Goal: Task Accomplishment & Management: Manage account settings

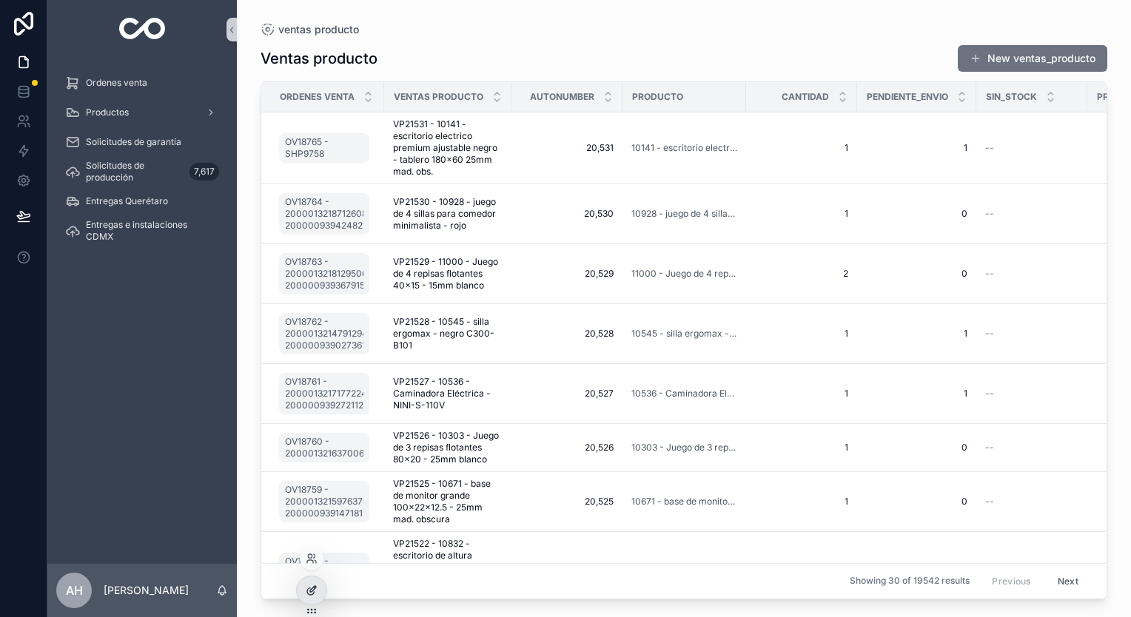
click at [302, 592] on div at bounding box center [312, 591] width 30 height 28
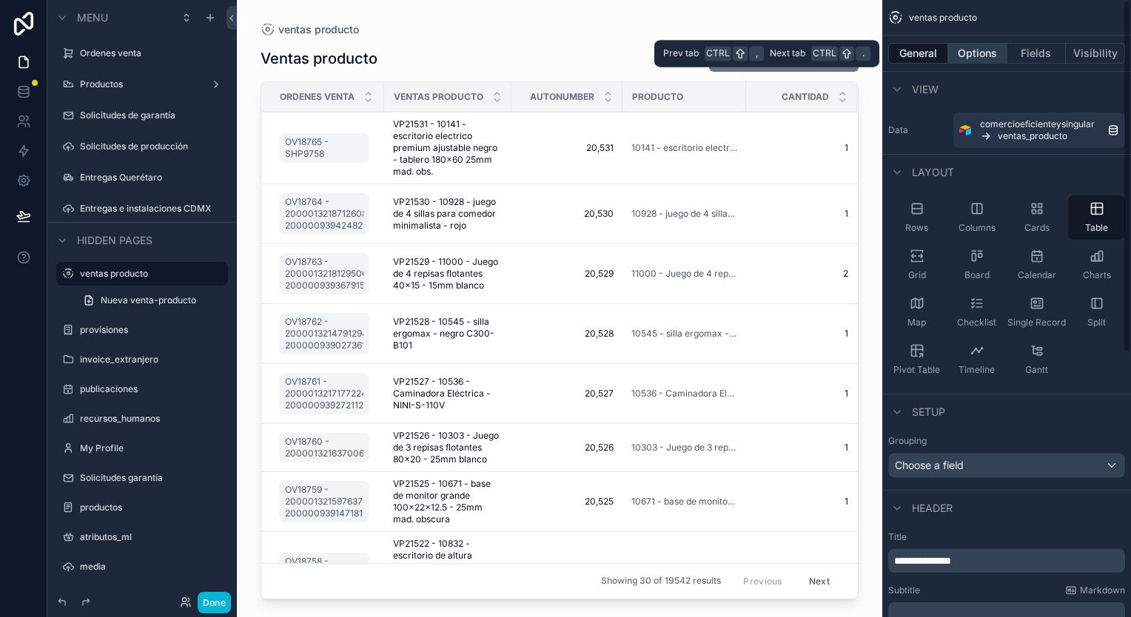
click at [992, 56] on button "Options" at bounding box center [977, 53] width 59 height 21
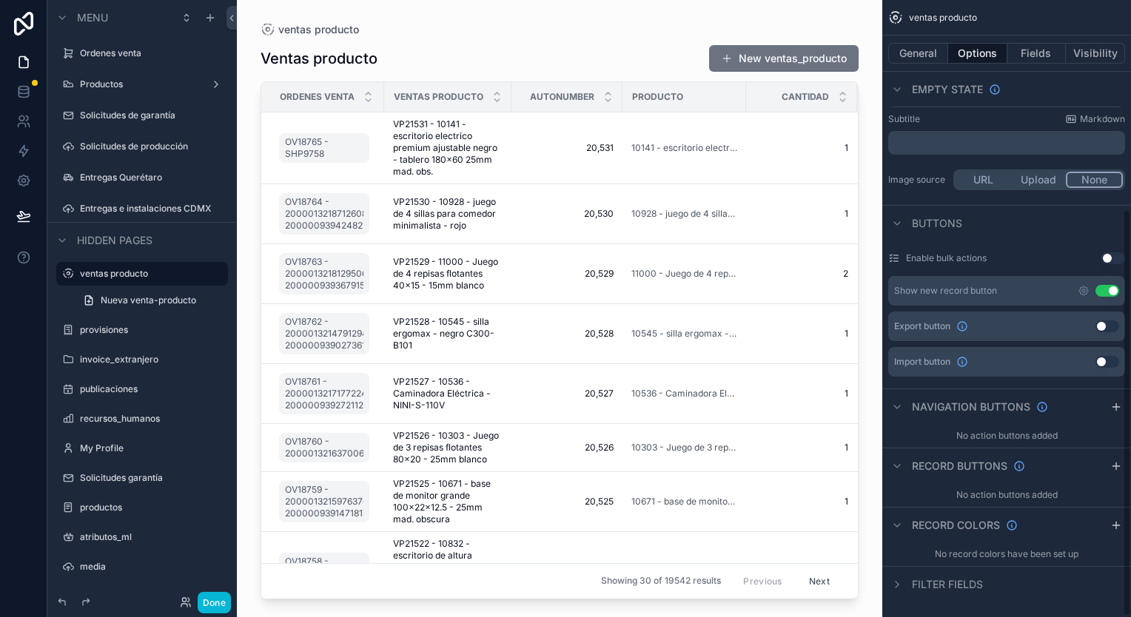
scroll to position [317, 0]
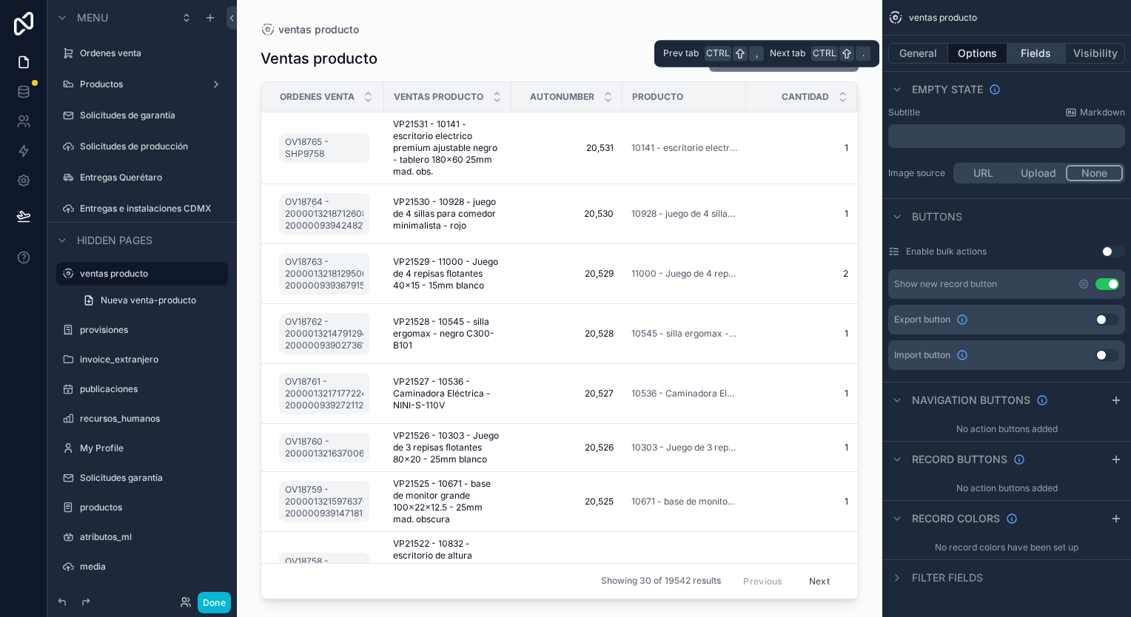
click at [1027, 56] on button "Fields" at bounding box center [1036, 53] width 59 height 21
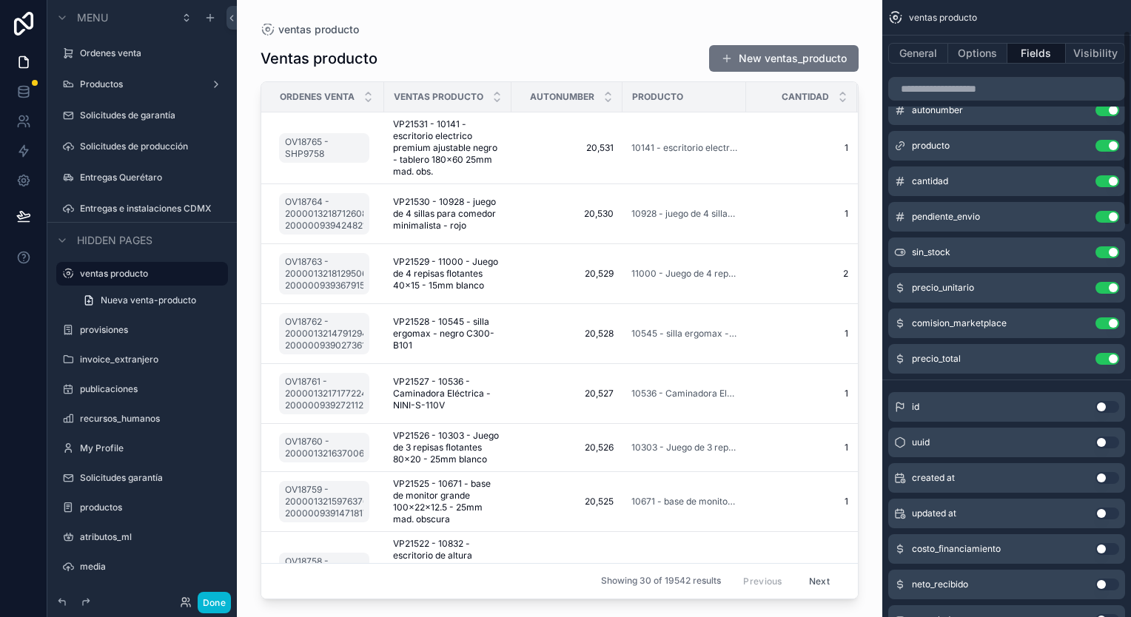
scroll to position [0, 0]
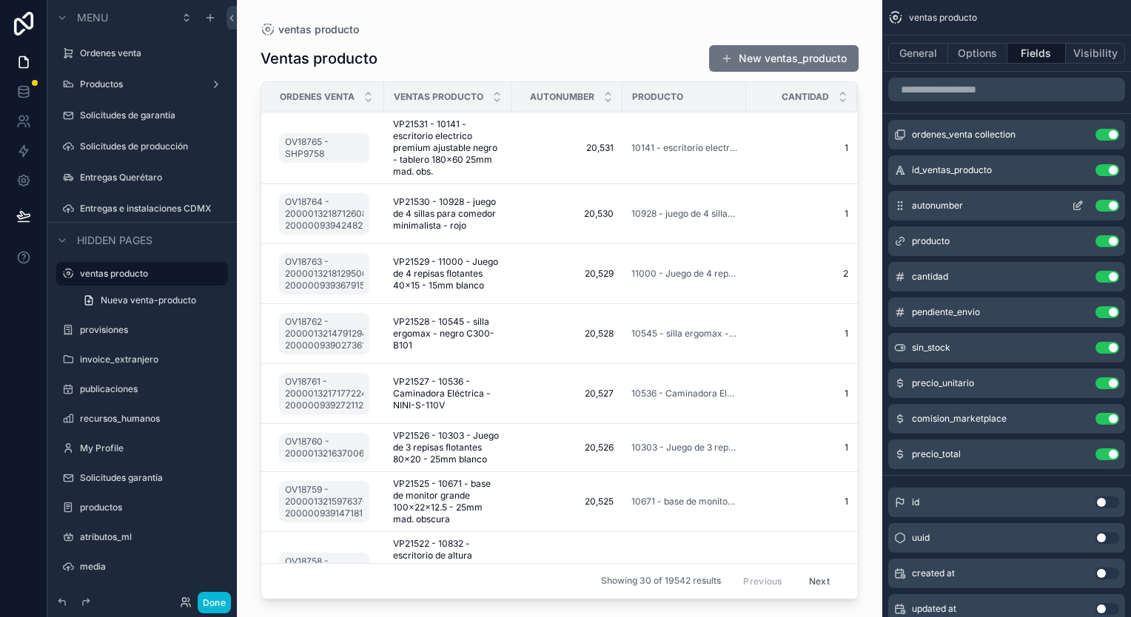
click at [1100, 209] on button "Use setting" at bounding box center [1107, 206] width 24 height 12
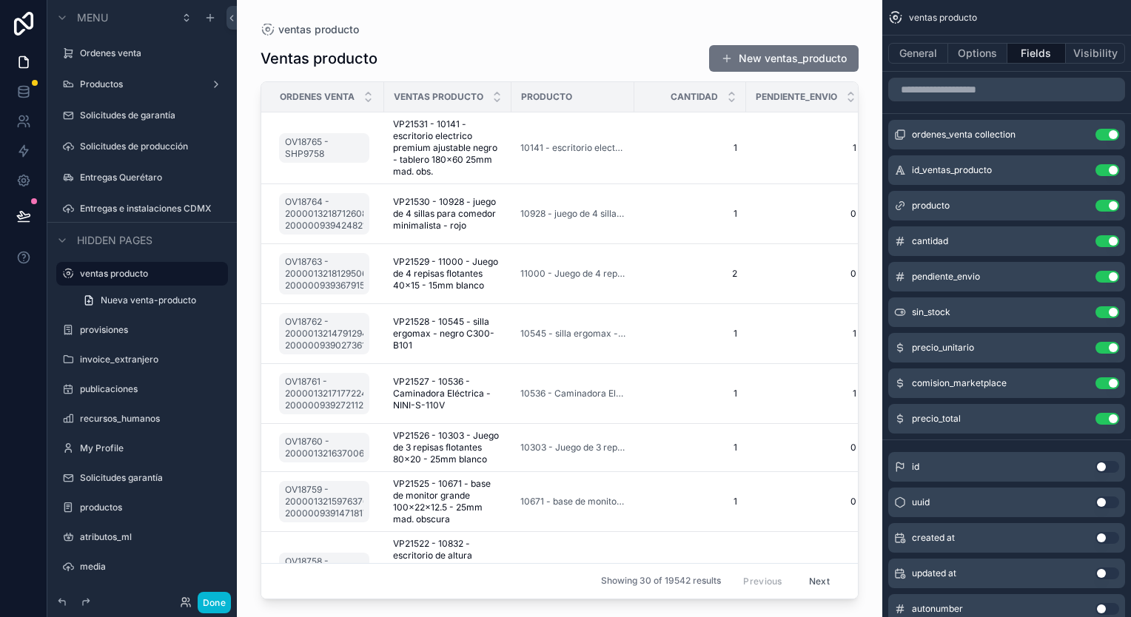
drag, startPoint x: 850, startPoint y: 198, endPoint x: 850, endPoint y: 284, distance: 85.9
click at [850, 284] on div "scrollable content" at bounding box center [559, 300] width 645 height 600
click at [882, 212] on div "ordenes_venta collection Use setting id_ventas_producto Use setting producto Us…" at bounding box center [1006, 277] width 249 height 314
click at [574, 22] on div "ventas producto Ventas producto New ventas_producto Ordenes venta ventas produc…" at bounding box center [559, 300] width 645 height 600
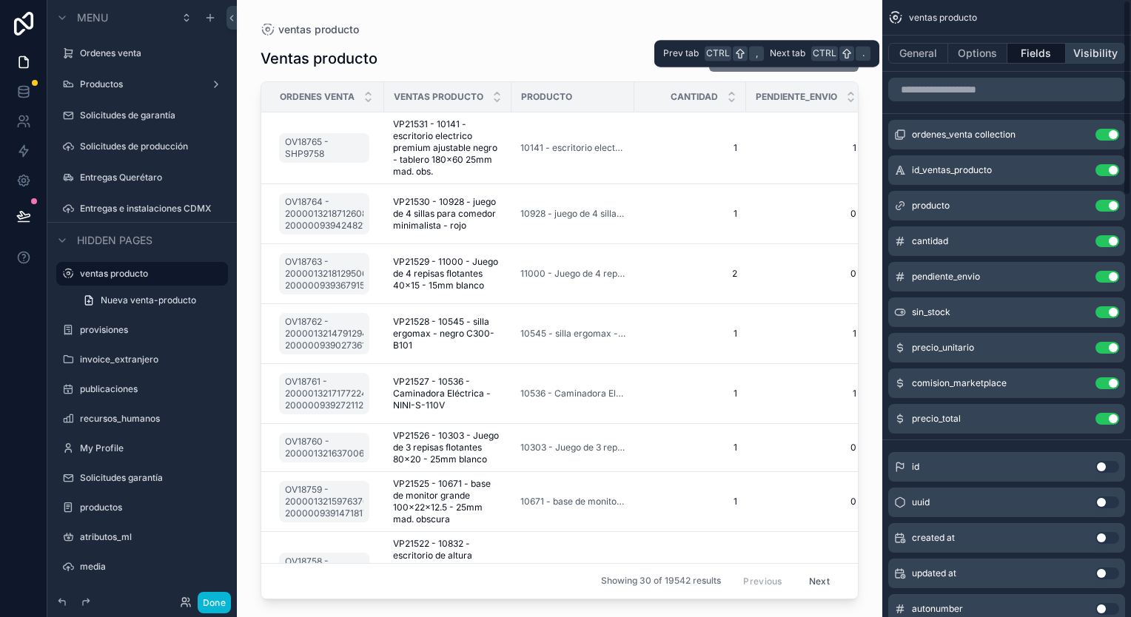
click at [1094, 53] on button "Visibility" at bounding box center [1095, 53] width 59 height 21
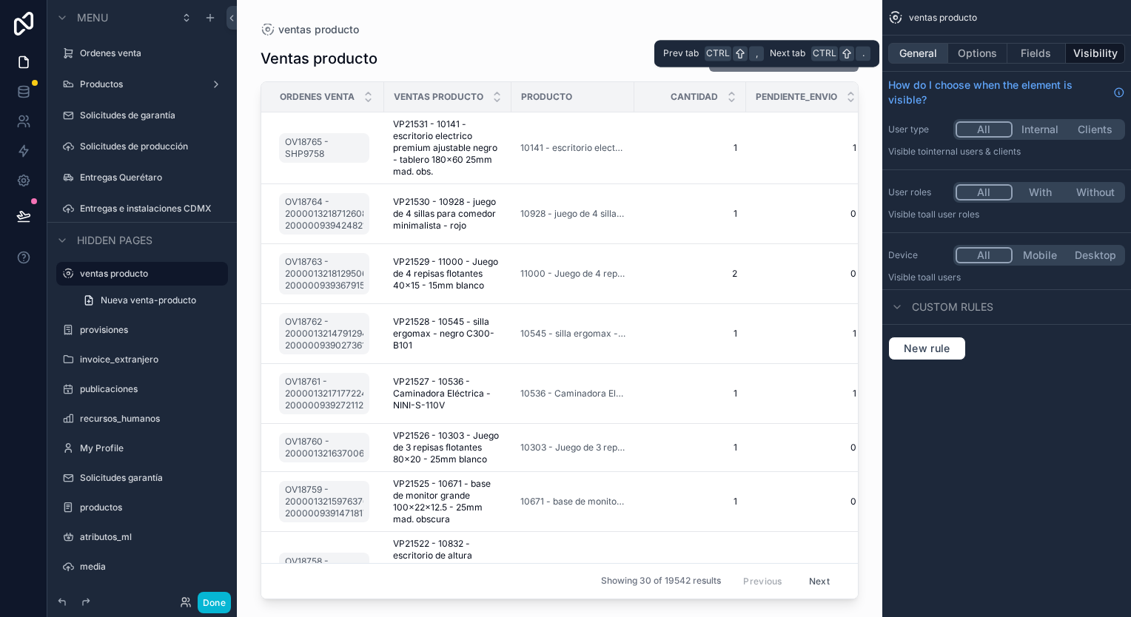
click at [916, 46] on button "General" at bounding box center [918, 53] width 60 height 21
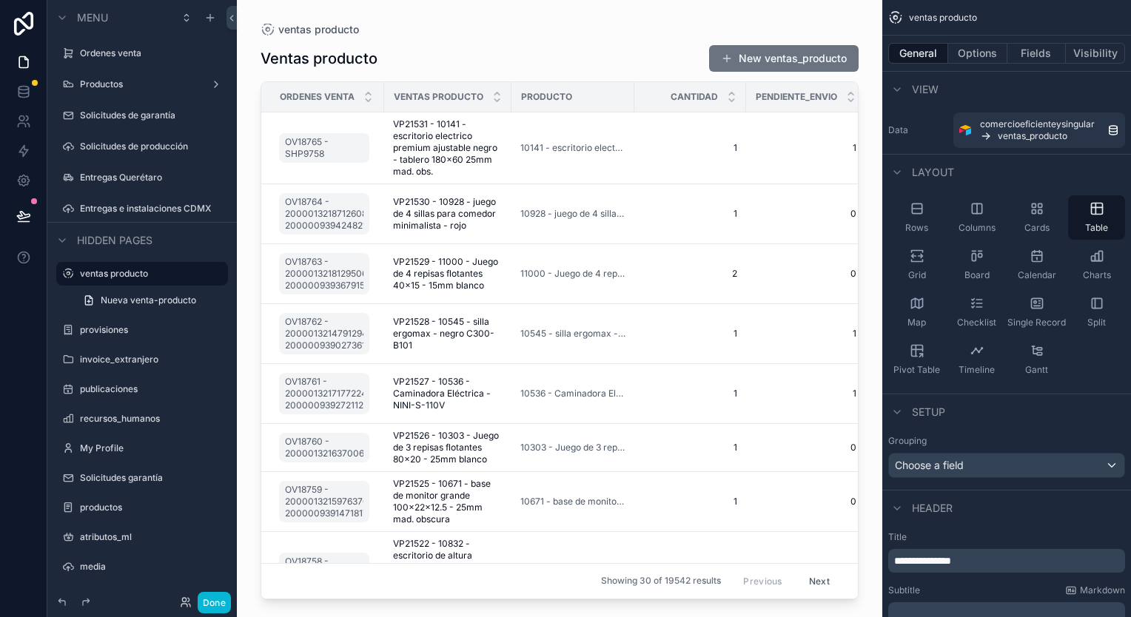
click at [642, 28] on div "ventas producto" at bounding box center [560, 30] width 598 height 12
click at [933, 410] on span "Setup" at bounding box center [928, 412] width 33 height 15
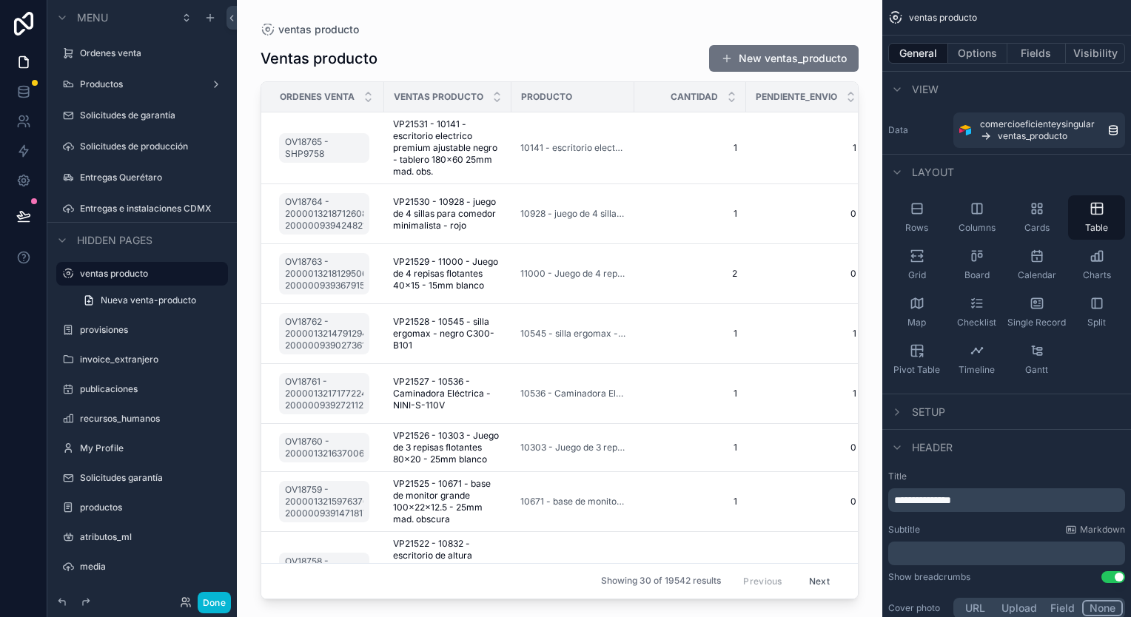
click at [933, 410] on span "Setup" at bounding box center [928, 412] width 33 height 15
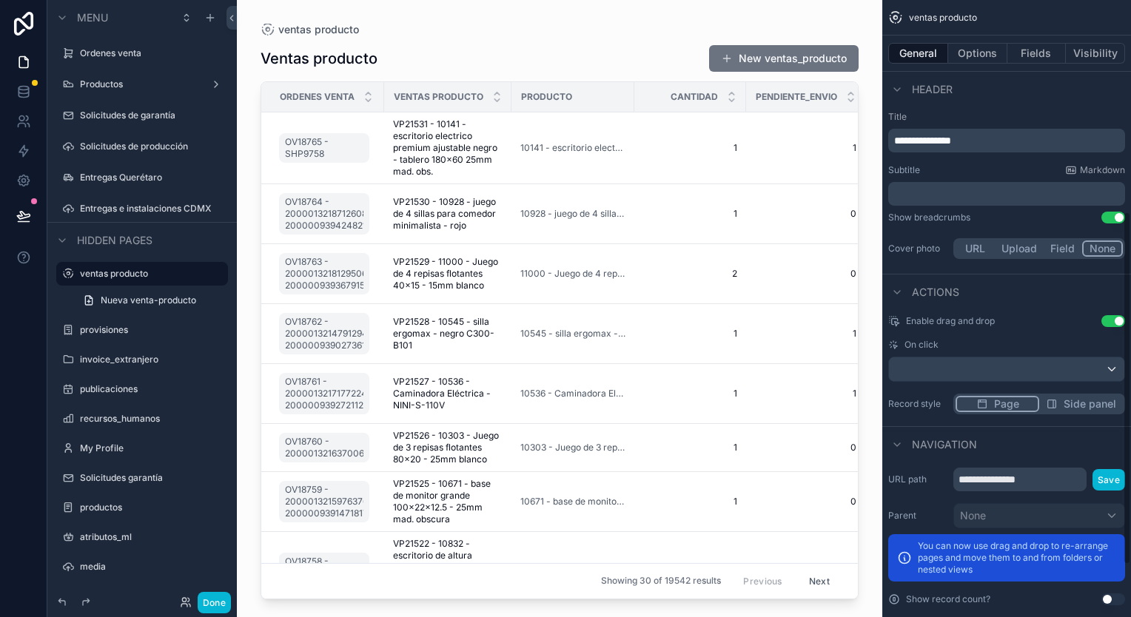
scroll to position [444, 0]
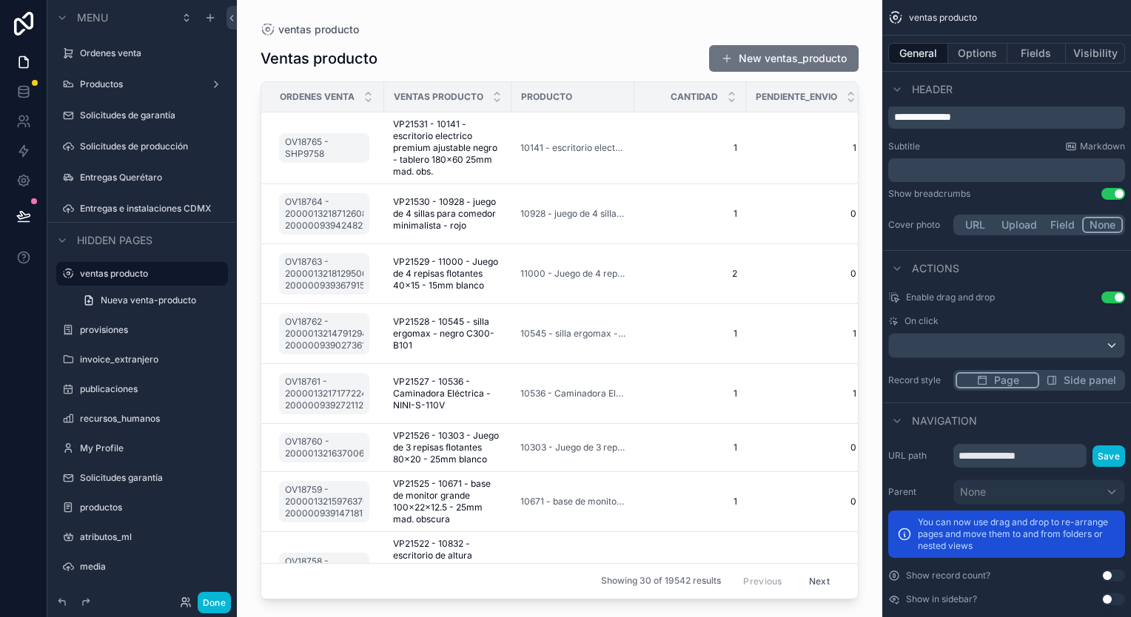
click at [1082, 378] on span "Side panel" at bounding box center [1090, 380] width 53 height 15
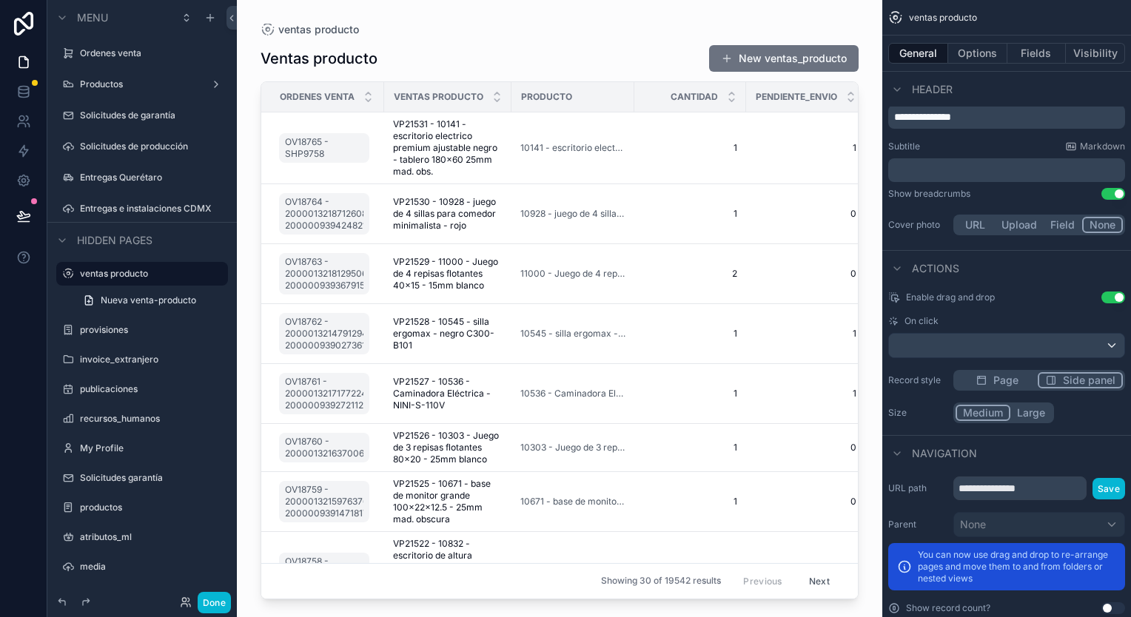
click at [1021, 380] on button "Page" at bounding box center [997, 380] width 82 height 16
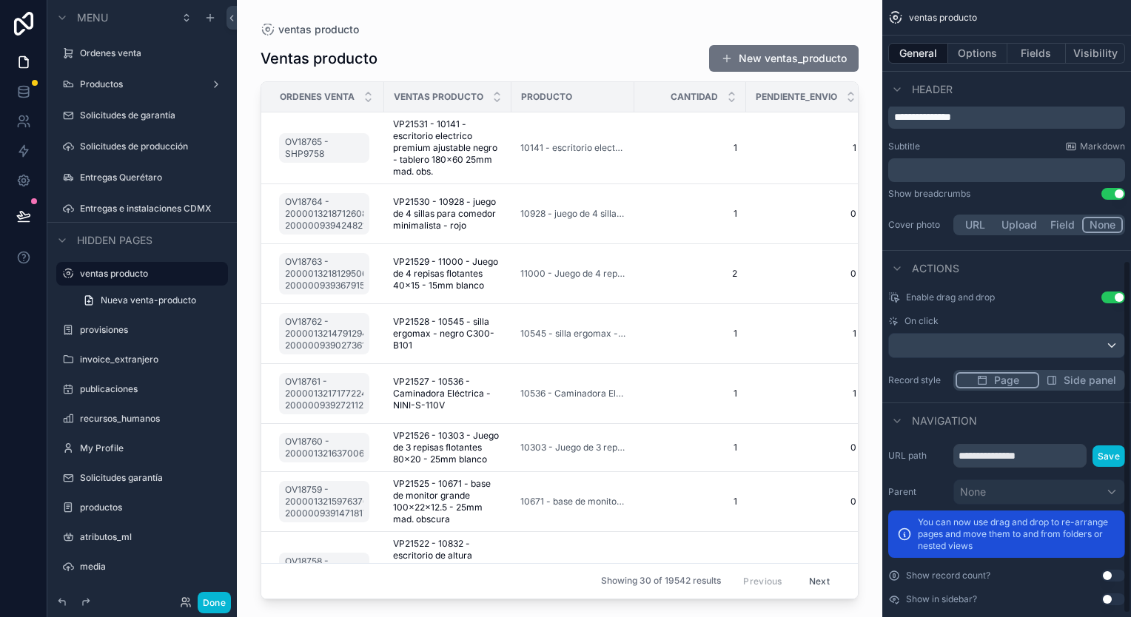
scroll to position [460, 0]
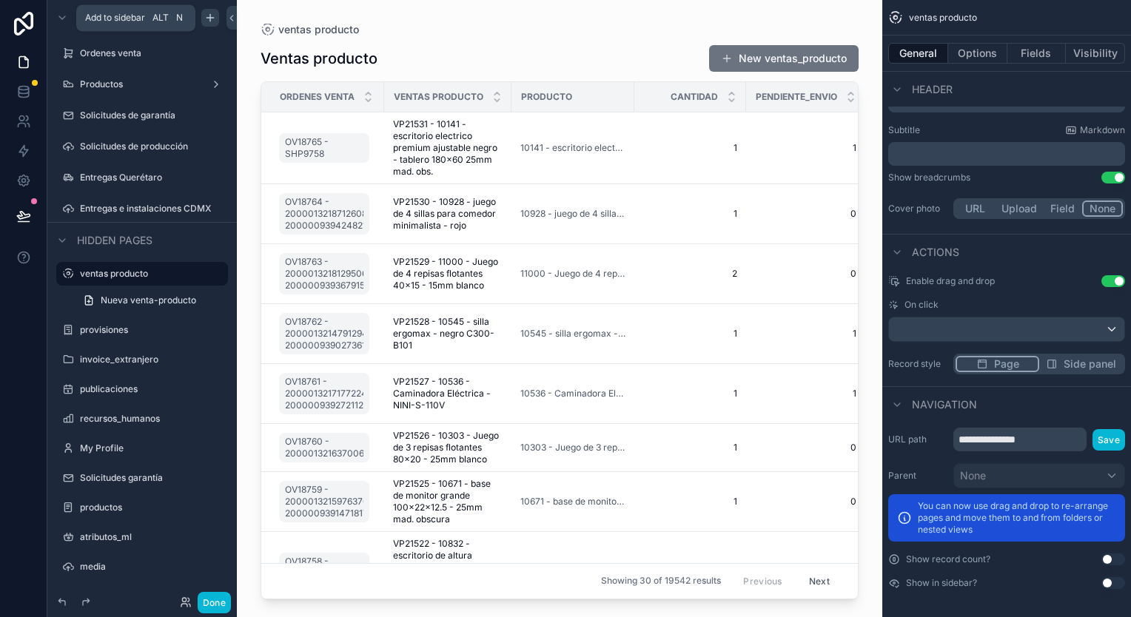
click at [209, 20] on icon "scrollable content" at bounding box center [210, 18] width 12 height 12
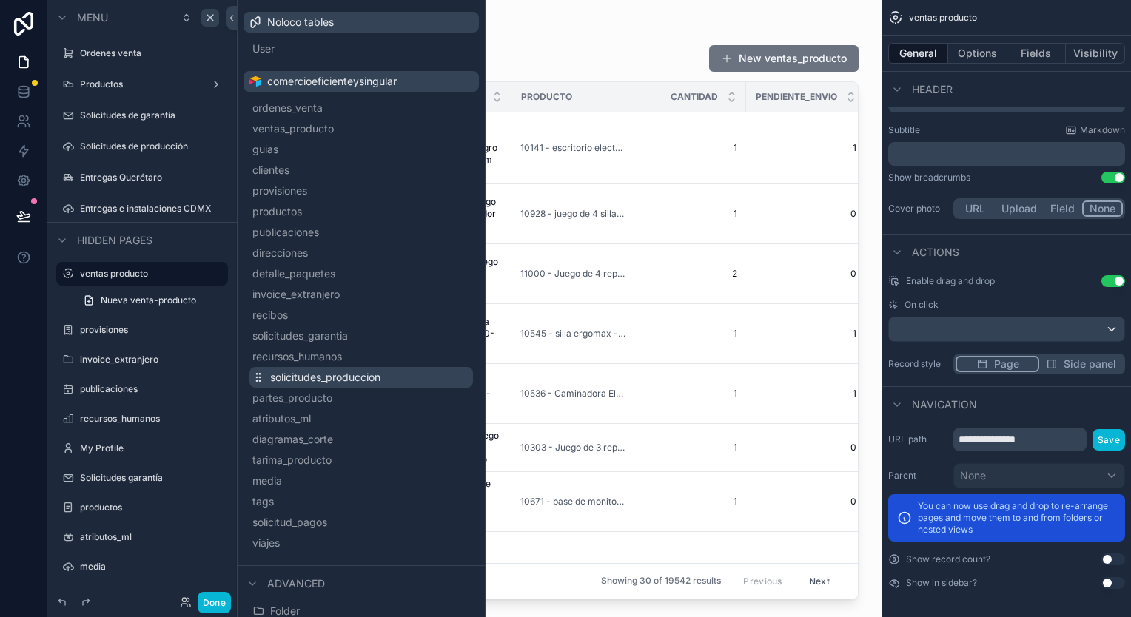
scroll to position [152, 0]
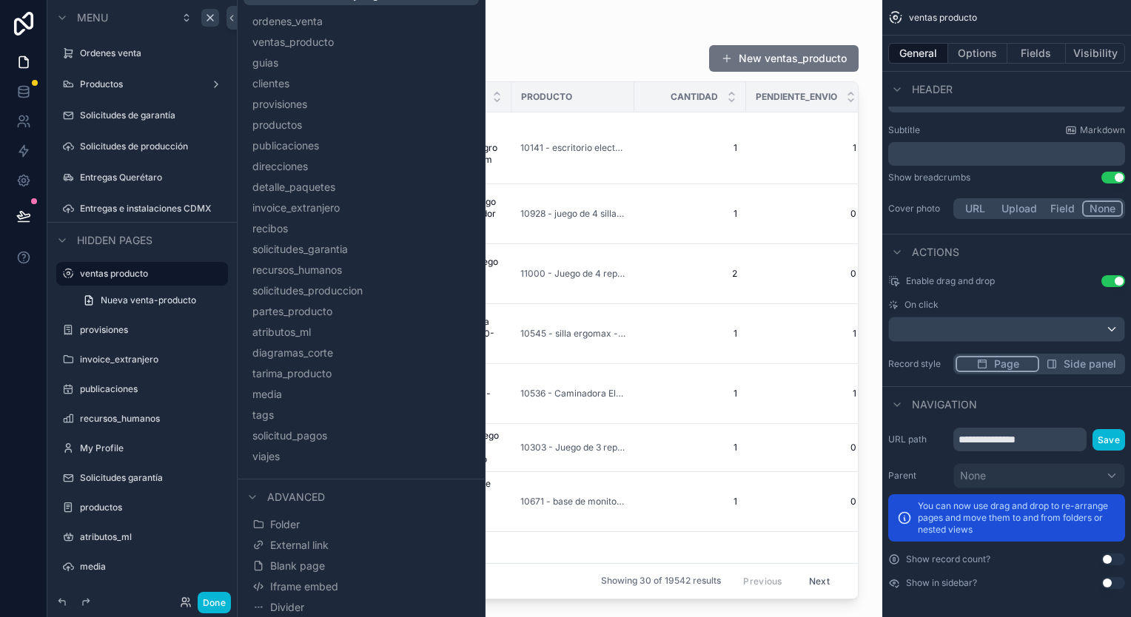
click at [613, 50] on div "Ventas producto New ventas_producto" at bounding box center [560, 58] width 598 height 28
click at [147, 201] on div "Entregas e instalaciones CDMX" at bounding box center [142, 209] width 124 height 18
click at [141, 209] on label "Entregas e instalaciones CDMX" at bounding box center [142, 209] width 124 height 12
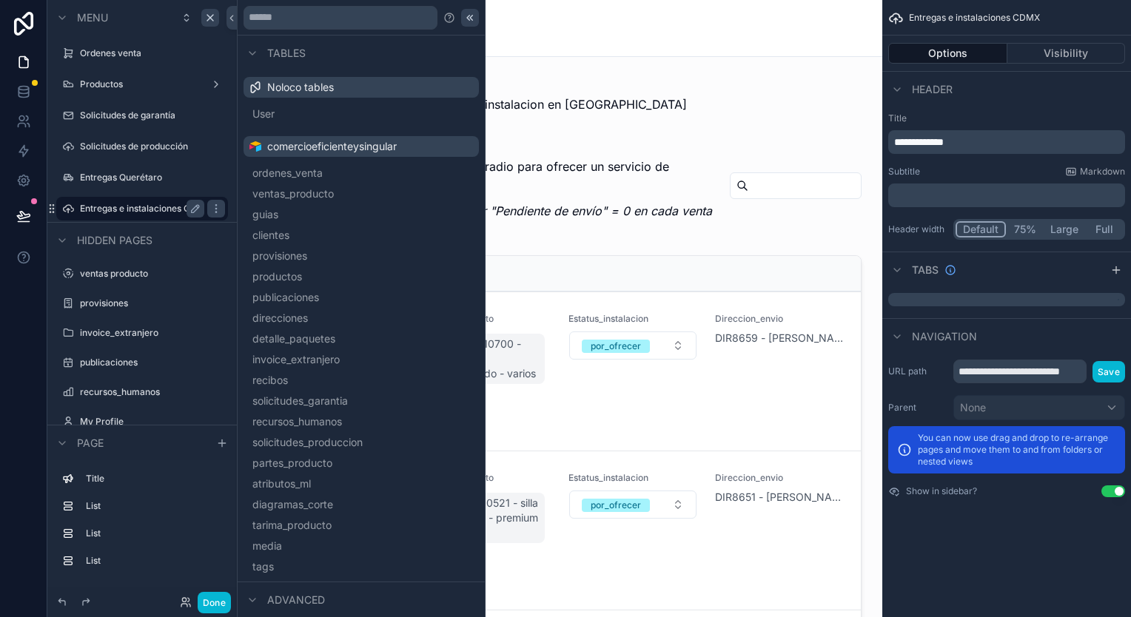
click at [464, 19] on icon at bounding box center [470, 18] width 12 height 12
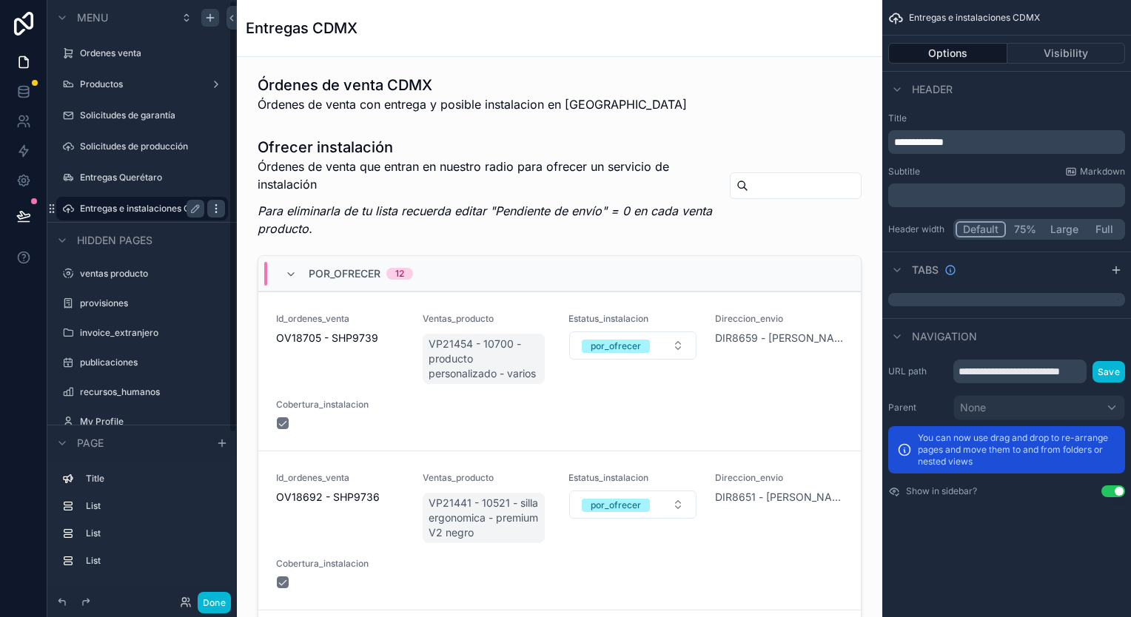
click at [221, 212] on icon "scrollable content" at bounding box center [216, 209] width 12 height 12
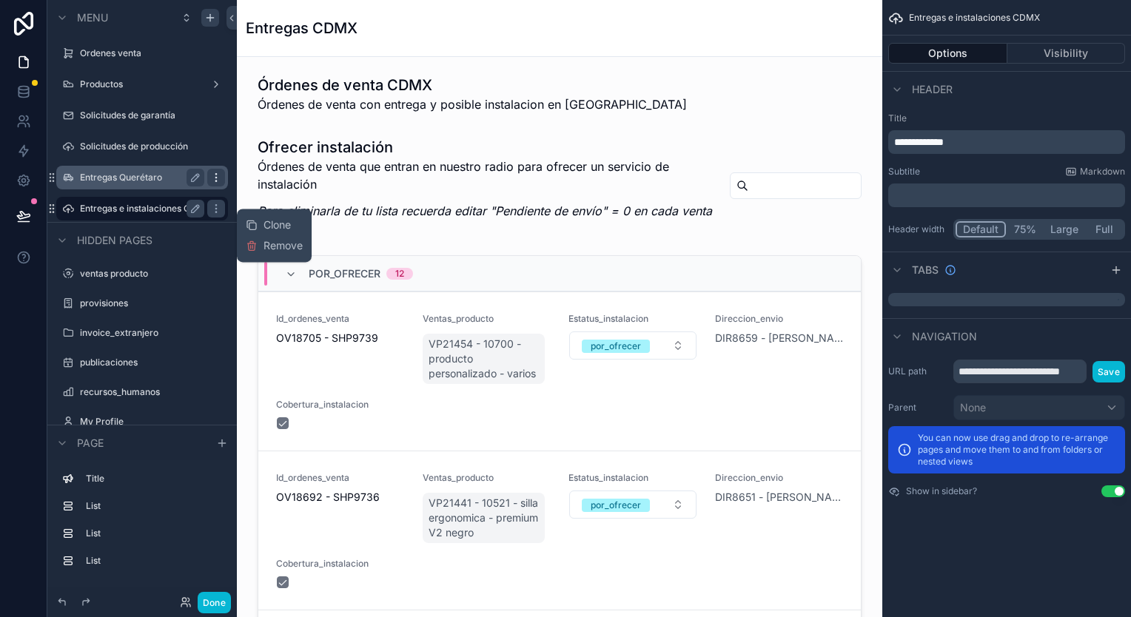
click at [212, 176] on icon "scrollable content" at bounding box center [216, 178] width 12 height 12
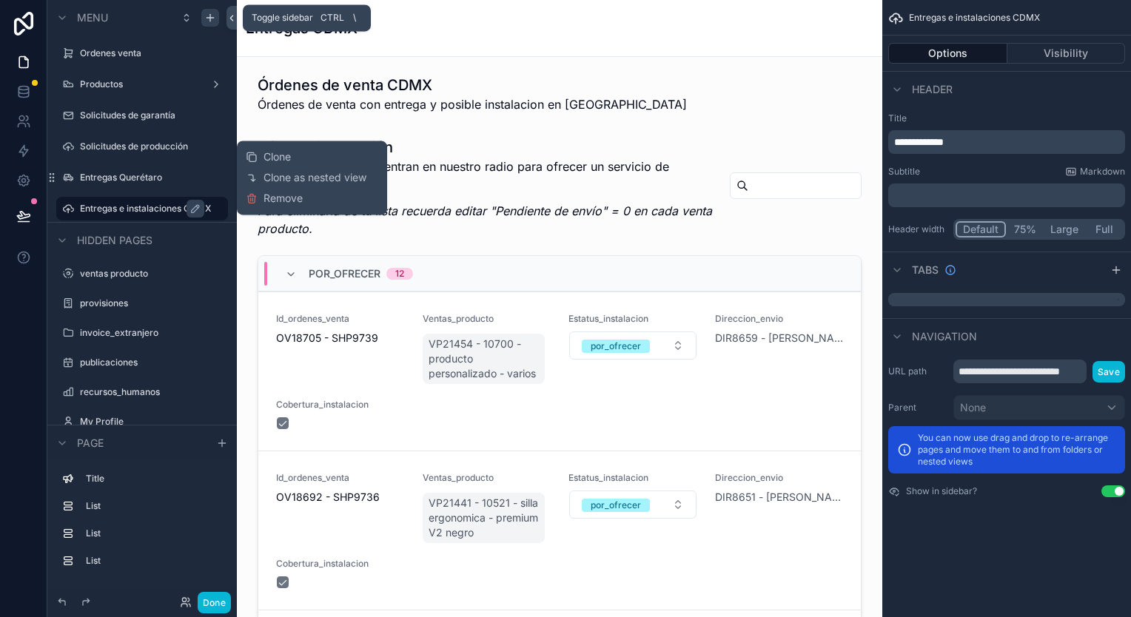
click at [229, 21] on icon at bounding box center [231, 18] width 10 height 11
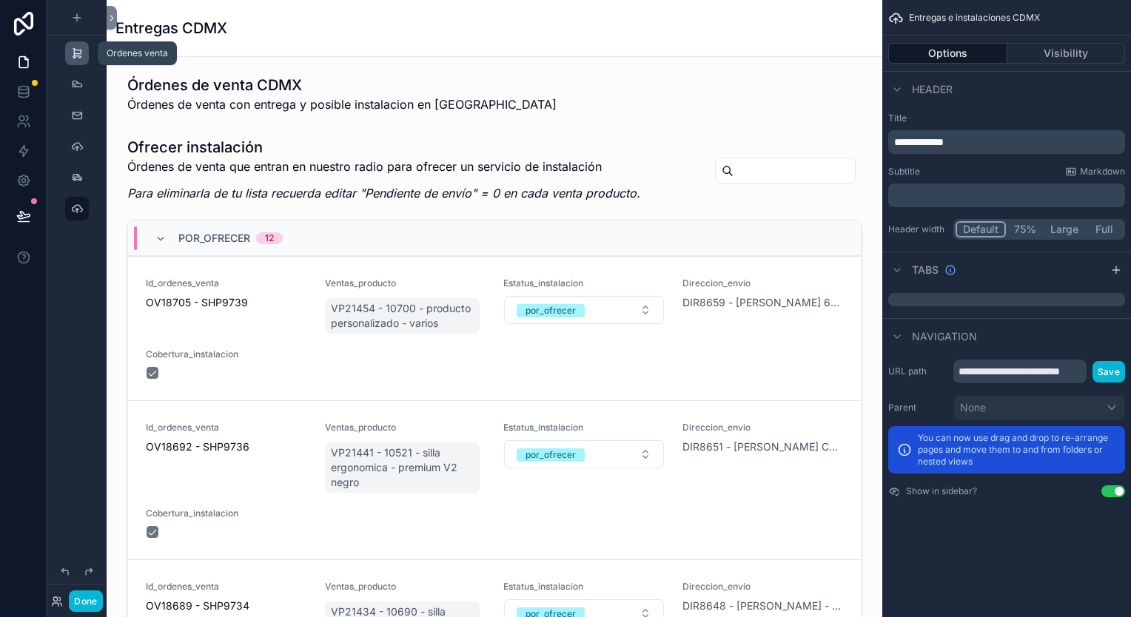
click at [77, 53] on icon "scrollable content" at bounding box center [77, 53] width 12 height 12
click at [77, 55] on icon "scrollable content" at bounding box center [77, 53] width 12 height 12
click at [77, 56] on icon "scrollable content" at bounding box center [77, 53] width 12 height 12
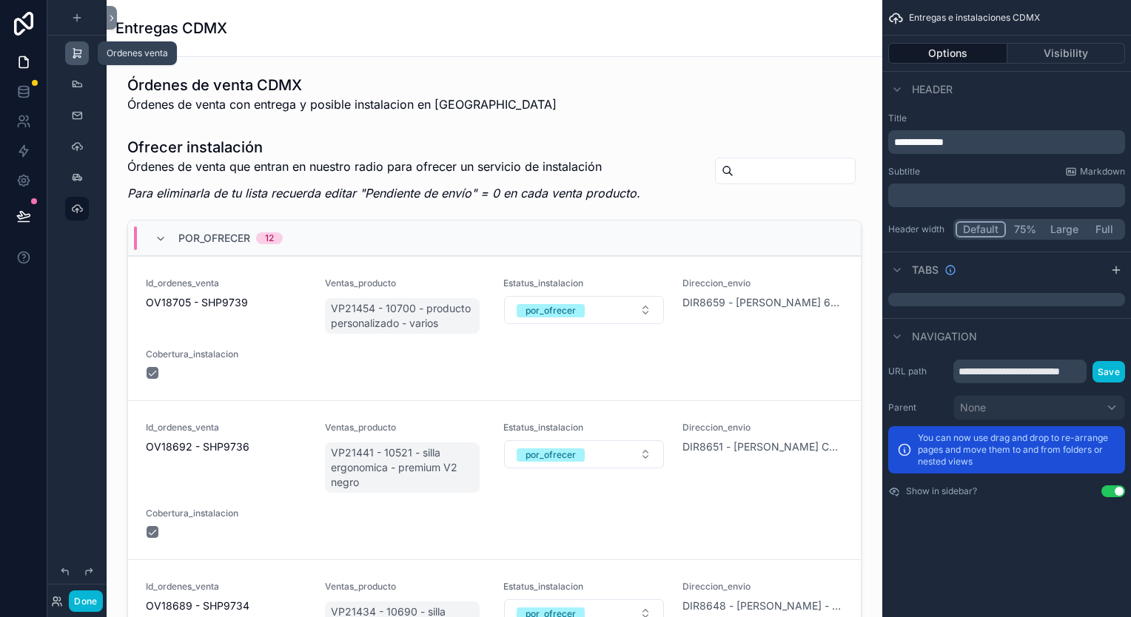
click at [77, 56] on icon "scrollable content" at bounding box center [77, 53] width 12 height 12
click at [82, 57] on icon "scrollable content" at bounding box center [77, 53] width 12 height 12
click at [83, 81] on div "scrollable content" at bounding box center [77, 85] width 18 height 24
click at [107, 19] on icon at bounding box center [112, 18] width 10 height 11
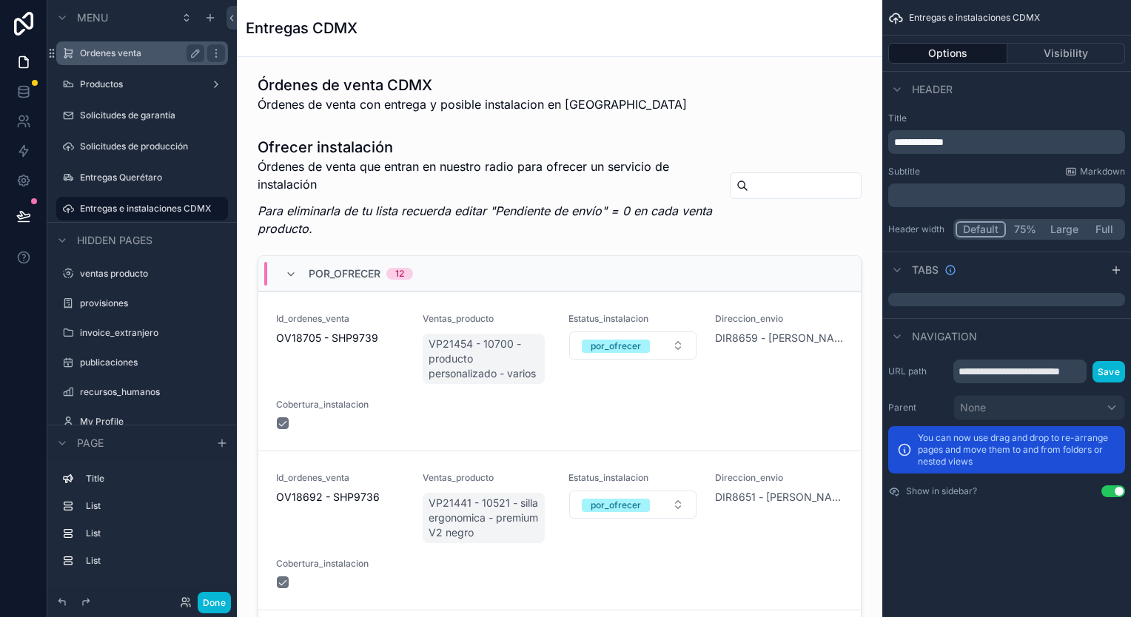
click at [107, 53] on label "Ordenes venta" at bounding box center [139, 53] width 118 height 12
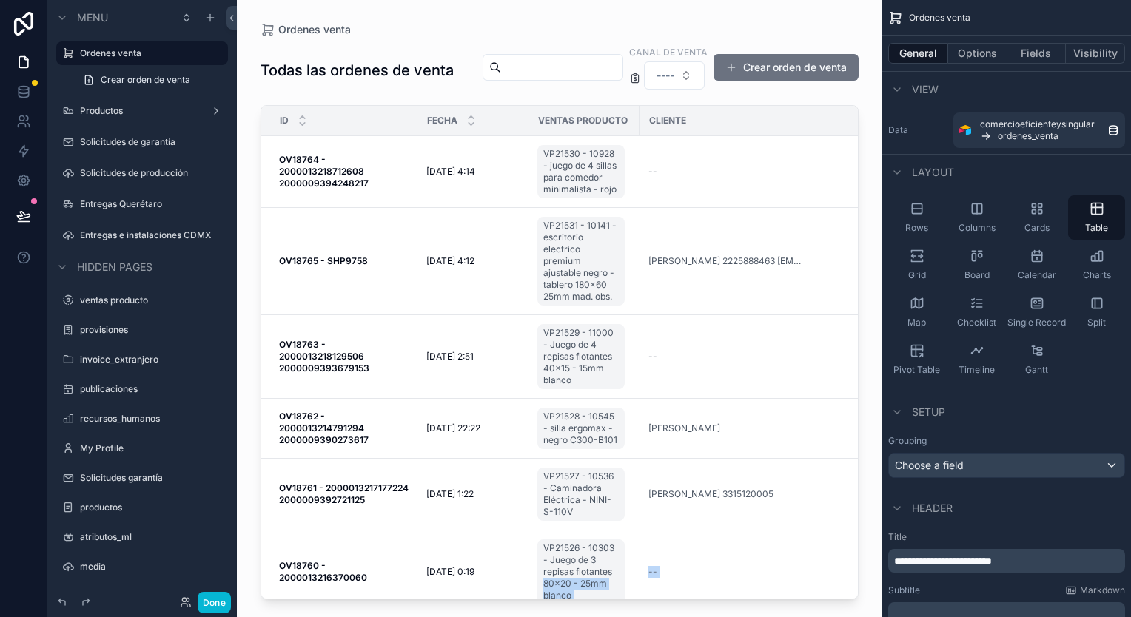
drag, startPoint x: 530, startPoint y: 594, endPoint x: 630, endPoint y: 605, distance: 100.6
click at [630, 605] on div "Ordenes venta Todas las ordenes de venta canal de venta ---- Crear orden de ven…" at bounding box center [559, 308] width 645 height 617
click at [451, 50] on div "scrollable content" at bounding box center [559, 300] width 645 height 600
click at [107, 106] on label "Productos" at bounding box center [139, 111] width 118 height 12
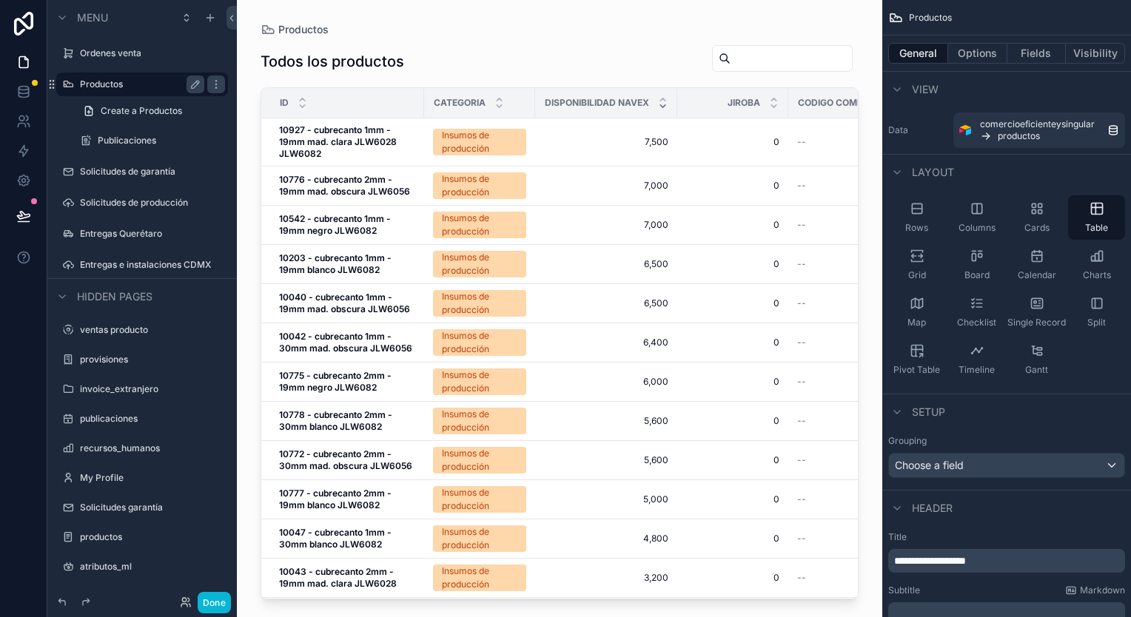
drag, startPoint x: 517, startPoint y: 591, endPoint x: 548, endPoint y: 593, distance: 30.4
click at [548, 593] on div "scrollable content" at bounding box center [559, 300] width 645 height 600
click at [637, 104] on span "Disponibilidad navex" at bounding box center [597, 103] width 104 height 12
click at [648, 104] on span "Disponibilidad navex" at bounding box center [597, 103] width 104 height 12
click at [666, 96] on icon "scrollable content" at bounding box center [663, 100] width 10 height 10
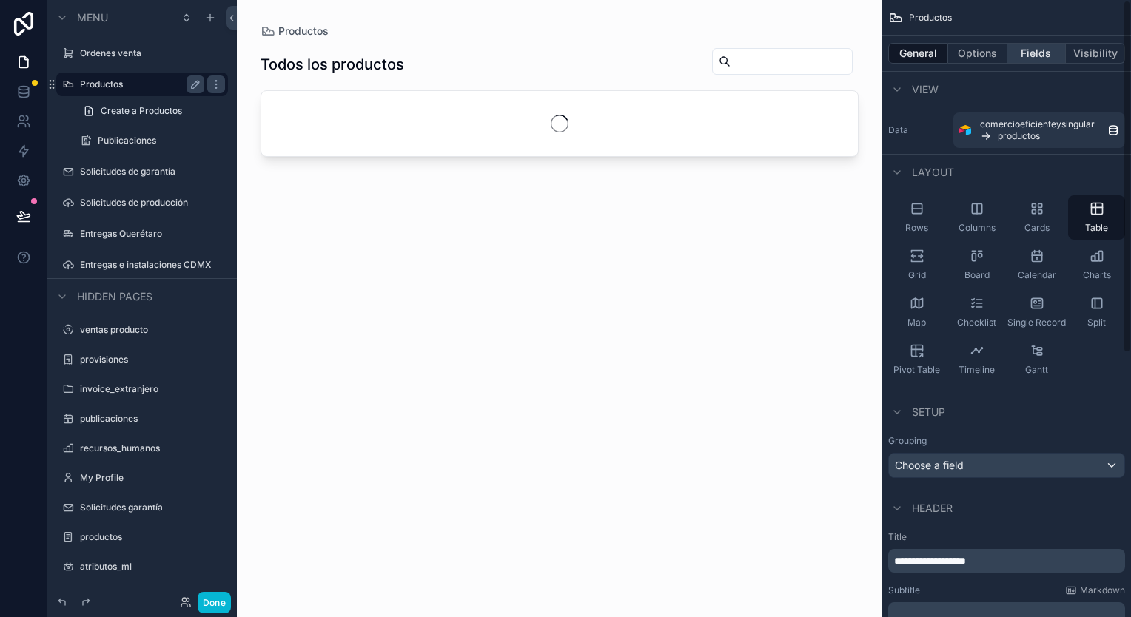
click at [1024, 52] on button "Fields" at bounding box center [1036, 53] width 59 height 21
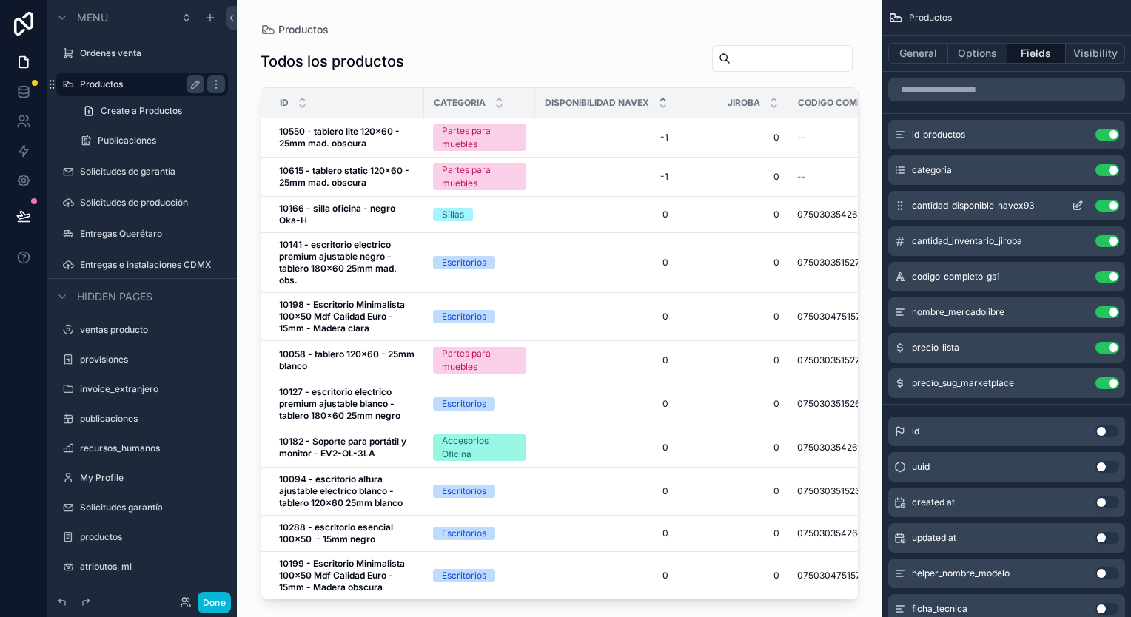
click at [1081, 206] on icon "scrollable content" at bounding box center [1078, 206] width 12 height 12
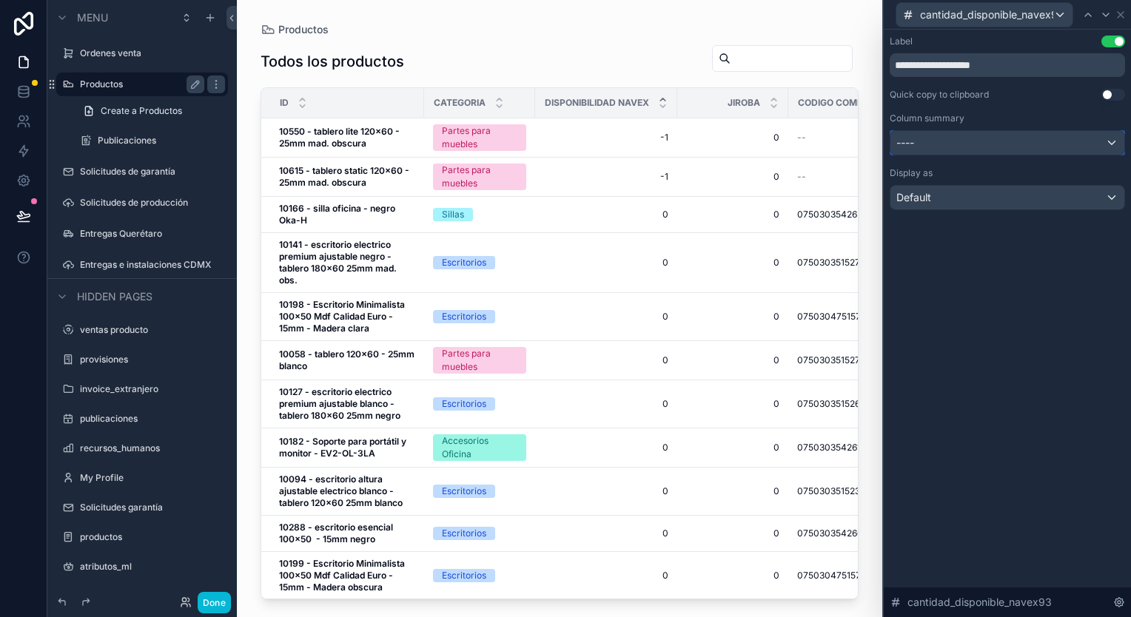
click at [1116, 142] on div "----" at bounding box center [1007, 143] width 234 height 24
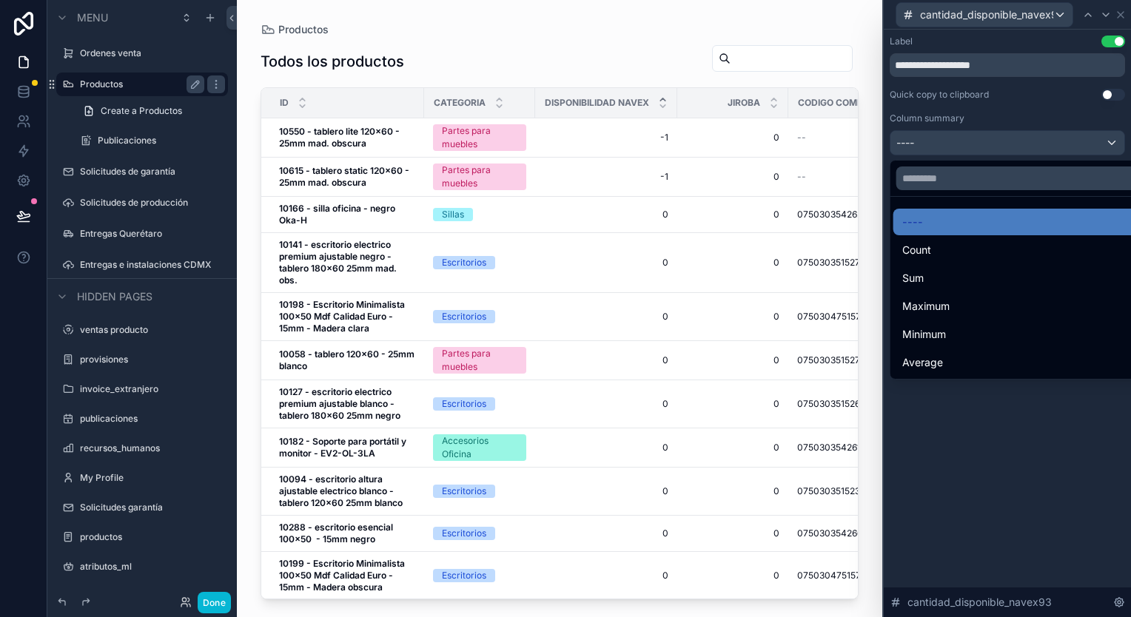
click at [1116, 142] on div at bounding box center [1007, 308] width 247 height 617
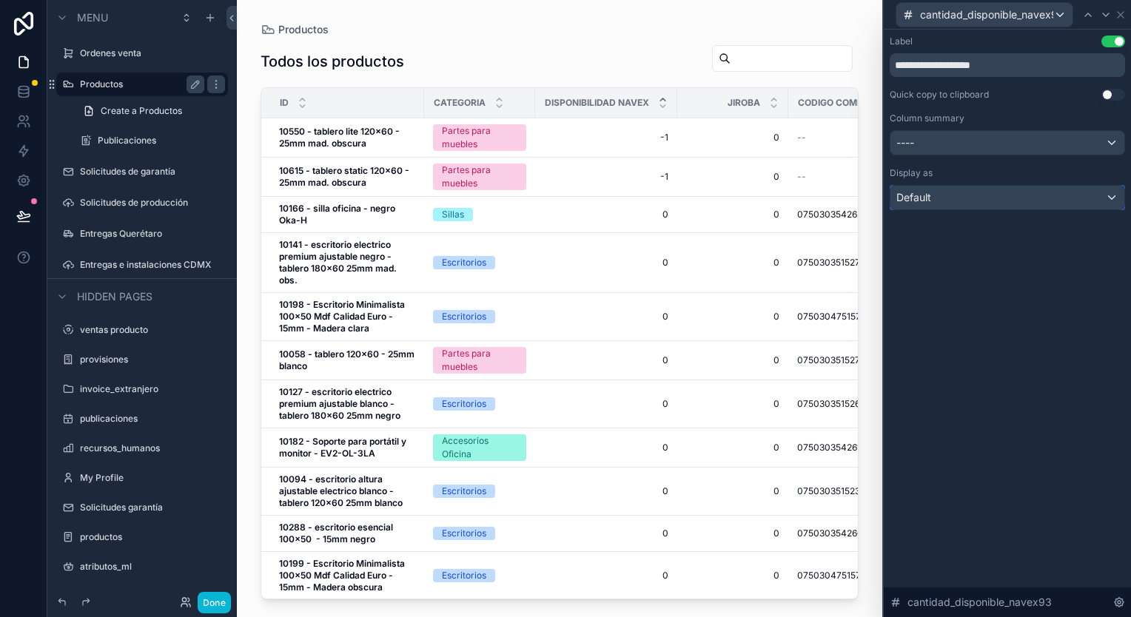
click at [1115, 200] on div "Default" at bounding box center [1007, 198] width 234 height 24
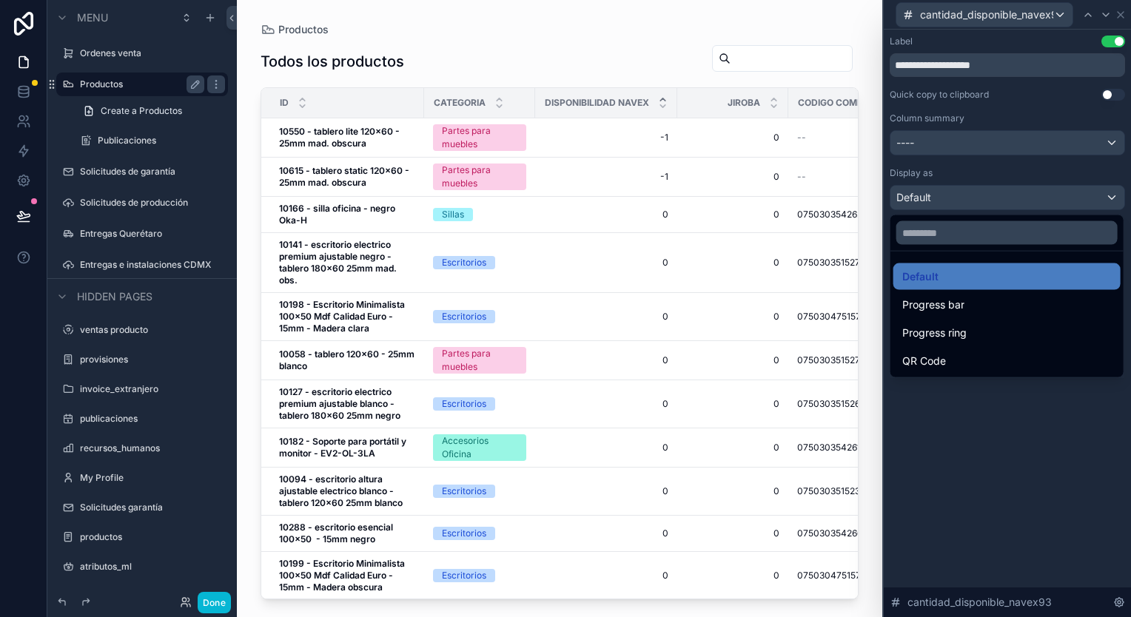
click at [1115, 200] on div at bounding box center [1007, 308] width 247 height 617
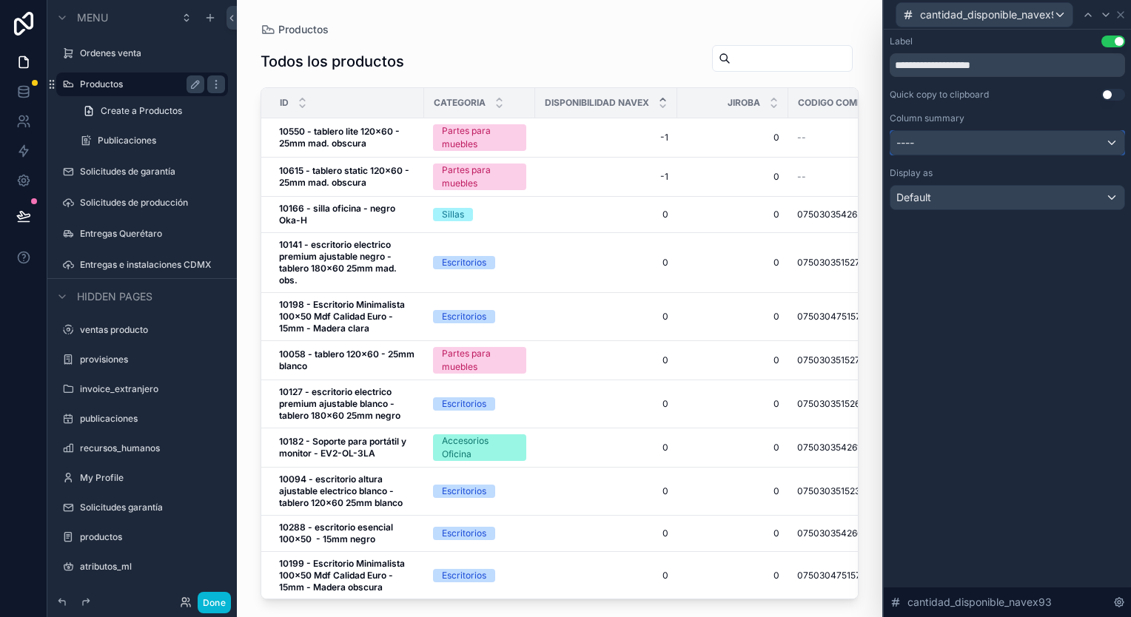
click at [1076, 141] on div "----" at bounding box center [1007, 143] width 234 height 24
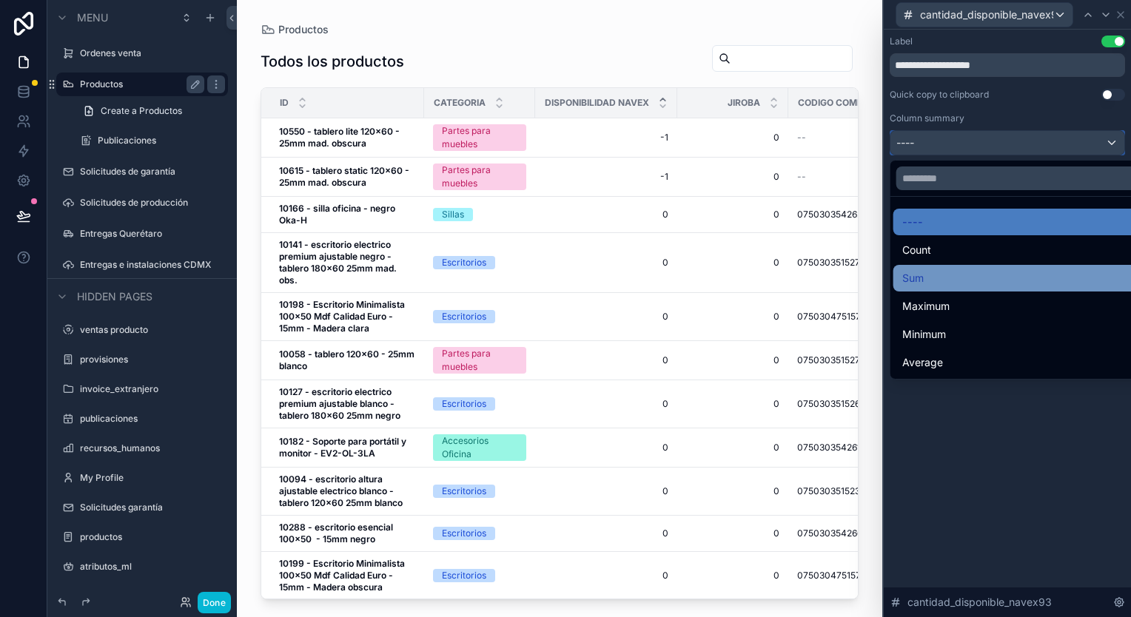
scroll to position [222, 0]
click at [1113, 144] on div at bounding box center [1007, 308] width 247 height 617
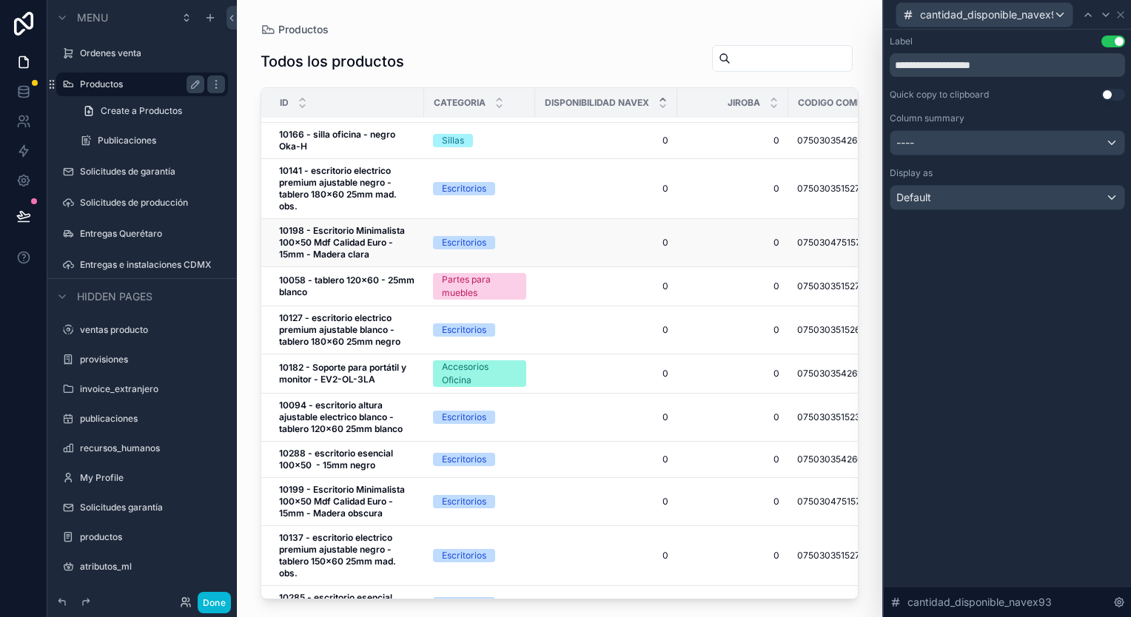
scroll to position [0, 0]
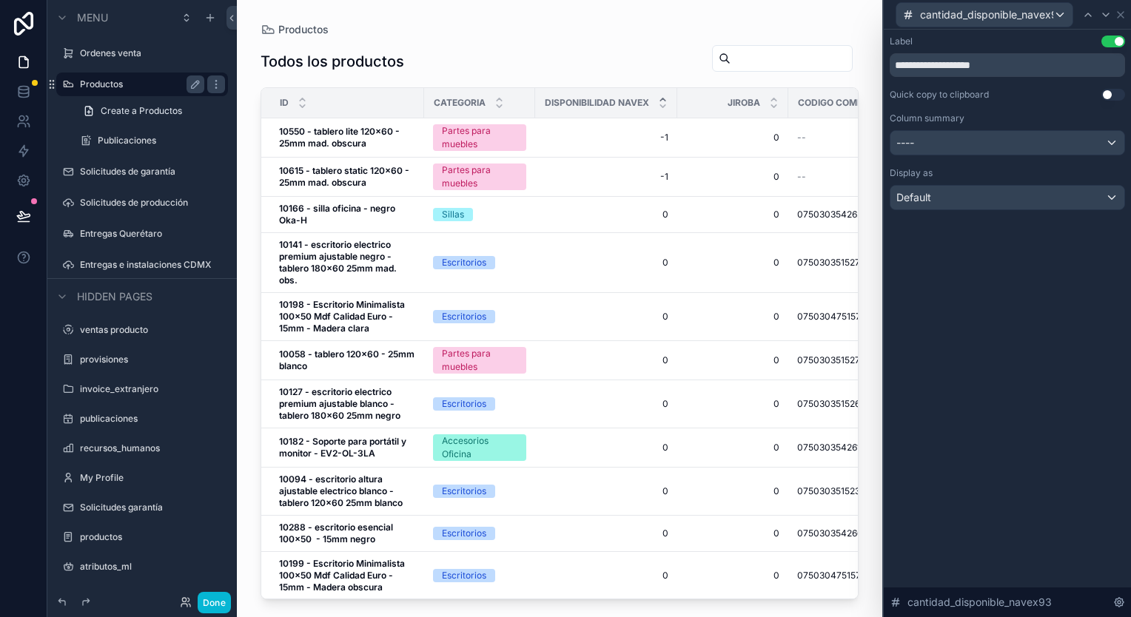
click at [663, 96] on icon "scrollable content" at bounding box center [663, 100] width 10 height 10
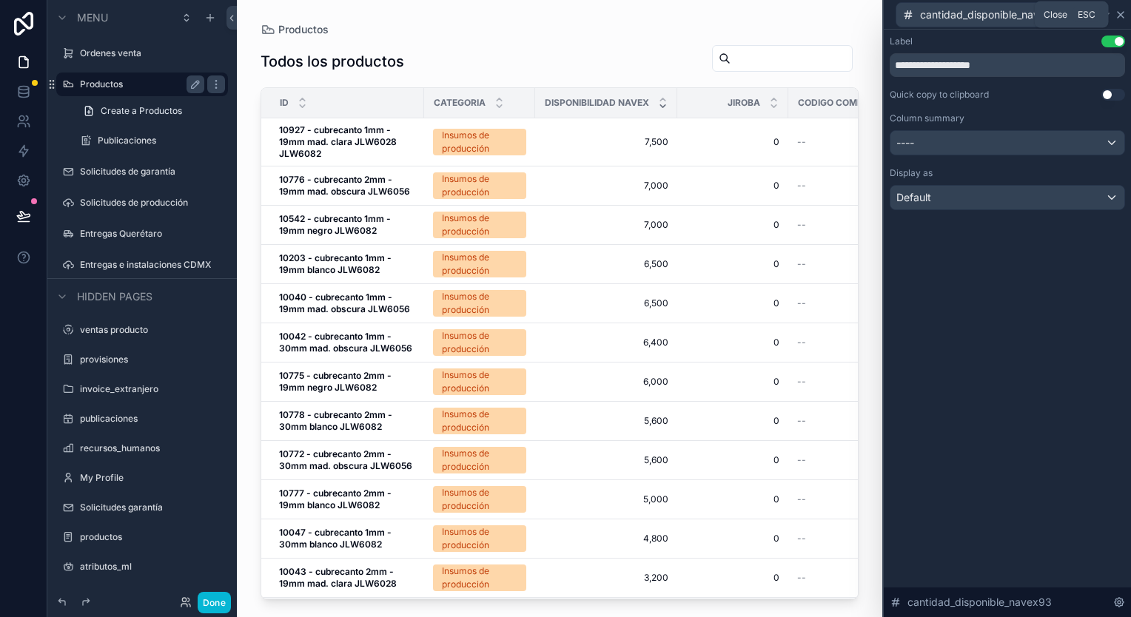
click at [1122, 17] on icon at bounding box center [1121, 15] width 6 height 6
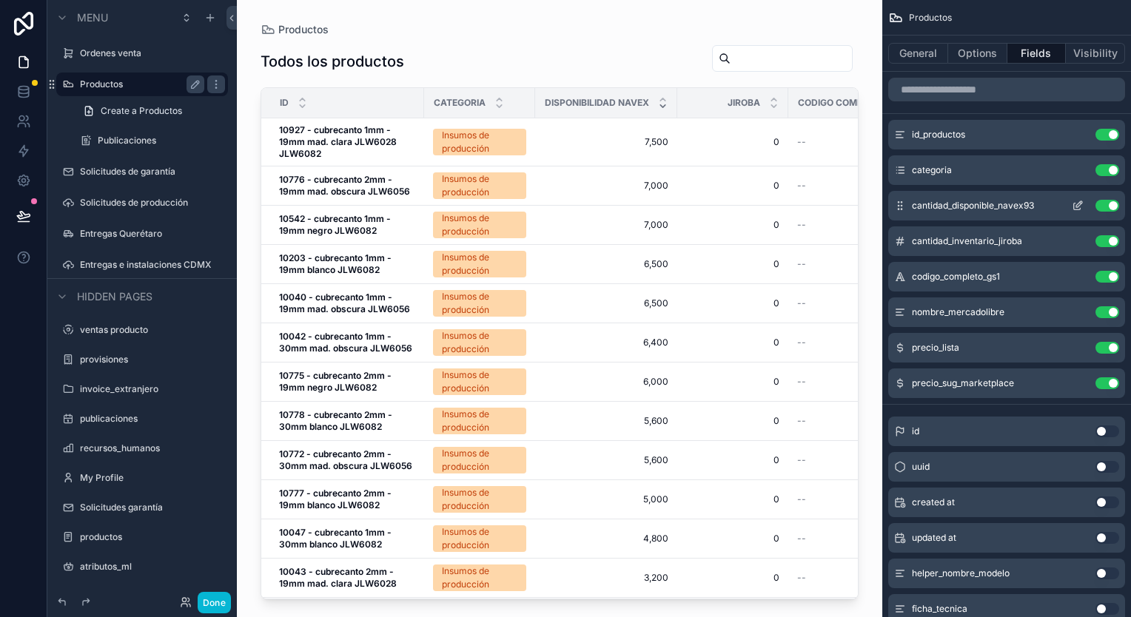
click at [1083, 209] on icon "scrollable content" at bounding box center [1078, 206] width 12 height 12
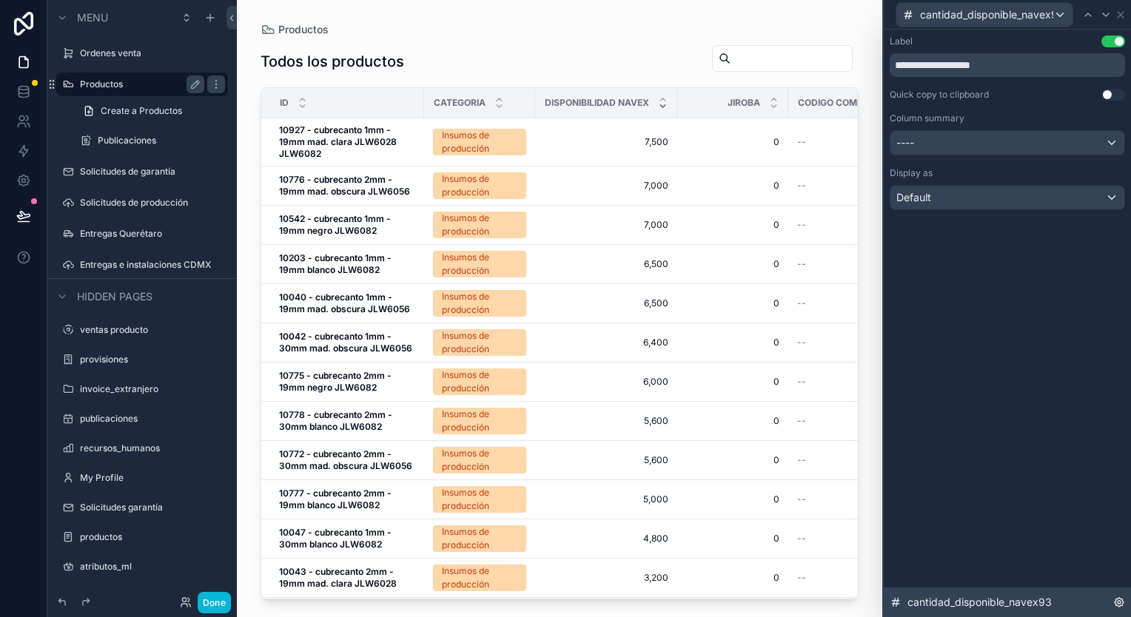
click at [1122, 608] on div "cantidad_disponible_navex93" at bounding box center [1007, 603] width 247 height 30
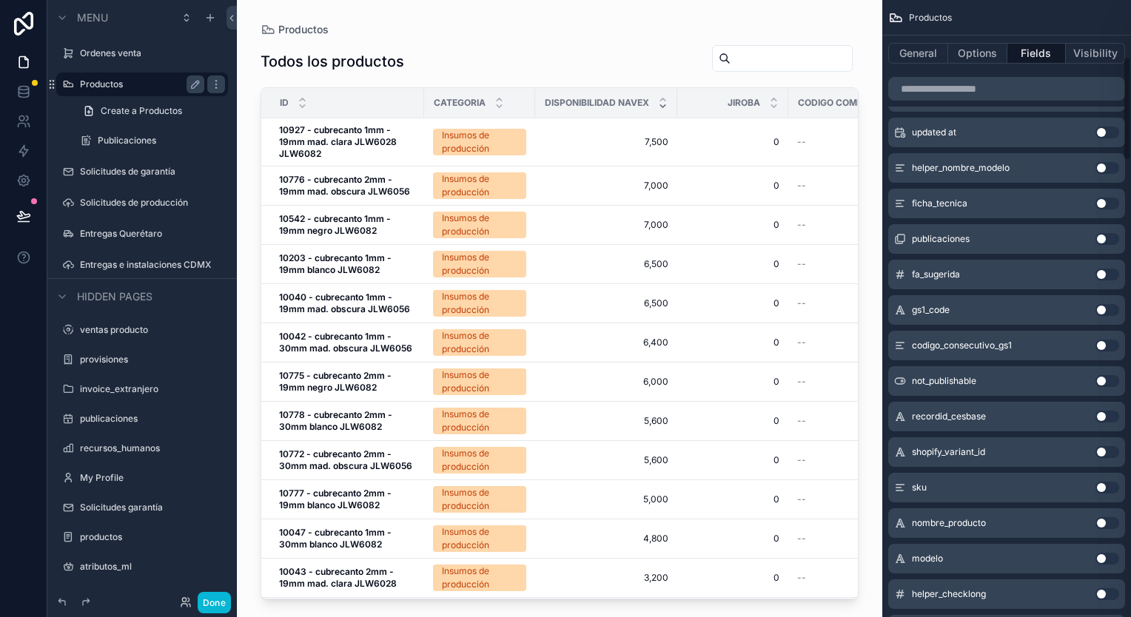
scroll to position [335, 0]
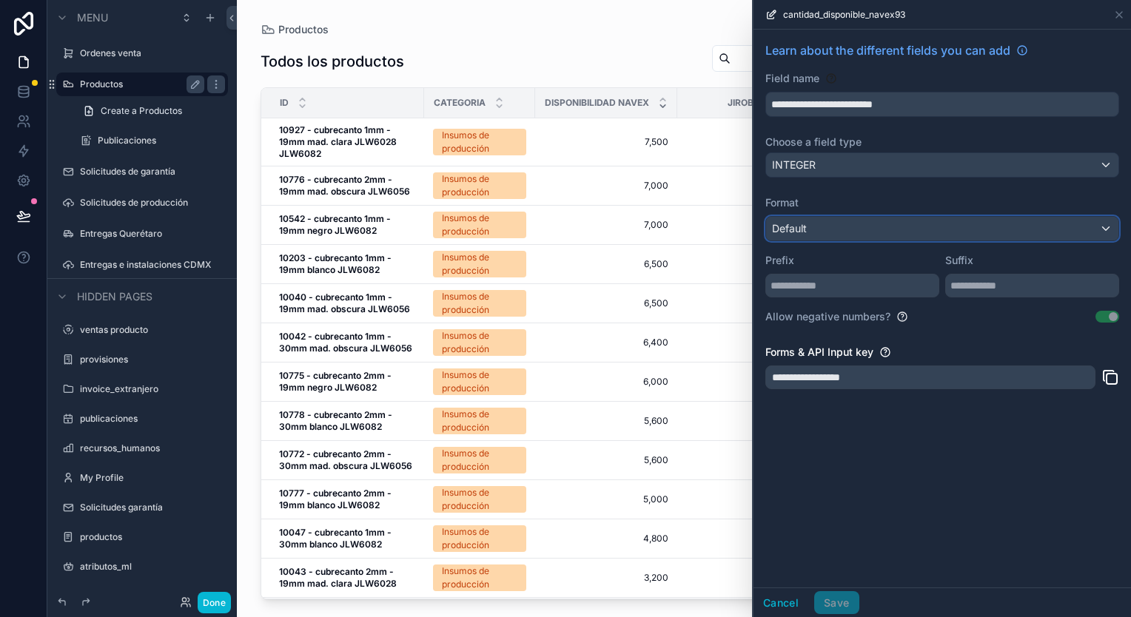
click at [1052, 229] on div "Default" at bounding box center [942, 229] width 352 height 24
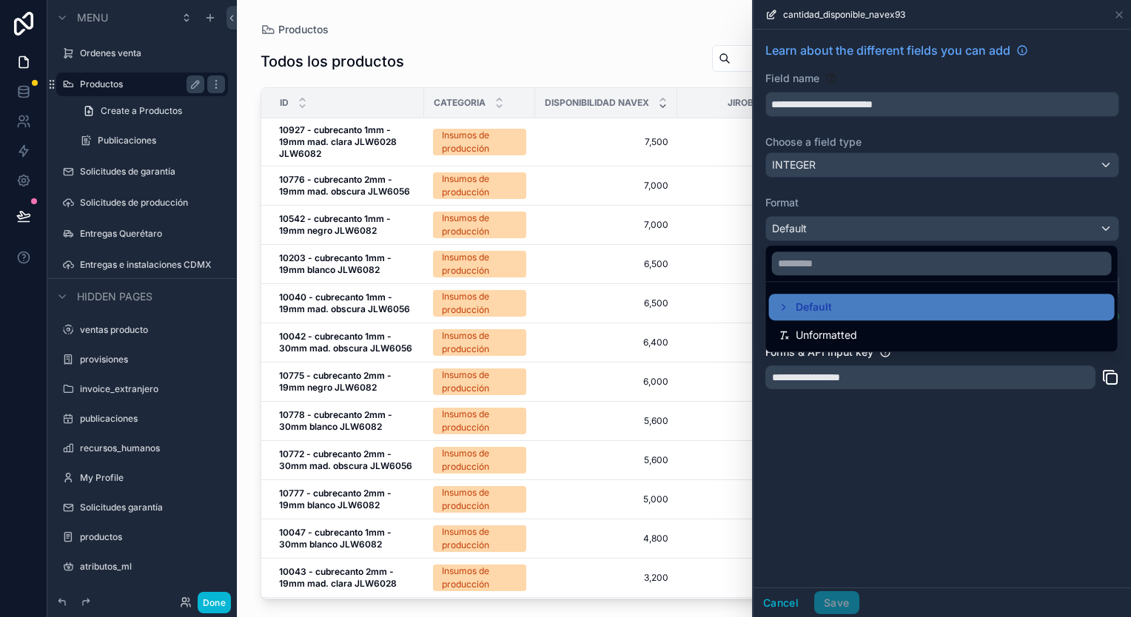
click at [1007, 234] on div at bounding box center [941, 308] width 377 height 617
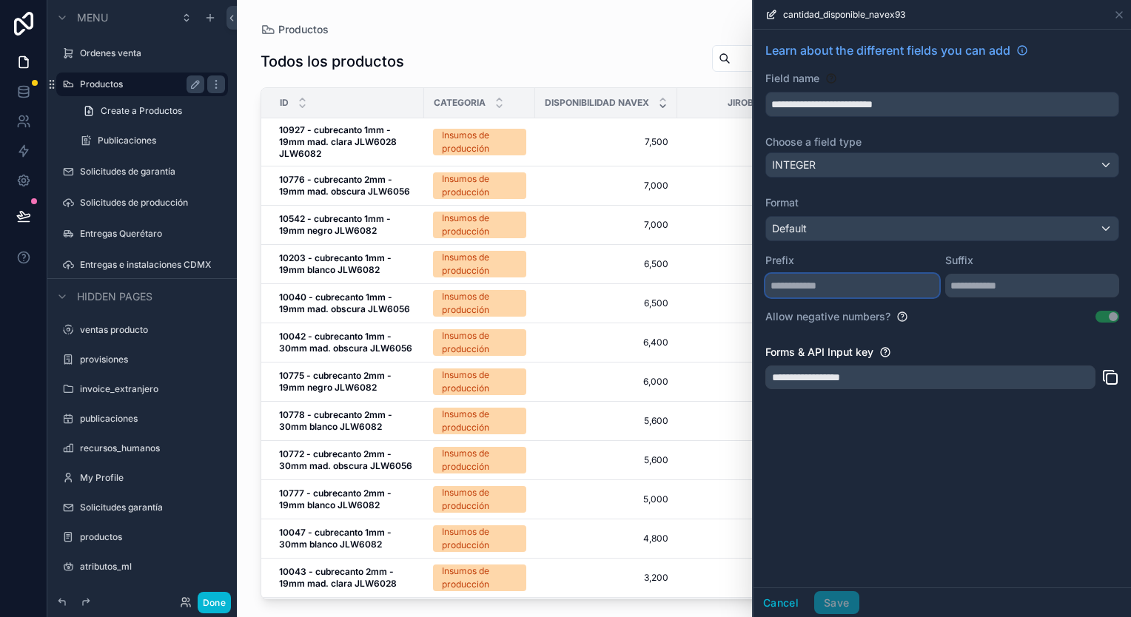
click at [904, 286] on input "text" at bounding box center [852, 286] width 174 height 24
click at [1013, 275] on input "text" at bounding box center [1032, 286] width 174 height 24
click at [953, 331] on div "**********" at bounding box center [941, 220] width 377 height 380
click at [1041, 235] on div "Default" at bounding box center [942, 229] width 352 height 24
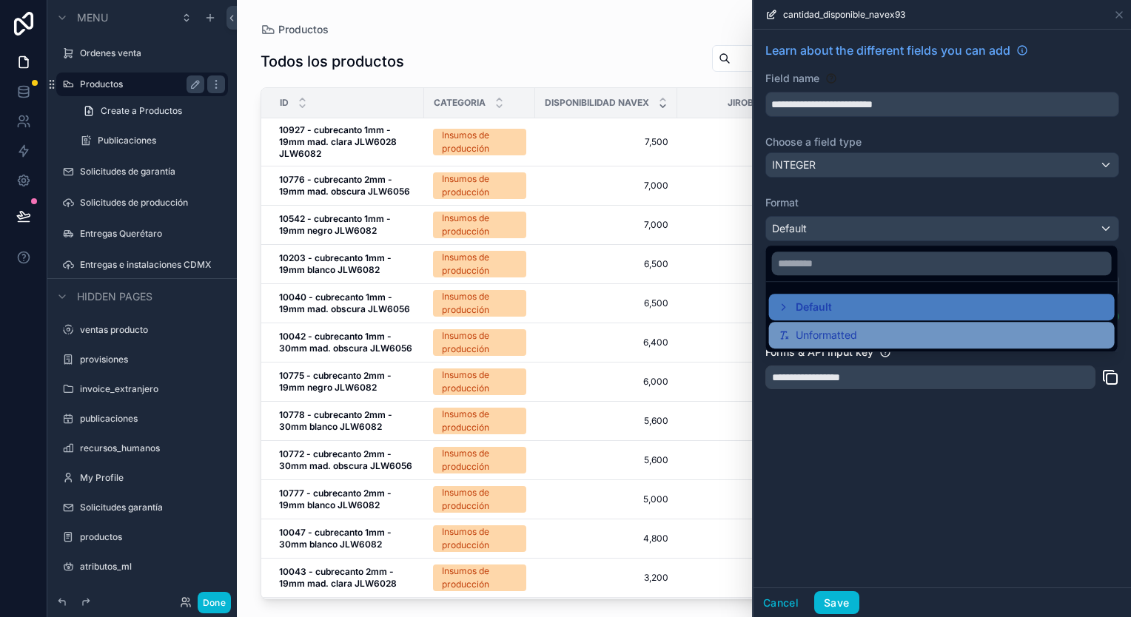
click at [973, 327] on div "Unformatted" at bounding box center [942, 335] width 328 height 18
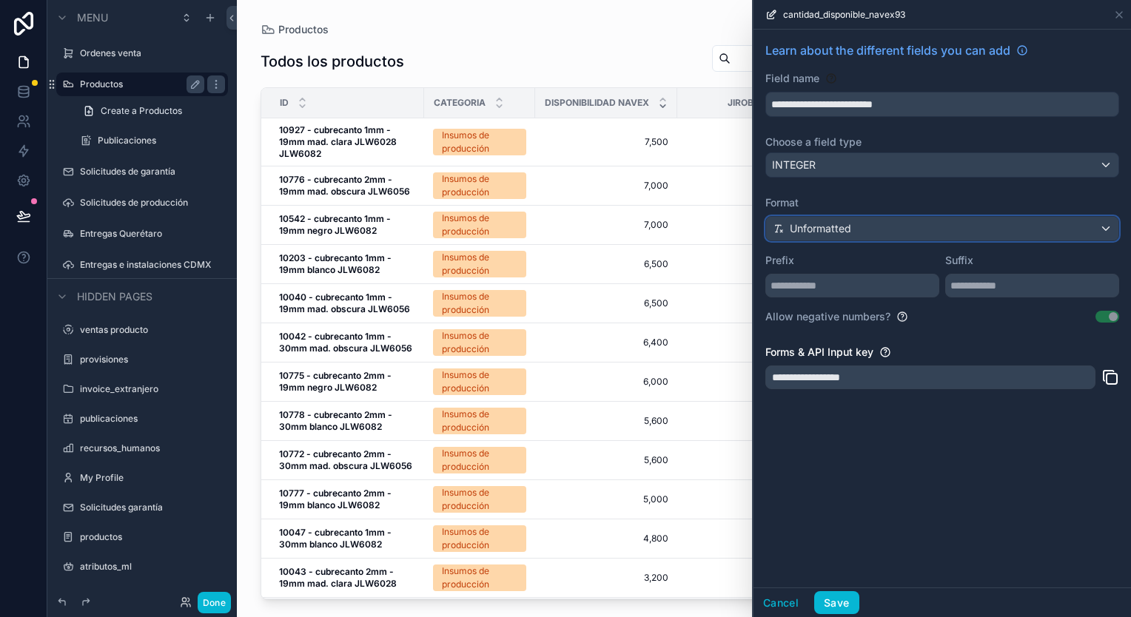
click at [981, 227] on div "Unformatted" at bounding box center [942, 229] width 352 height 24
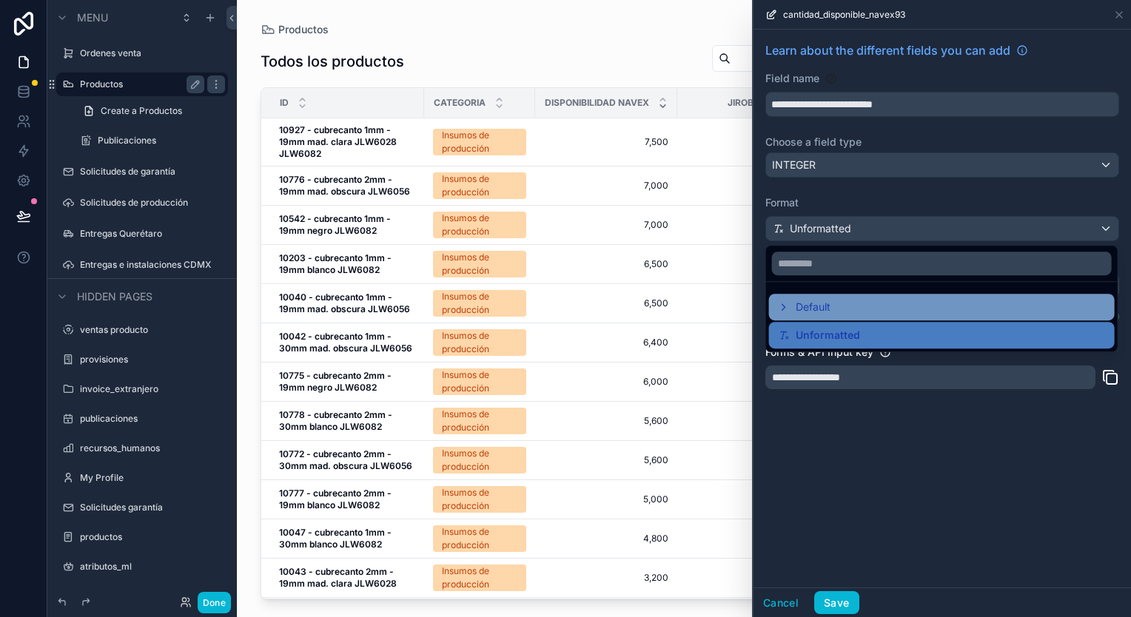
click at [834, 300] on div "Default" at bounding box center [942, 307] width 328 height 18
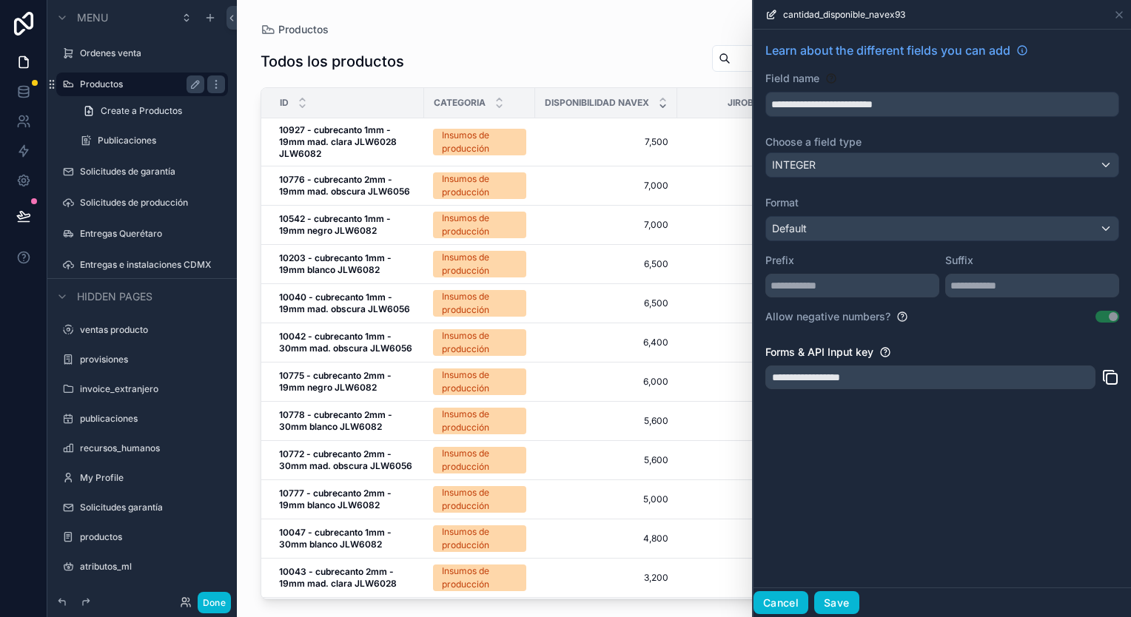
click at [793, 605] on button "Cancel" at bounding box center [780, 603] width 55 height 24
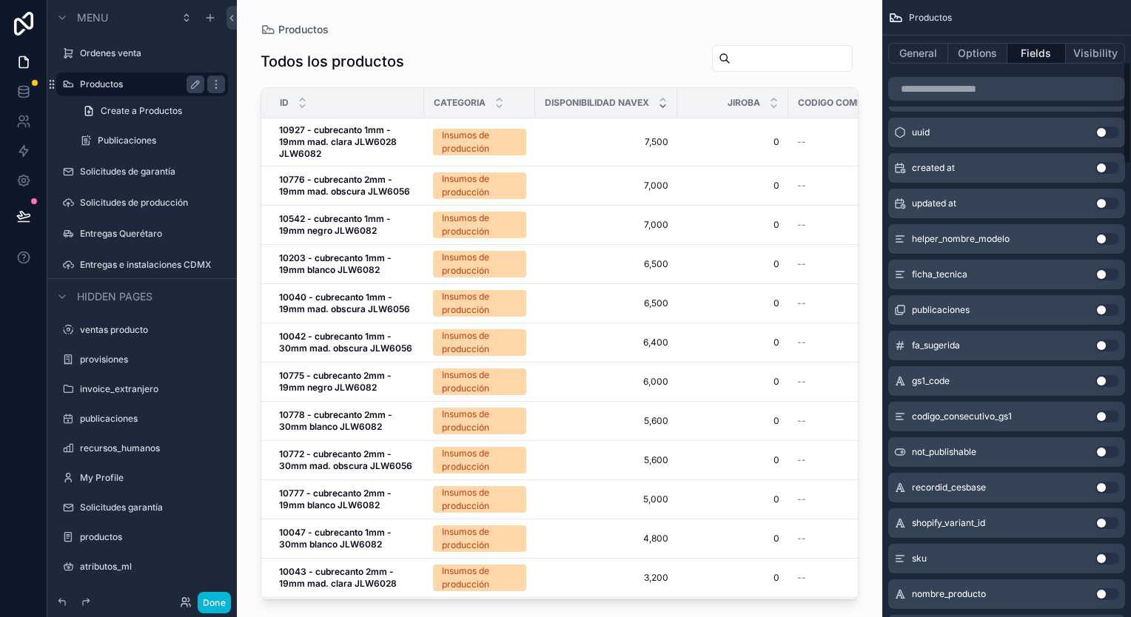
scroll to position [370, 0]
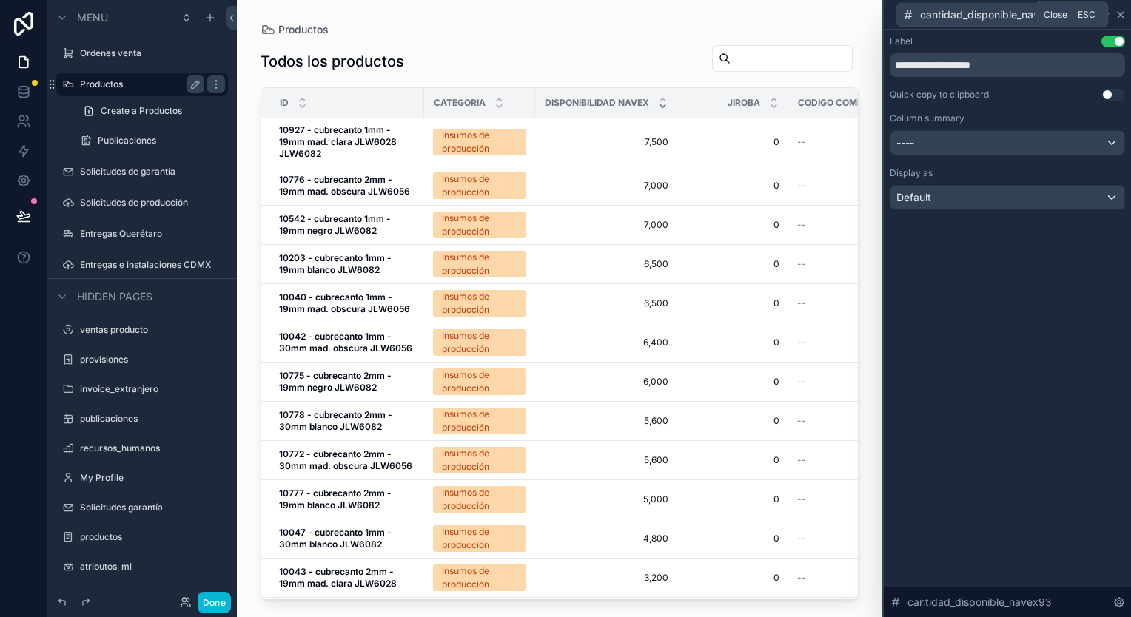
click at [1119, 16] on icon at bounding box center [1121, 15] width 12 height 12
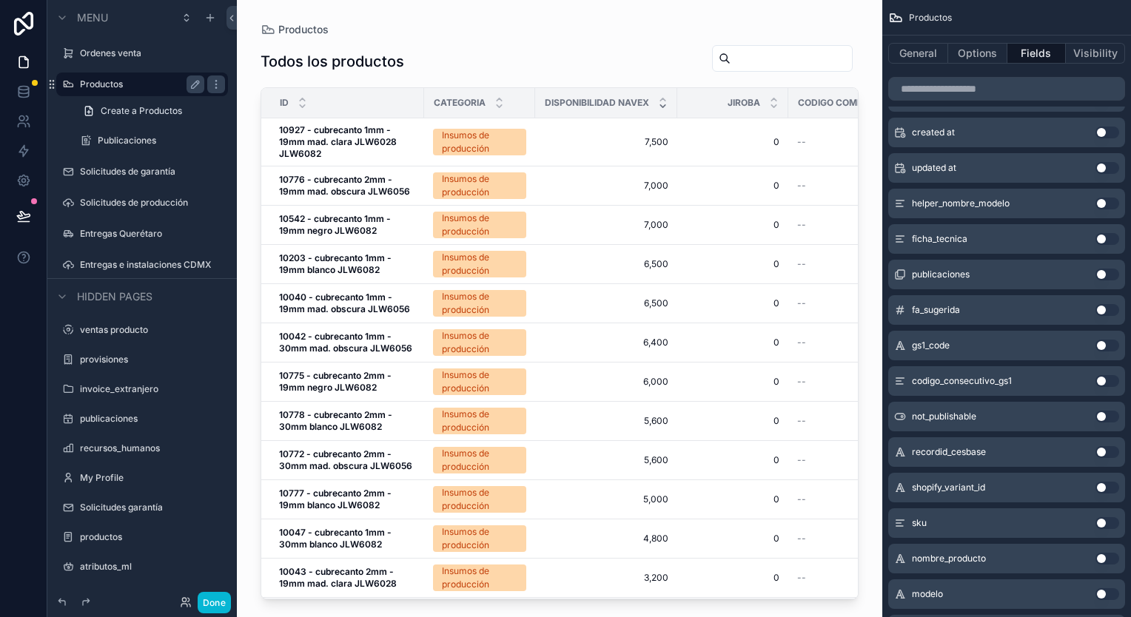
click at [869, 55] on div "Productos Todos los productos ID Categoria Disponibilidad navex jiroba Codigo c…" at bounding box center [559, 300] width 645 height 600
click at [269, 111] on div "ID" at bounding box center [342, 103] width 161 height 28
click at [294, 105] on div "ID" at bounding box center [342, 103] width 161 height 28
click at [314, 108] on div "ID" at bounding box center [342, 103] width 161 height 28
click at [302, 99] on icon "scrollable content" at bounding box center [302, 99] width 5 height 2
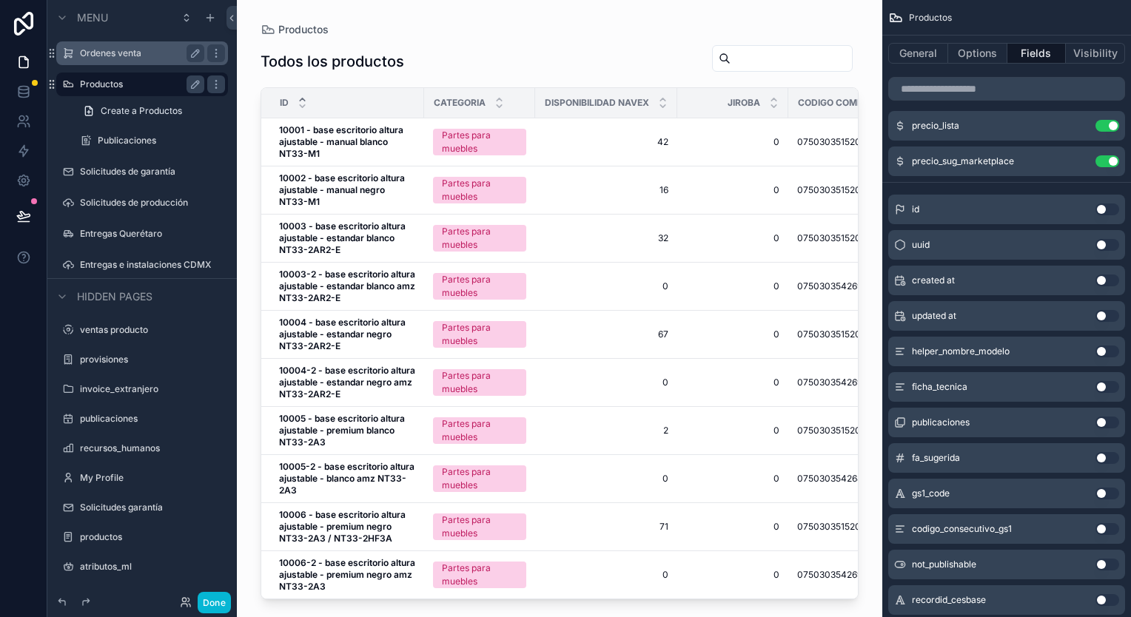
click at [138, 52] on label "Ordenes venta" at bounding box center [139, 53] width 118 height 12
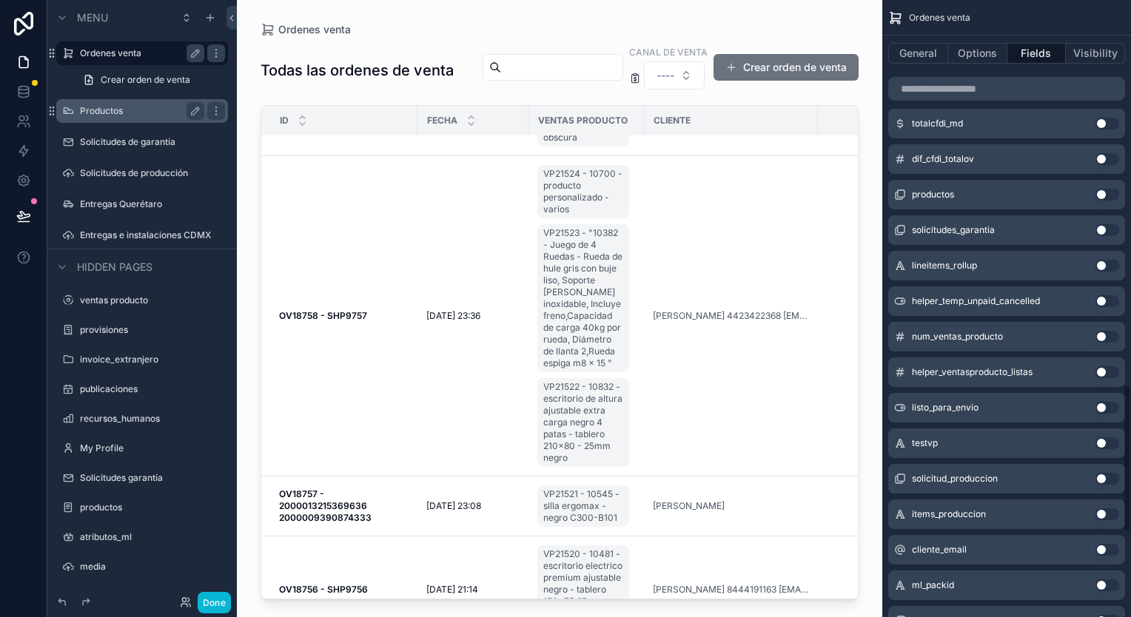
scroll to position [1966, 0]
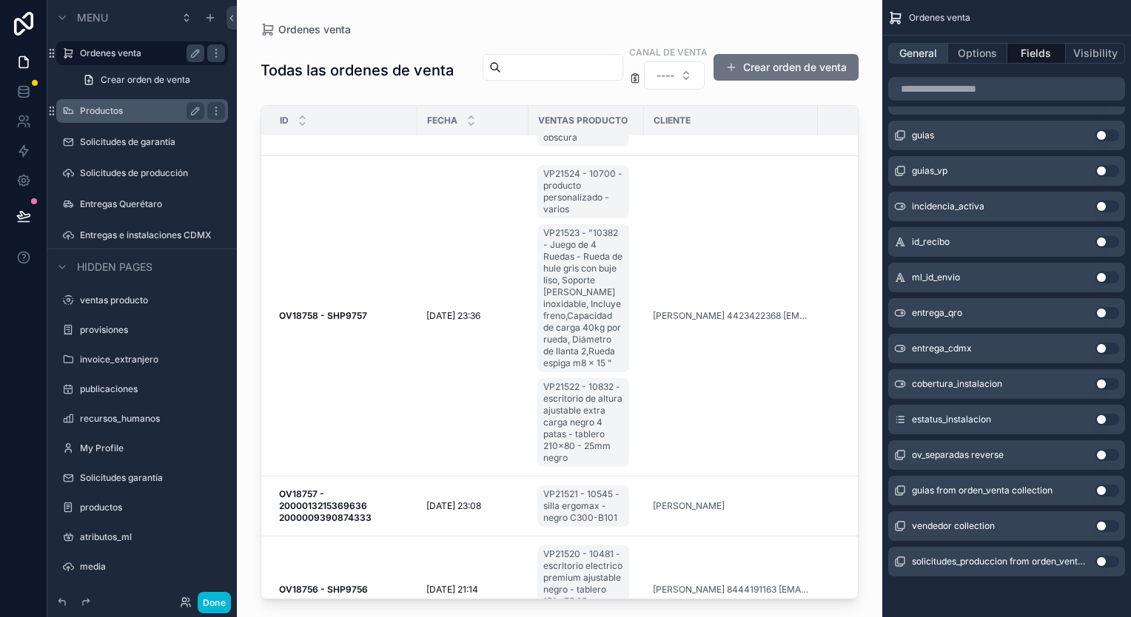
click at [924, 46] on button "General" at bounding box center [918, 53] width 60 height 21
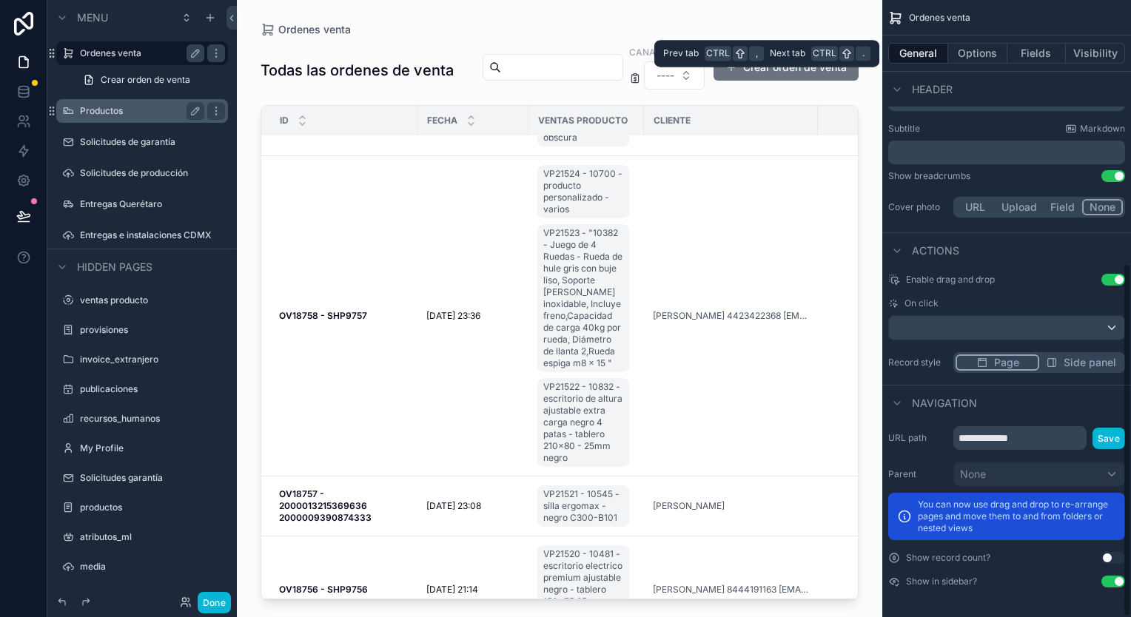
scroll to position [460, 0]
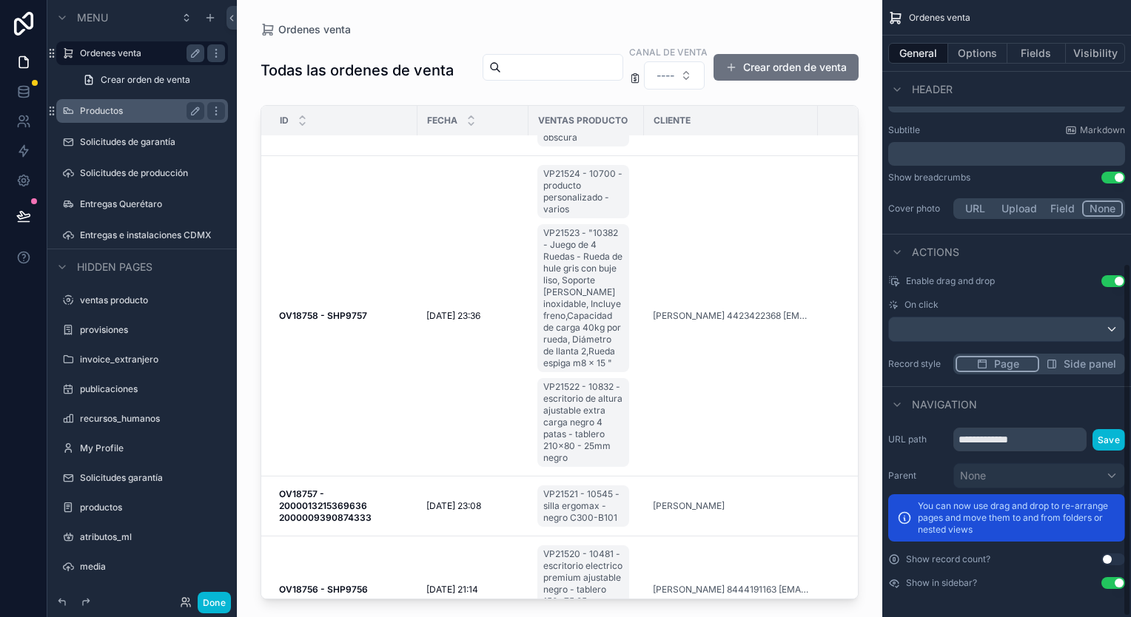
click at [494, 32] on div "scrollable content" at bounding box center [559, 300] width 645 height 600
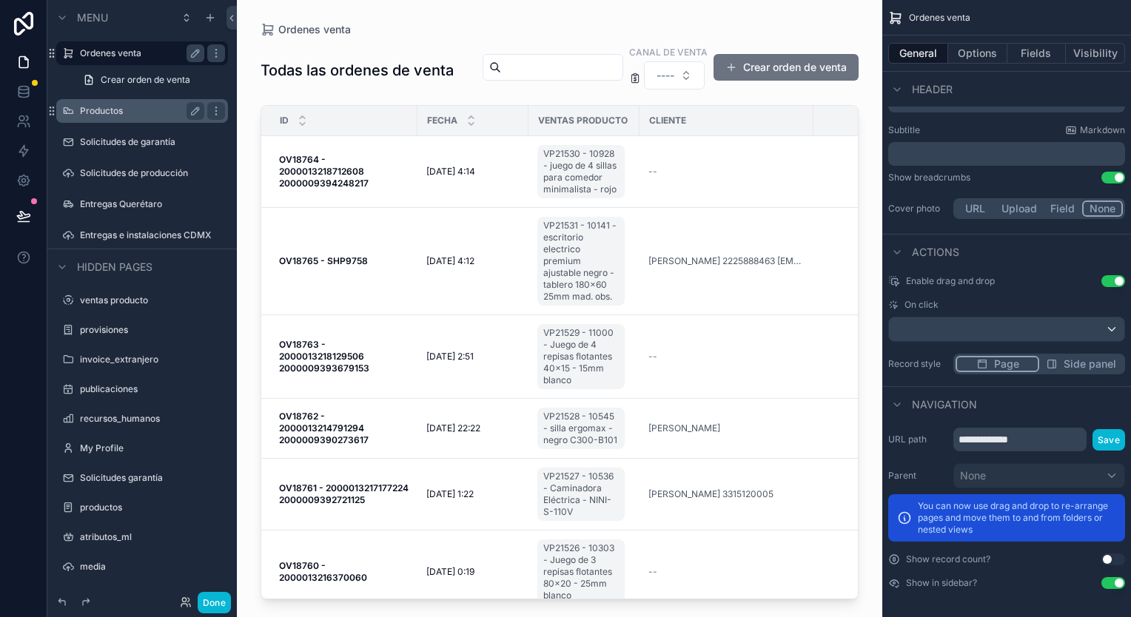
click at [414, 96] on div "Todas las ordenes de venta canal de venta ---- Crear orden de venta" at bounding box center [560, 70] width 598 height 52
click at [1007, 365] on span "Page" at bounding box center [1006, 364] width 25 height 15
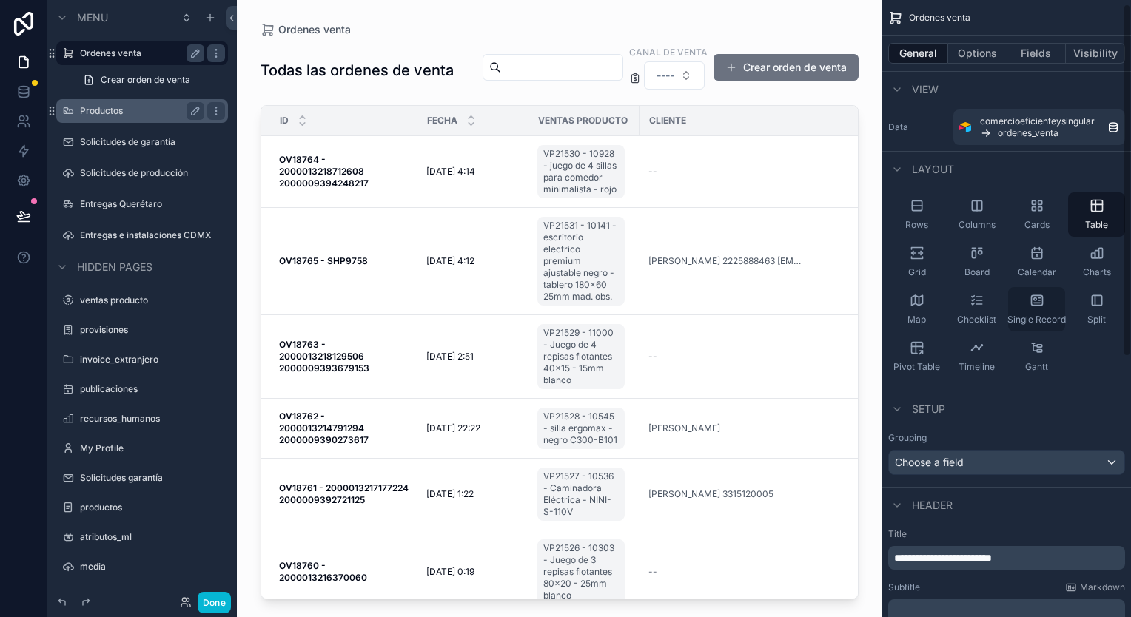
scroll to position [0, 0]
click at [984, 46] on button "Options" at bounding box center [977, 53] width 59 height 21
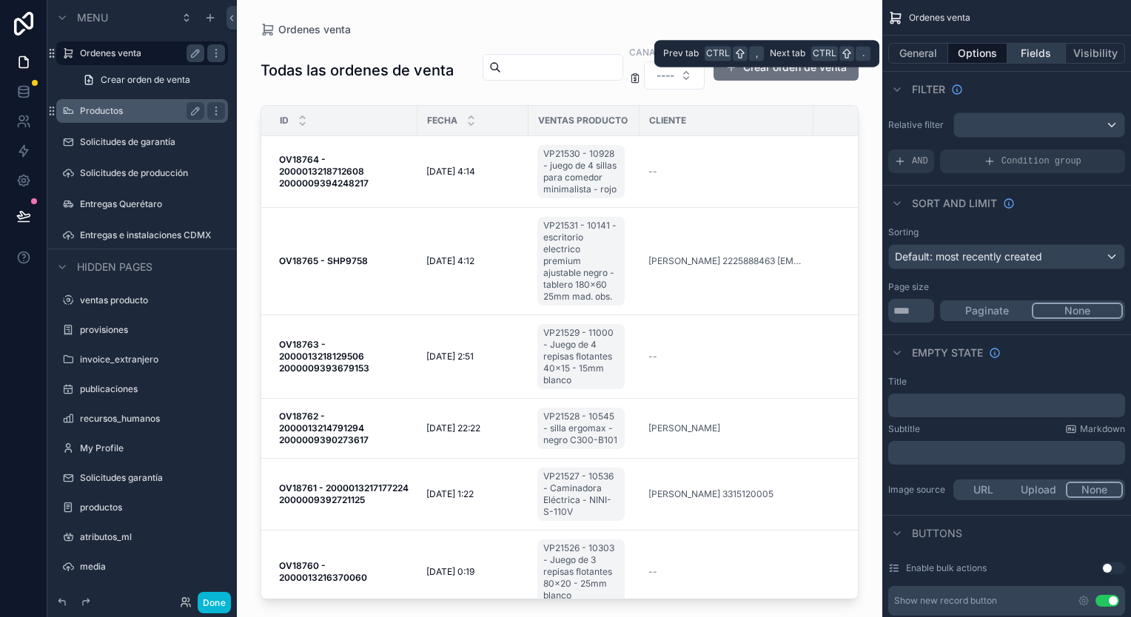
click at [1021, 50] on button "Fields" at bounding box center [1036, 53] width 59 height 21
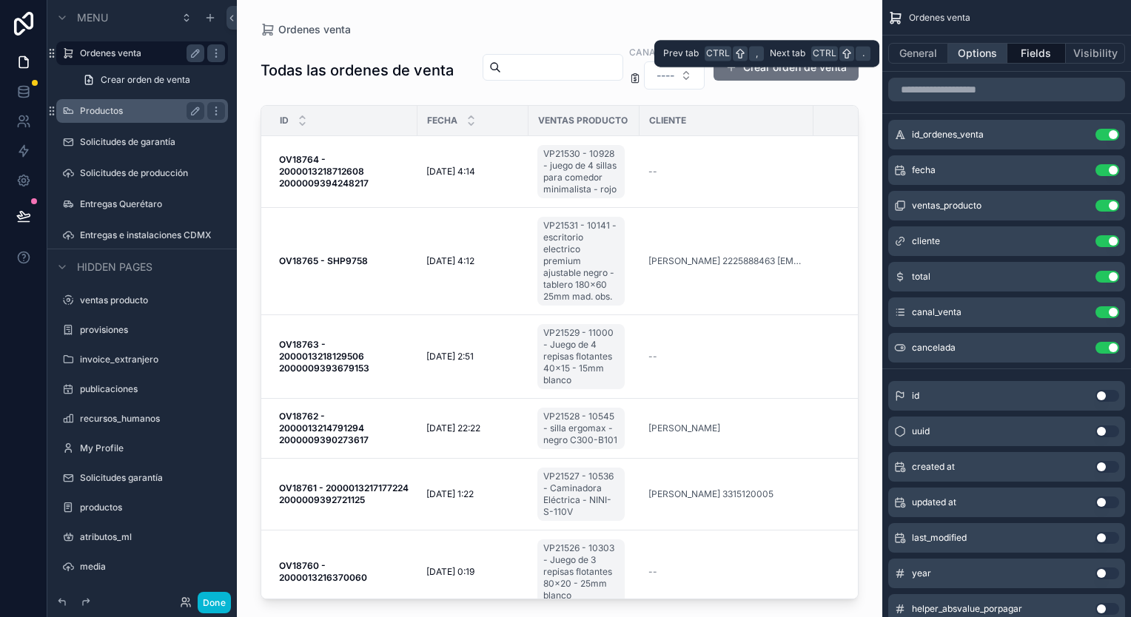
click at [989, 46] on button "Options" at bounding box center [977, 53] width 59 height 21
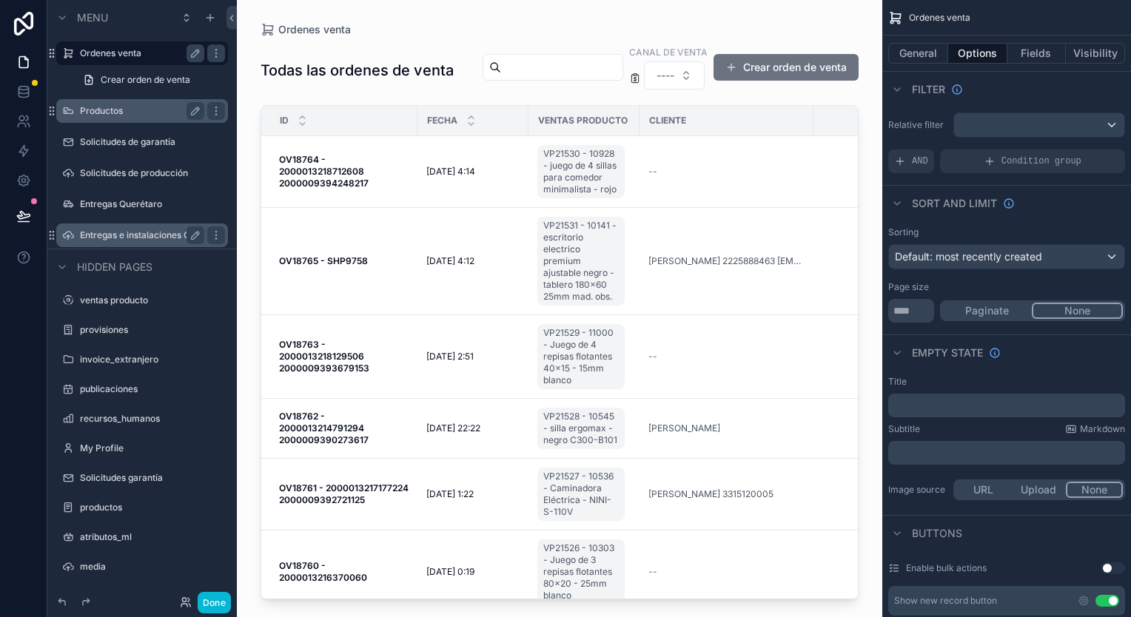
click at [134, 238] on label "Entregas e instalaciones CDMX" at bounding box center [142, 235] width 124 height 12
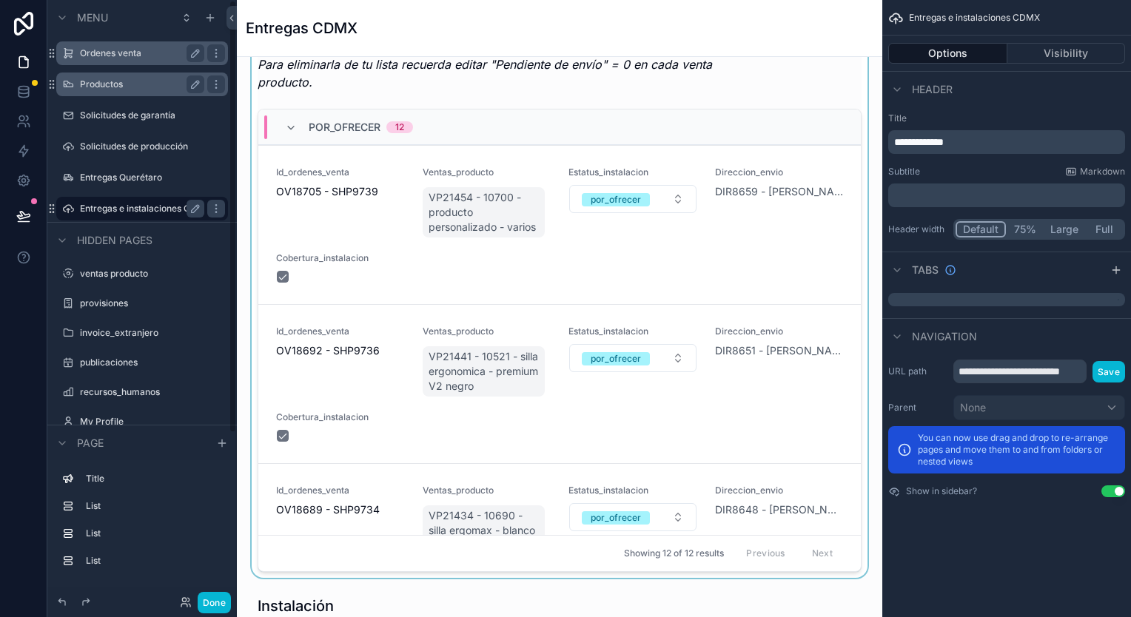
scroll to position [148, 0]
click at [362, 178] on div "scrollable content" at bounding box center [560, 280] width 622 height 594
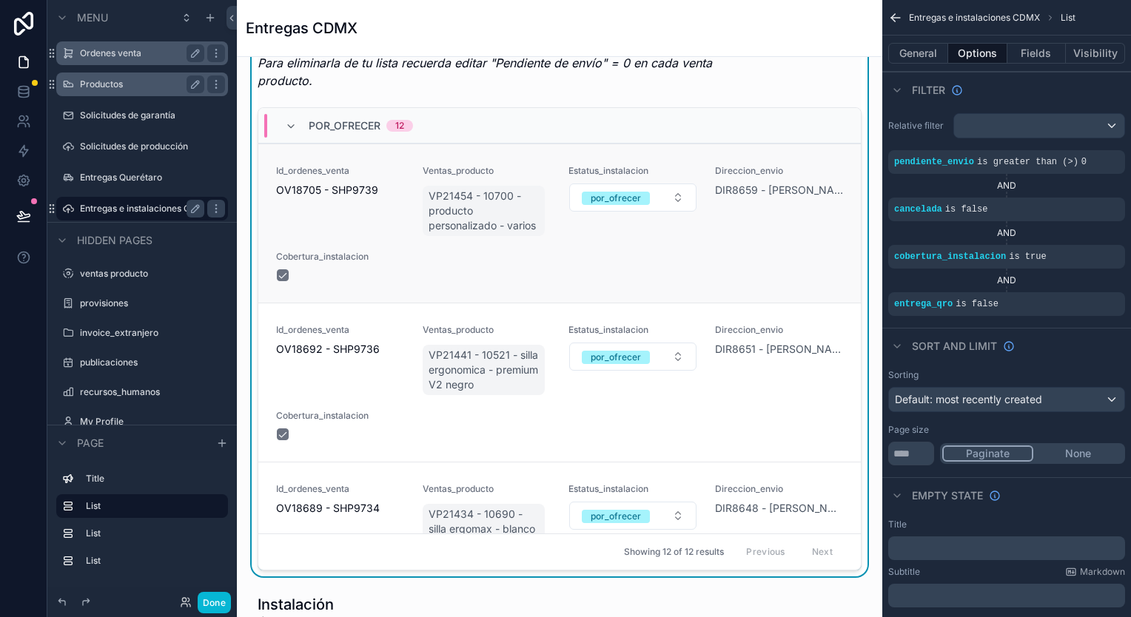
click at [352, 172] on span "Id_ordenes_venta" at bounding box center [340, 171] width 129 height 12
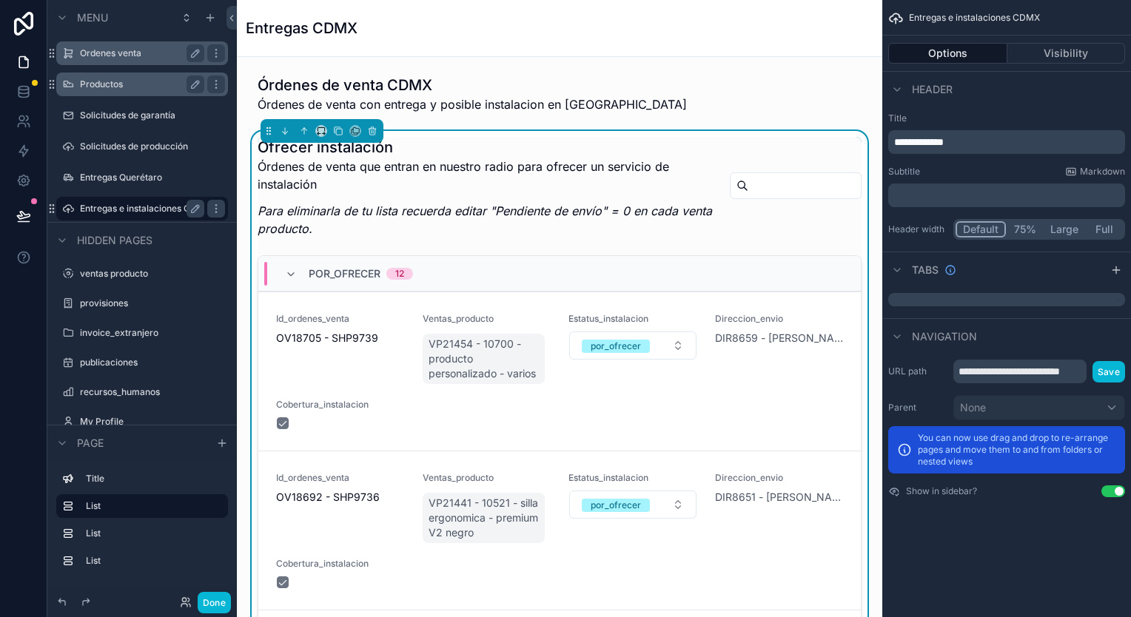
click at [580, 184] on p "Órdenes de venta que entran en nuestro radio para ofrecer un servicio de instal…" at bounding box center [488, 176] width 460 height 36
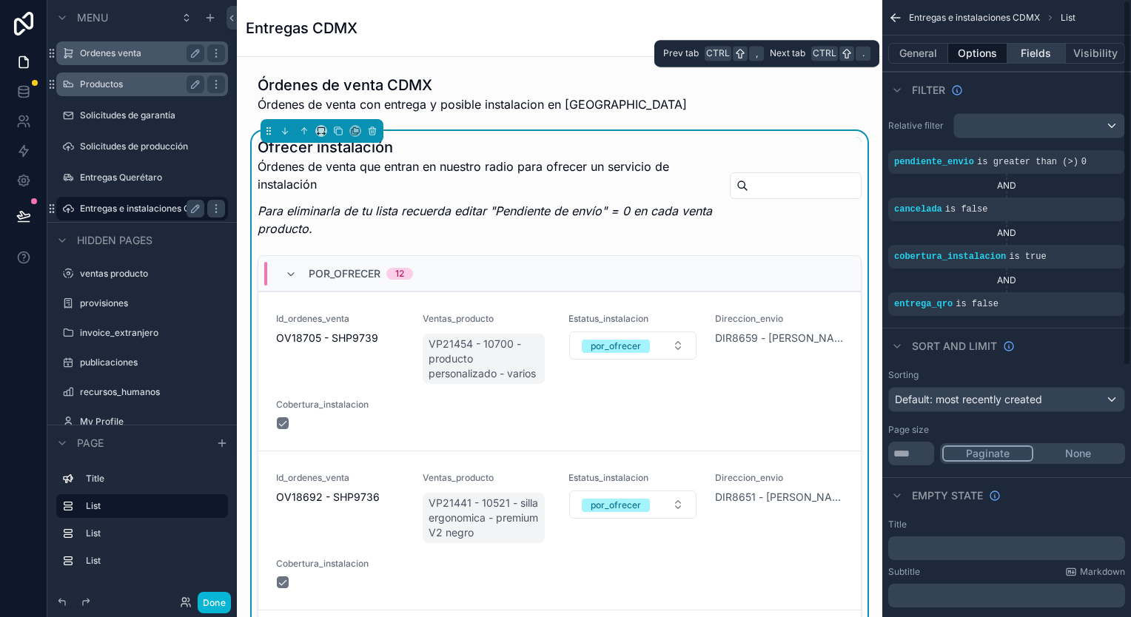
click at [1043, 52] on button "Fields" at bounding box center [1036, 53] width 59 height 21
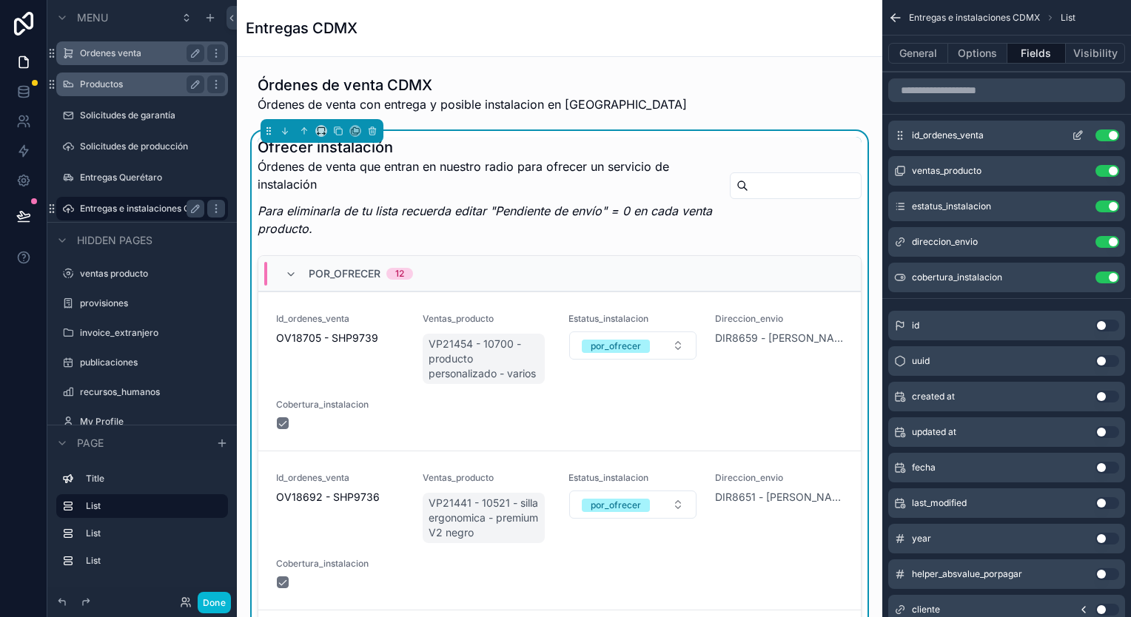
click at [1070, 134] on button "scrollable content" at bounding box center [1078, 136] width 24 height 12
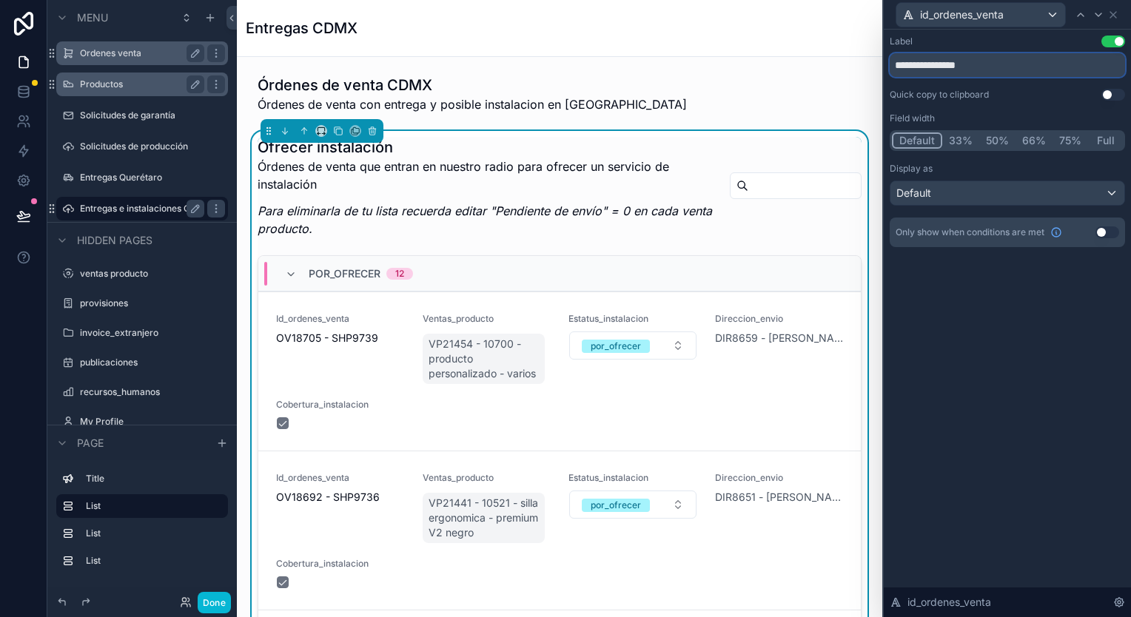
drag, startPoint x: 1001, startPoint y: 65, endPoint x: 882, endPoint y: 61, distance: 119.2
click at [882, 61] on div "**********" at bounding box center [565, 308] width 1131 height 617
type input "**"
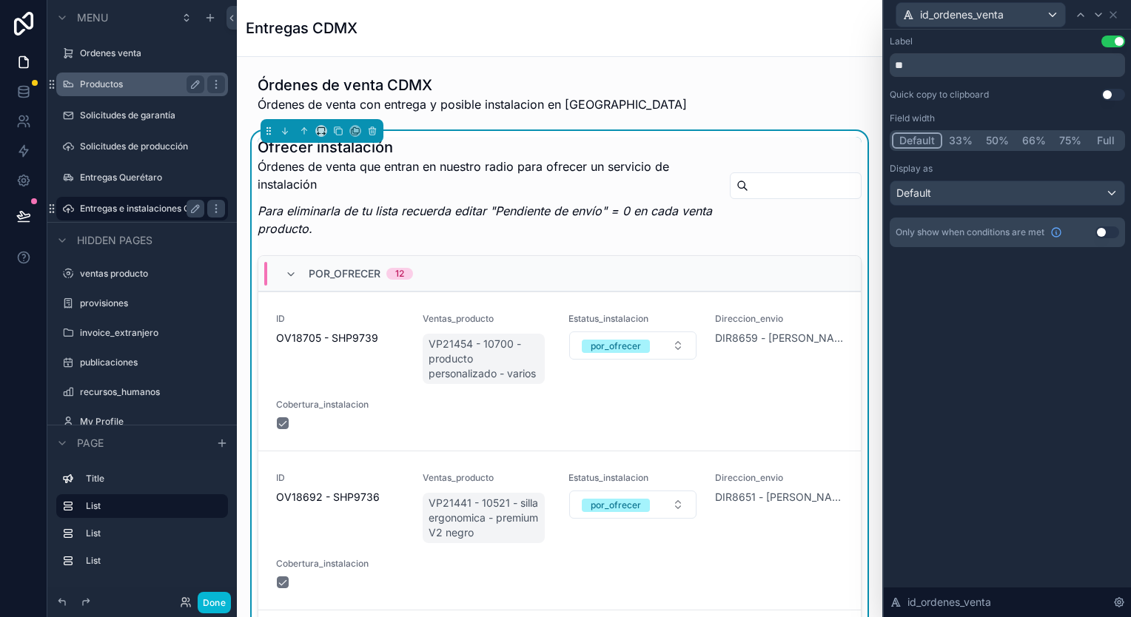
click at [1122, 16] on div "id_ordenes_venta" at bounding box center [1007, 14] width 235 height 29
click at [1118, 19] on icon at bounding box center [1113, 15] width 12 height 12
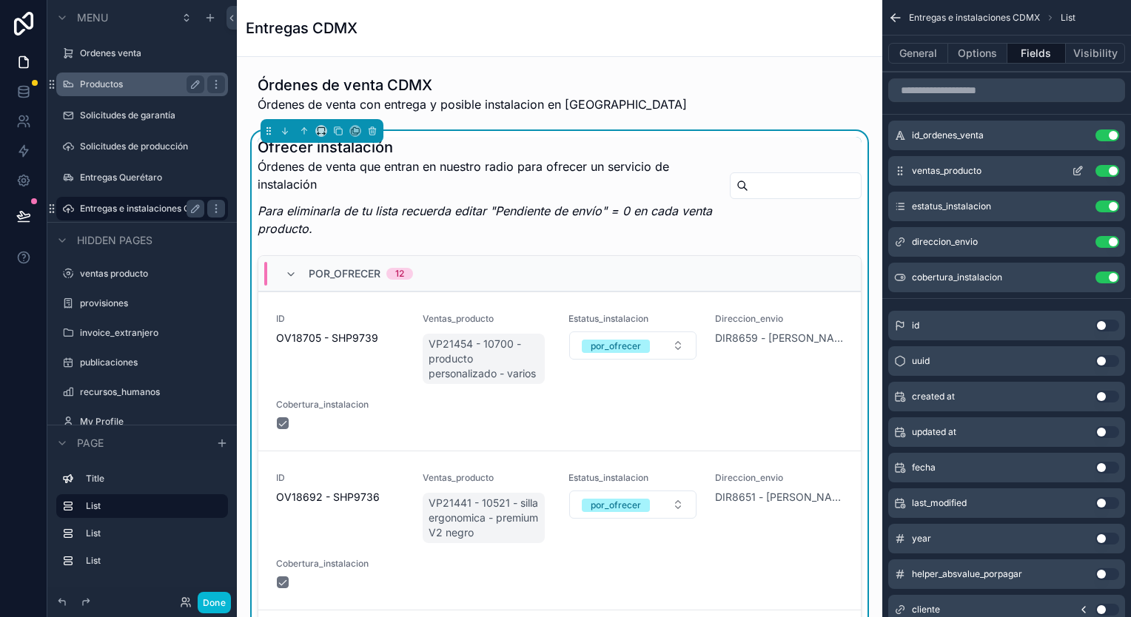
click at [1078, 172] on icon "scrollable content" at bounding box center [1079, 170] width 6 height 6
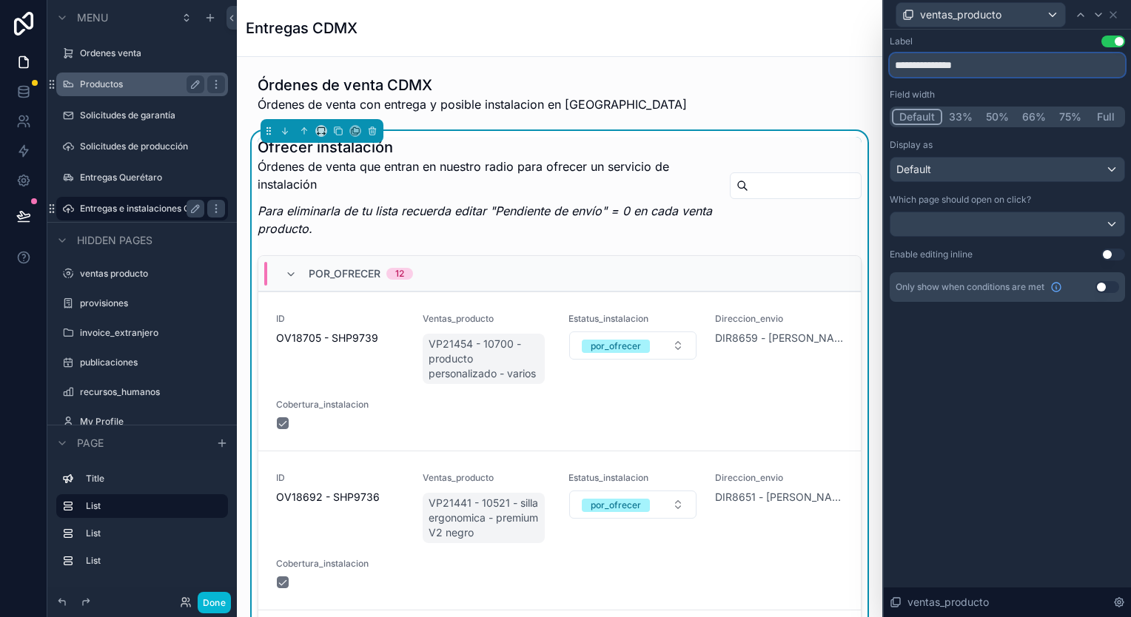
drag, startPoint x: 992, startPoint y: 61, endPoint x: 924, endPoint y: 63, distance: 68.1
click at [924, 63] on input "**********" at bounding box center [1007, 65] width 235 height 24
type input "**********"
click at [1114, 20] on div "ventas_producto" at bounding box center [1007, 14] width 235 height 29
click at [1115, 16] on icon at bounding box center [1113, 15] width 6 height 6
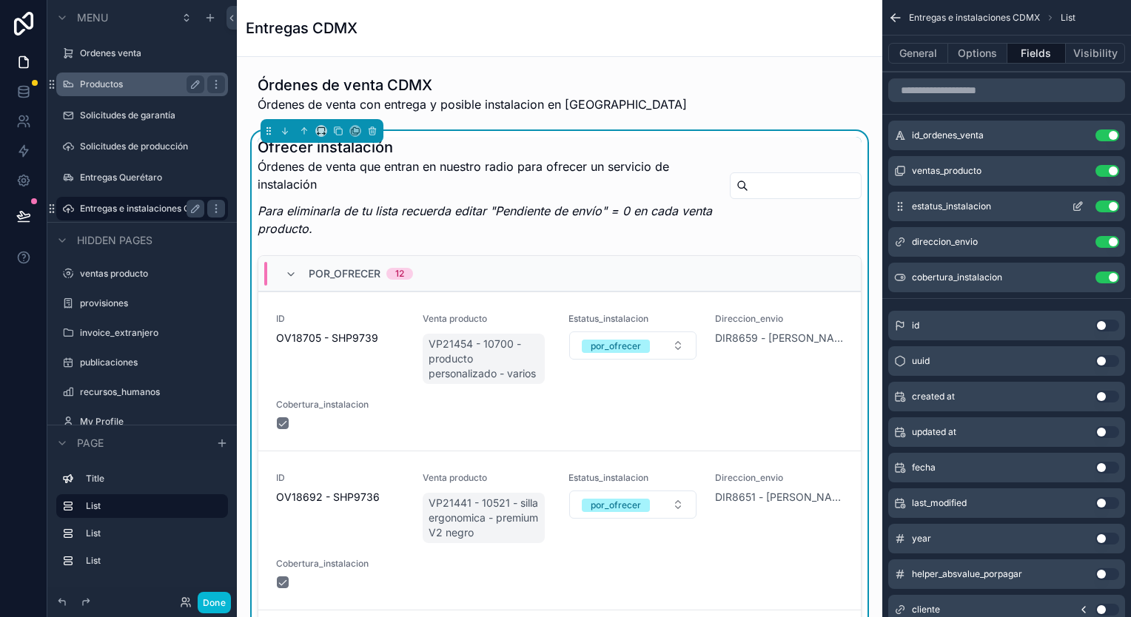
click at [1078, 206] on icon "scrollable content" at bounding box center [1078, 207] width 12 height 12
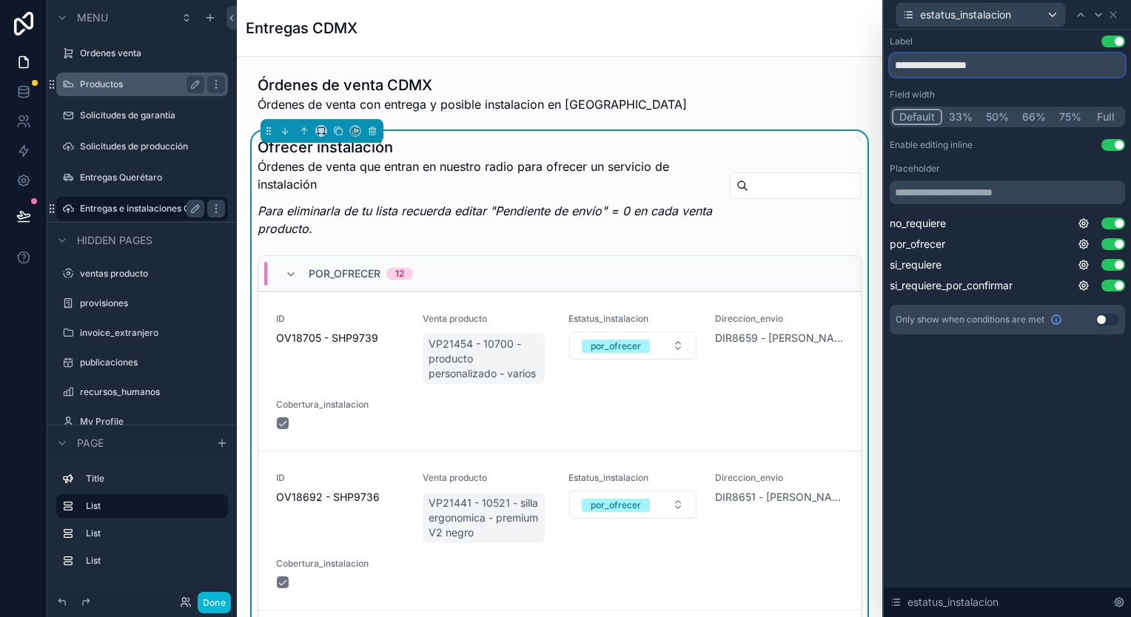
drag, startPoint x: 1010, startPoint y: 65, endPoint x: 940, endPoint y: 67, distance: 70.3
click at [940, 67] on input "**********" at bounding box center [1007, 65] width 235 height 24
type input "**********"
click at [1113, 11] on icon at bounding box center [1113, 15] width 12 height 12
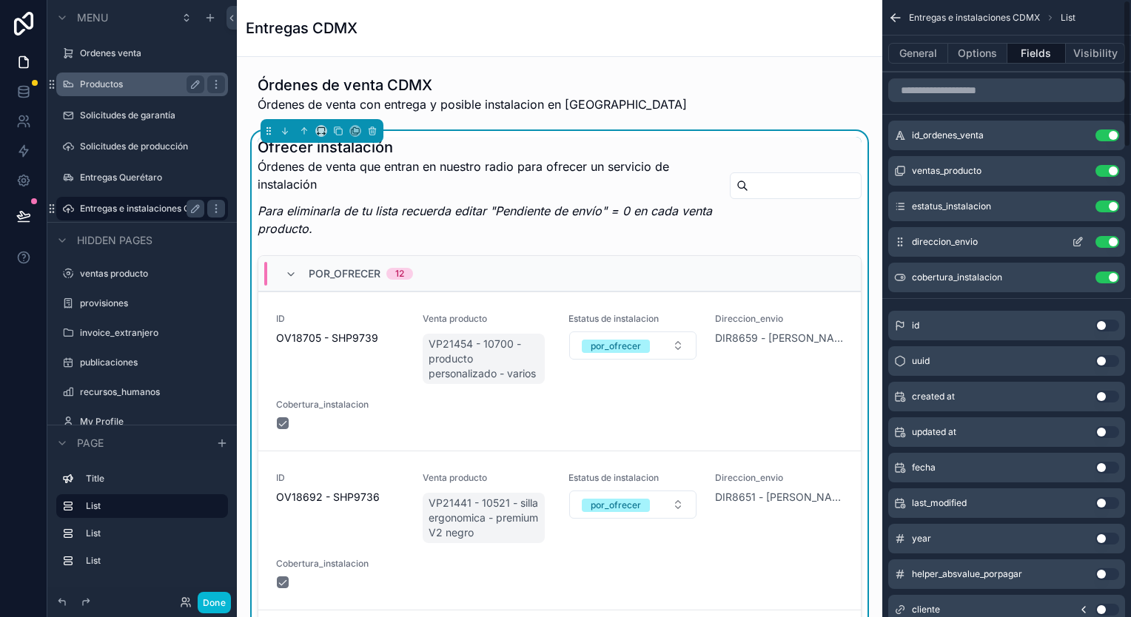
click at [1084, 241] on button "scrollable content" at bounding box center [1078, 242] width 24 height 12
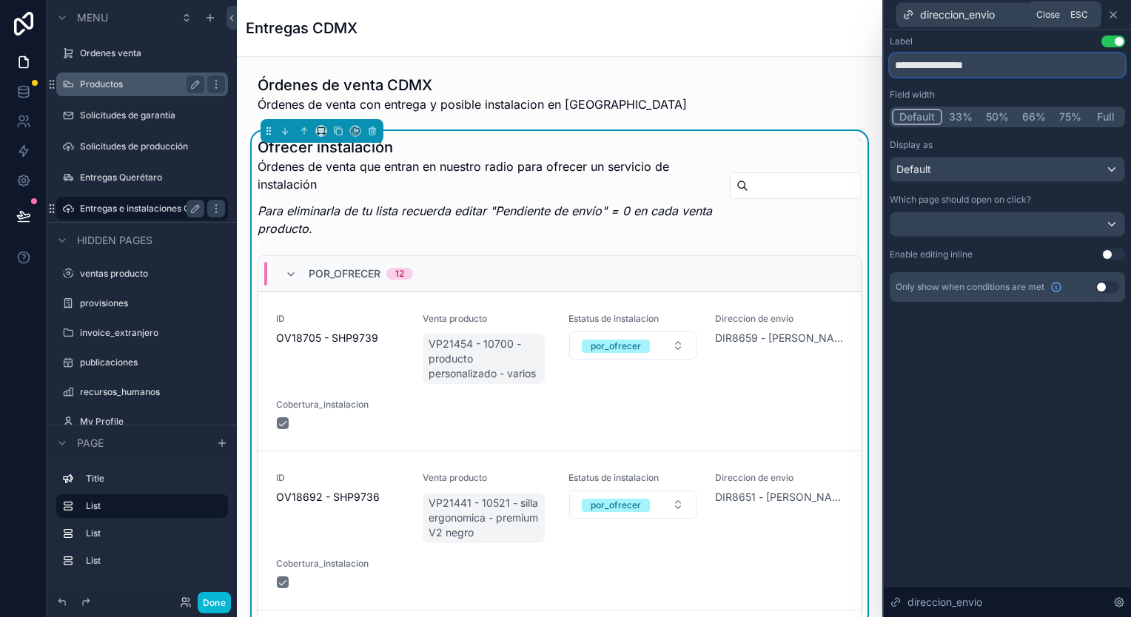
type input "**********"
click at [1116, 13] on icon at bounding box center [1113, 15] width 12 height 12
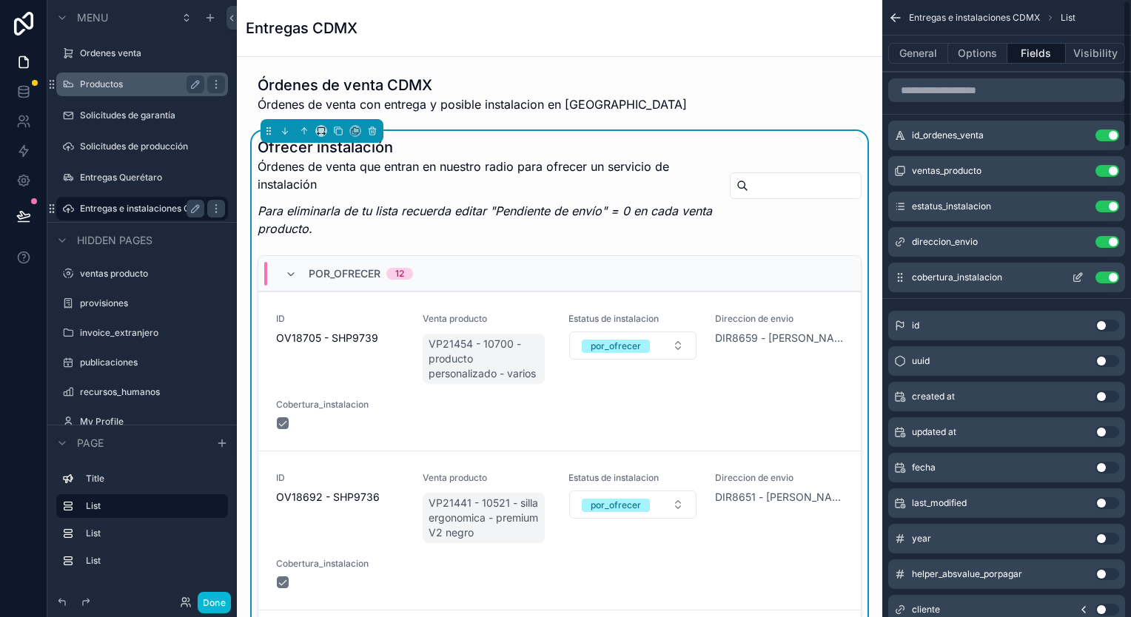
click at [1074, 276] on icon "scrollable content" at bounding box center [1077, 278] width 7 height 7
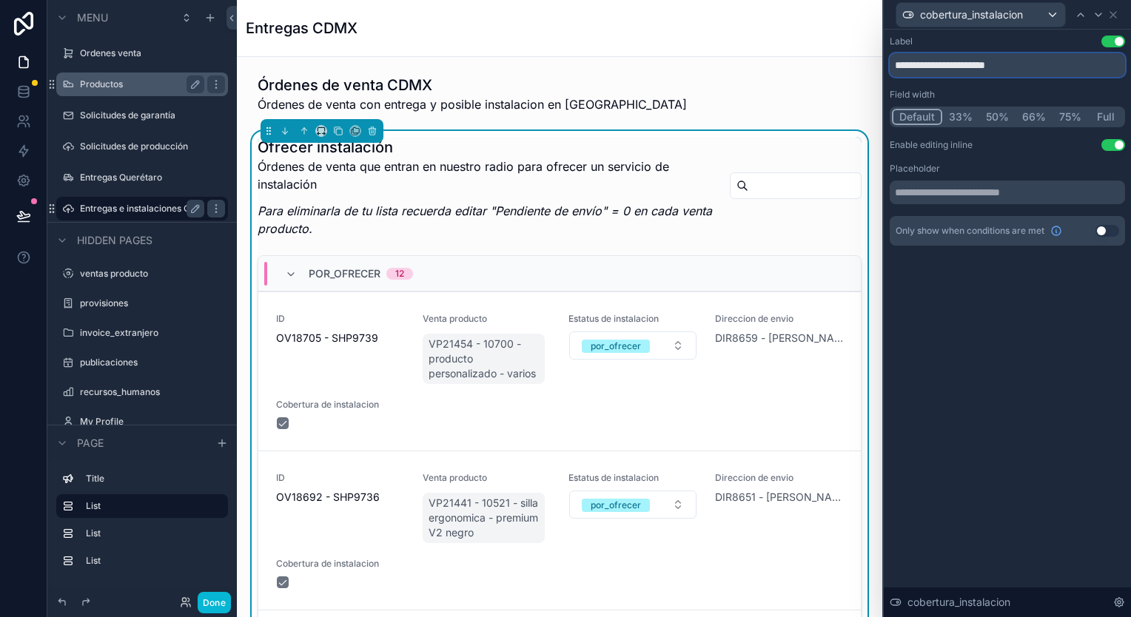
type input "**********"
click at [936, 437] on div "**********" at bounding box center [1007, 324] width 247 height 588
click at [1113, 10] on icon at bounding box center [1113, 15] width 12 height 12
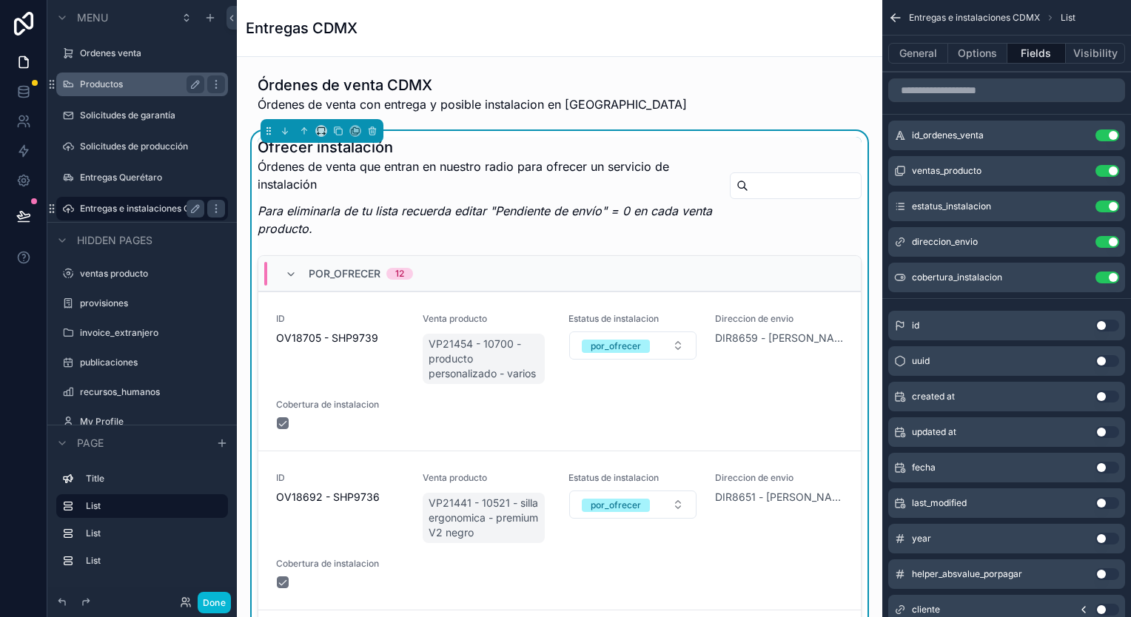
click at [903, 19] on div "Entregas e instalaciones CDMX List" at bounding box center [1006, 18] width 249 height 36
click at [891, 19] on icon "scrollable content" at bounding box center [895, 17] width 15 height 15
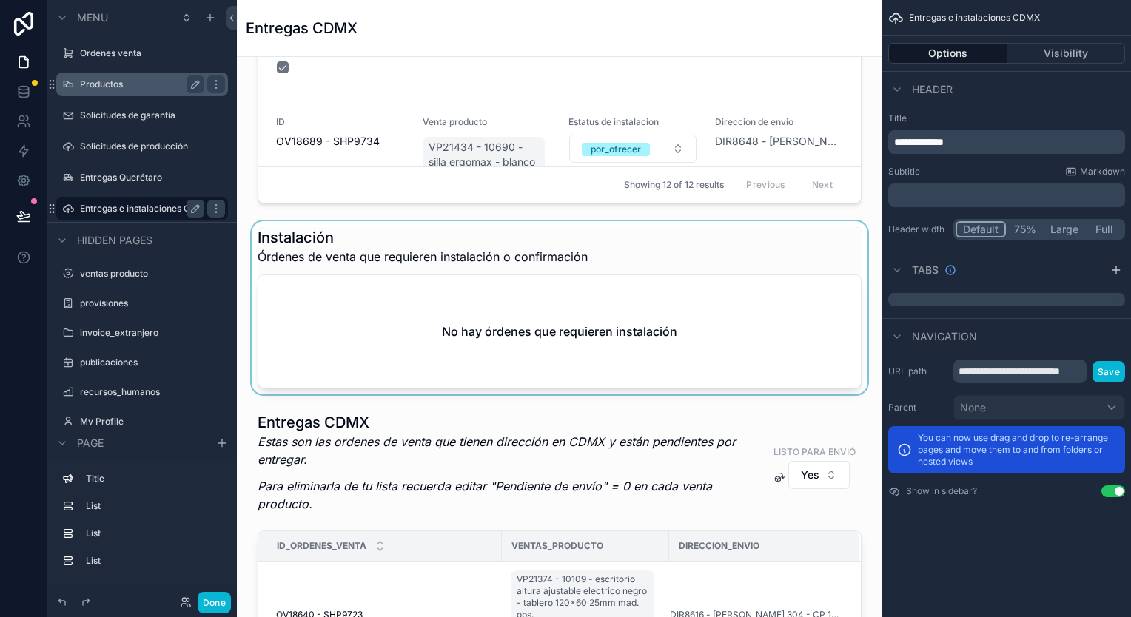
scroll to position [592, 0]
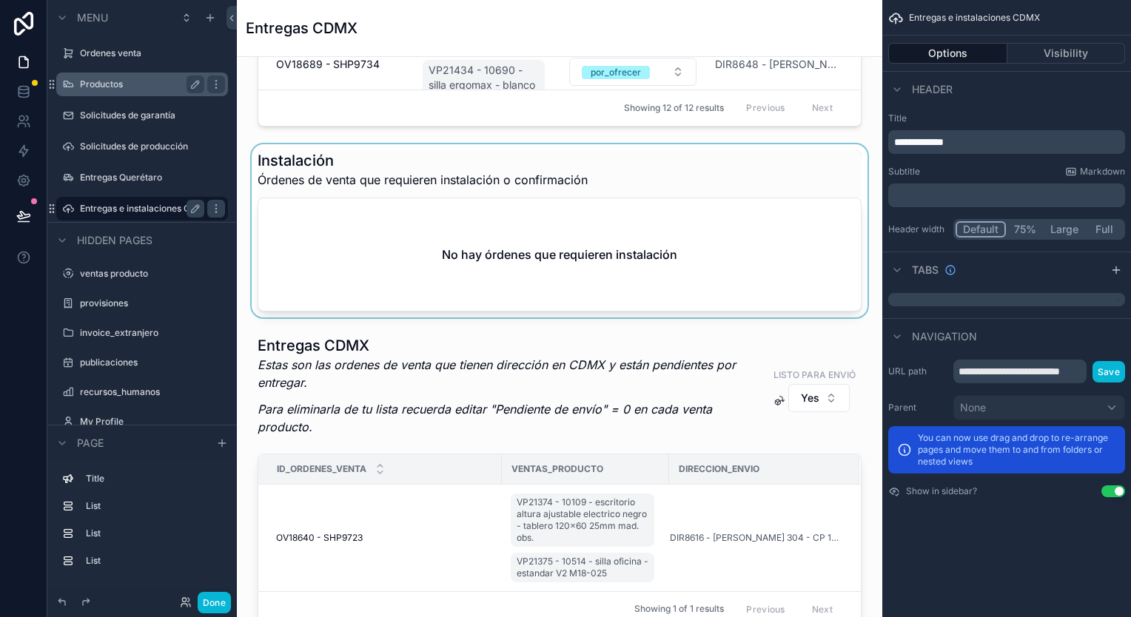
click at [699, 224] on div "scrollable content" at bounding box center [560, 230] width 622 height 173
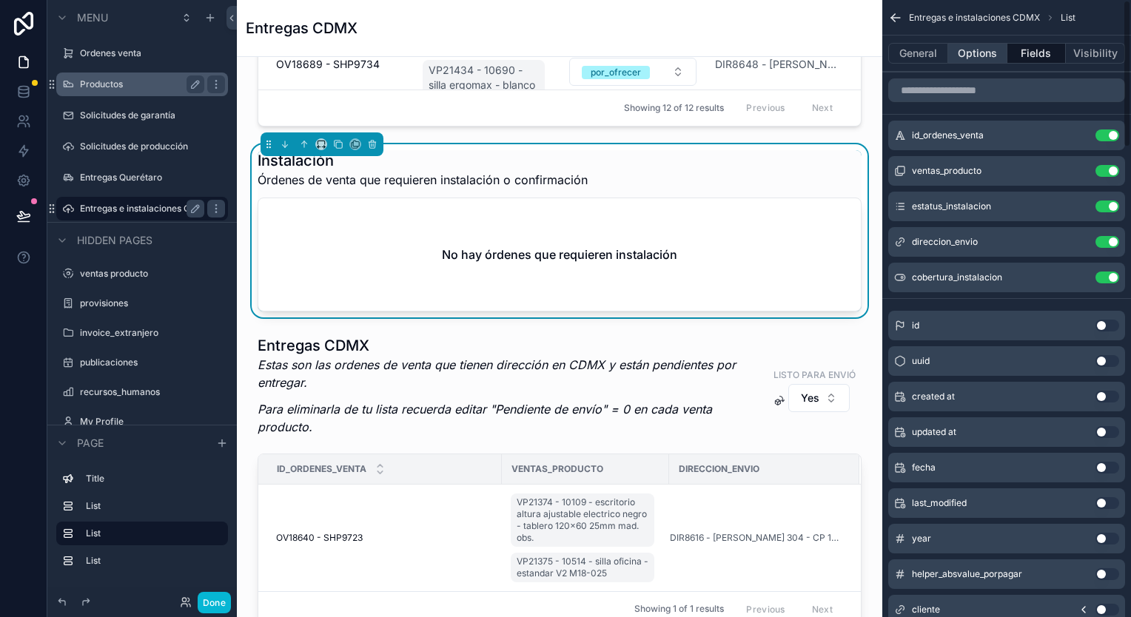
click at [993, 52] on button "Options" at bounding box center [977, 53] width 59 height 21
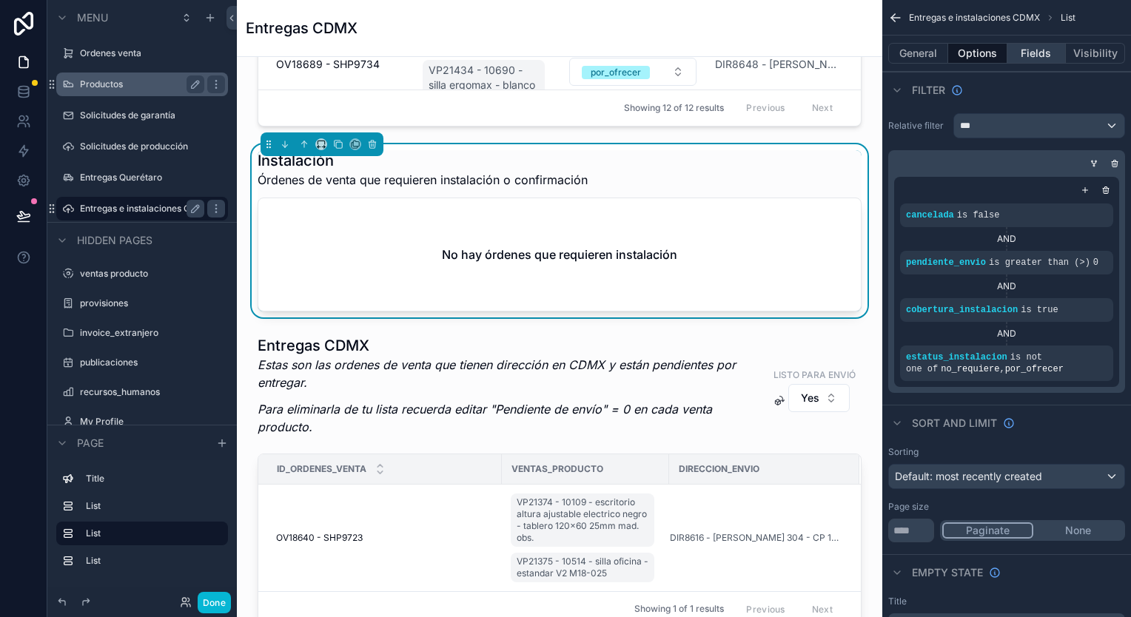
click at [1036, 53] on button "Fields" at bounding box center [1036, 53] width 59 height 21
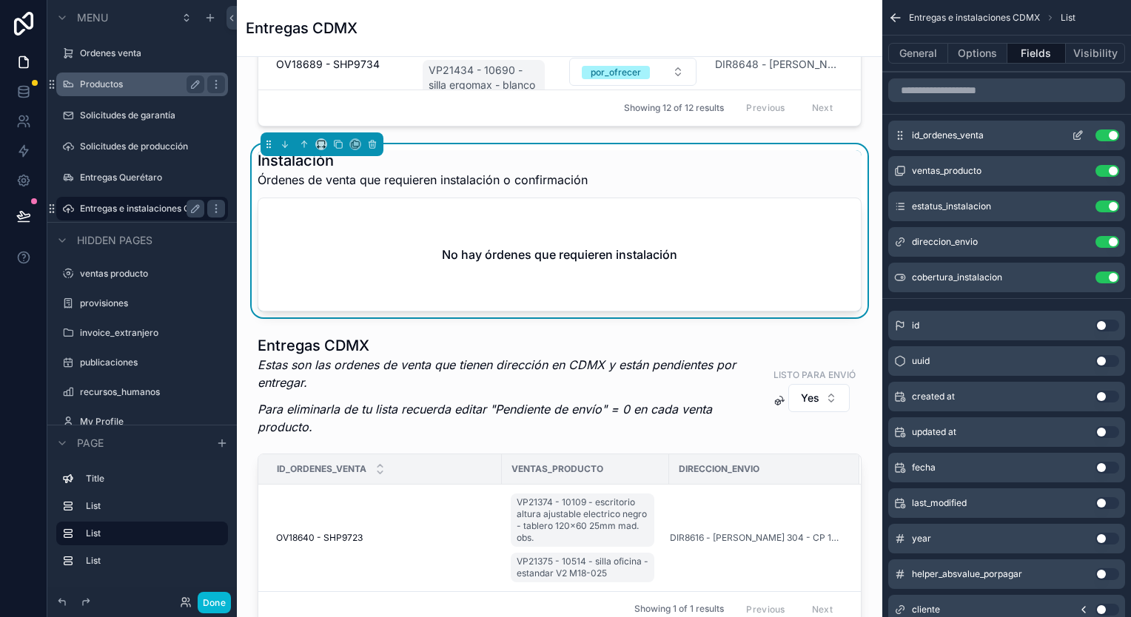
click at [1080, 132] on icon "scrollable content" at bounding box center [1080, 132] width 1 height 1
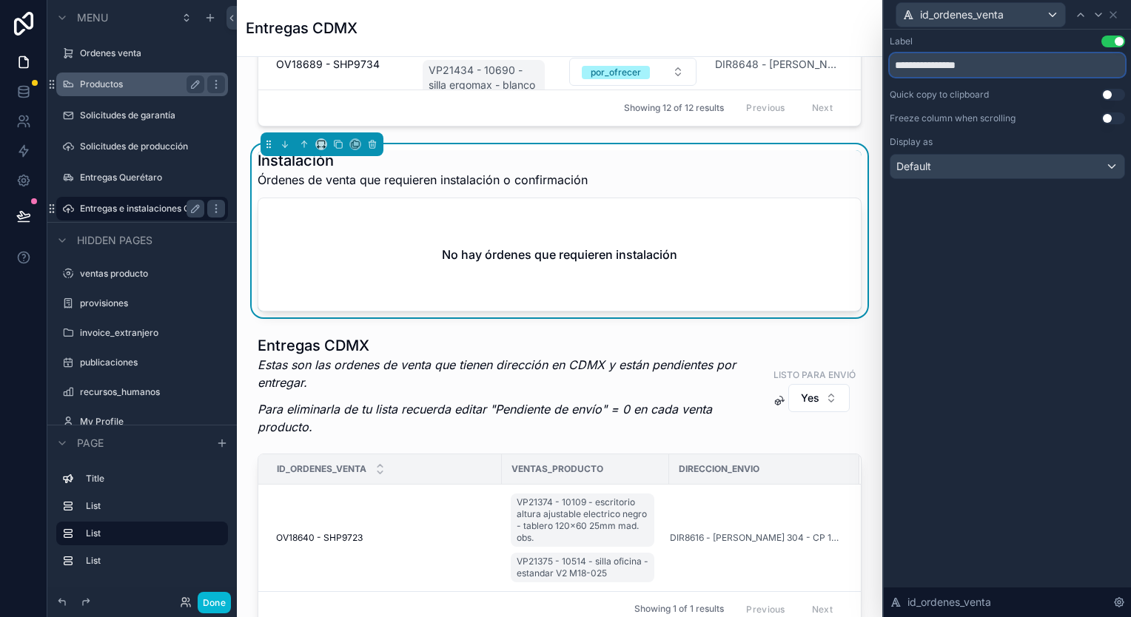
drag, startPoint x: 996, startPoint y: 65, endPoint x: 901, endPoint y: 66, distance: 95.5
click at [901, 66] on input "**********" at bounding box center [1007, 65] width 235 height 24
type input "**"
click at [1115, 18] on icon at bounding box center [1113, 15] width 12 height 12
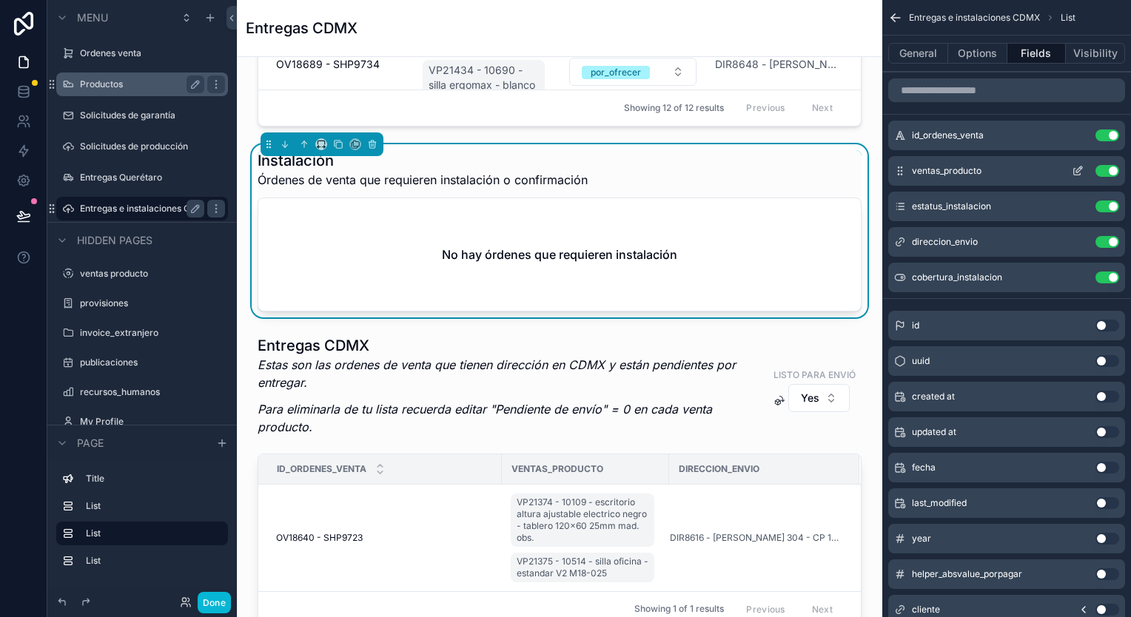
click at [1076, 167] on icon "scrollable content" at bounding box center [1078, 171] width 12 height 12
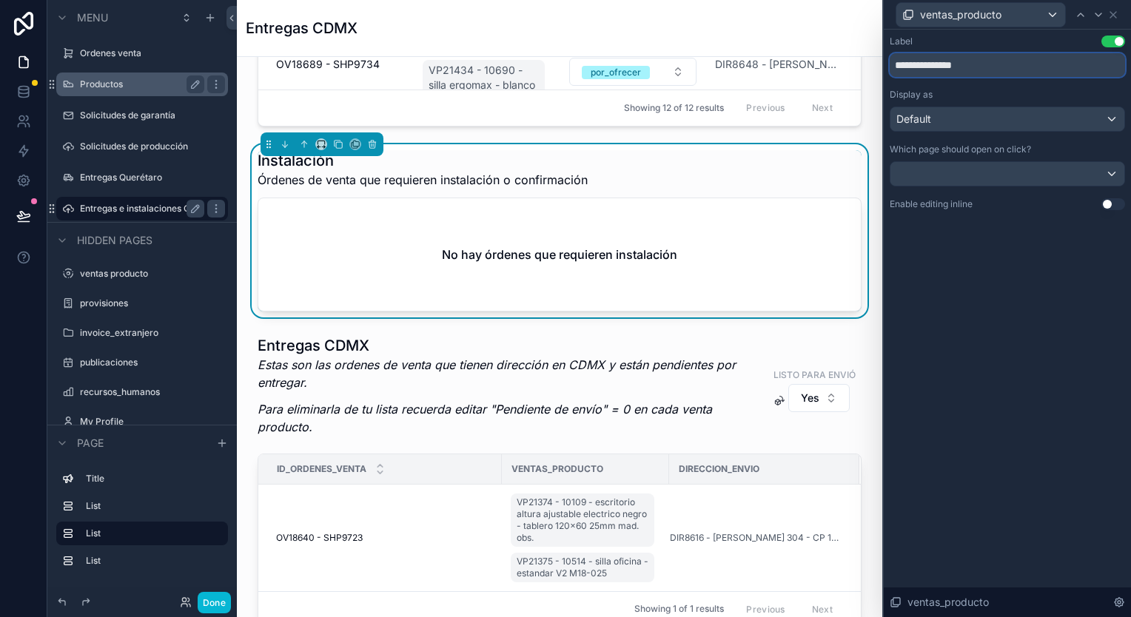
drag, startPoint x: 983, startPoint y: 67, endPoint x: 924, endPoint y: 68, distance: 59.2
click at [924, 68] on input "**********" at bounding box center [1007, 65] width 235 height 24
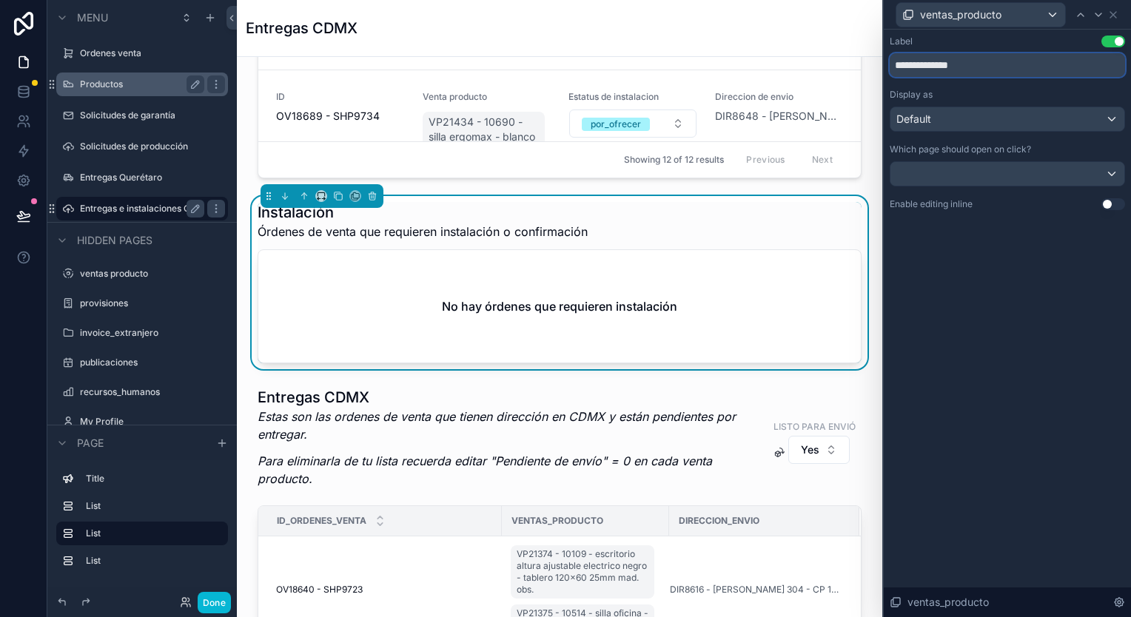
scroll to position [518, 0]
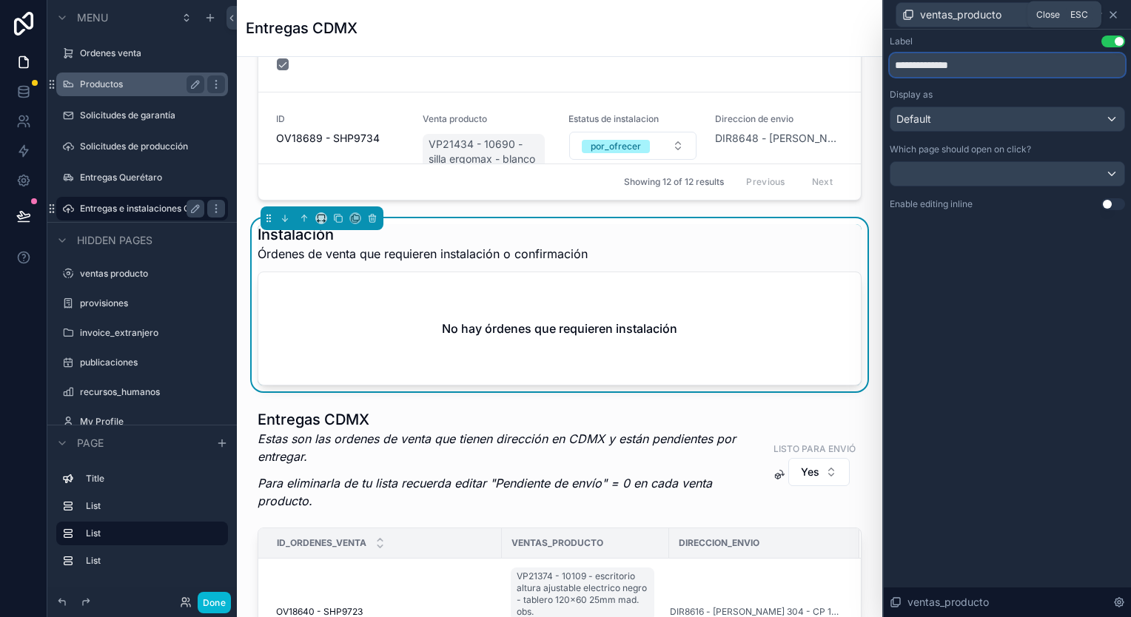
type input "**********"
click at [1116, 14] on icon at bounding box center [1113, 15] width 12 height 12
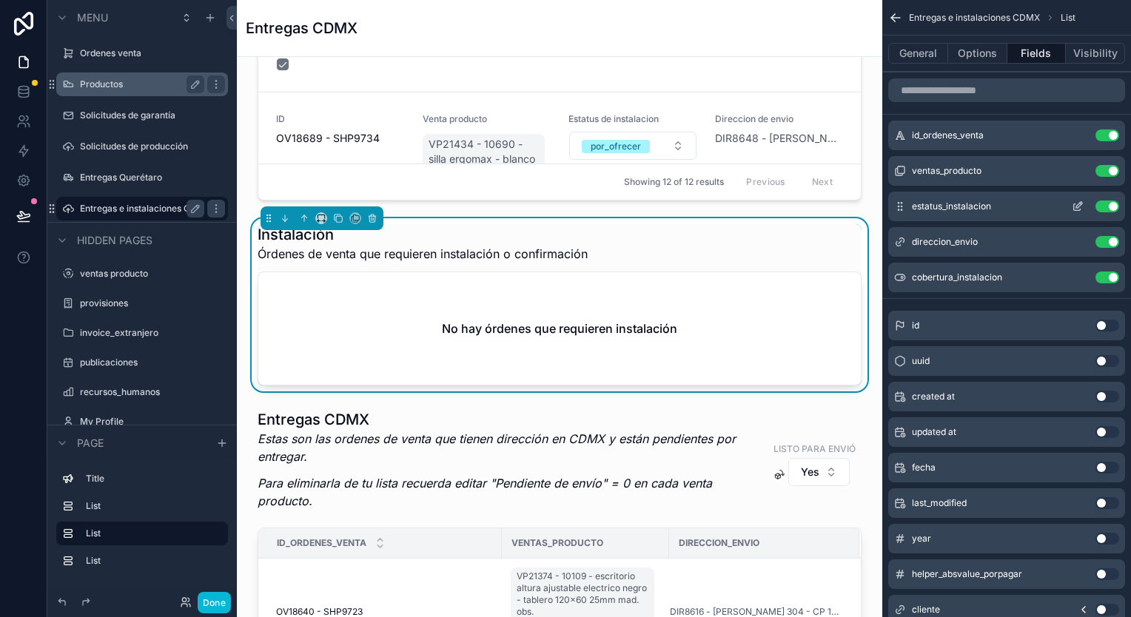
click at [1078, 206] on icon "scrollable content" at bounding box center [1079, 205] width 6 height 6
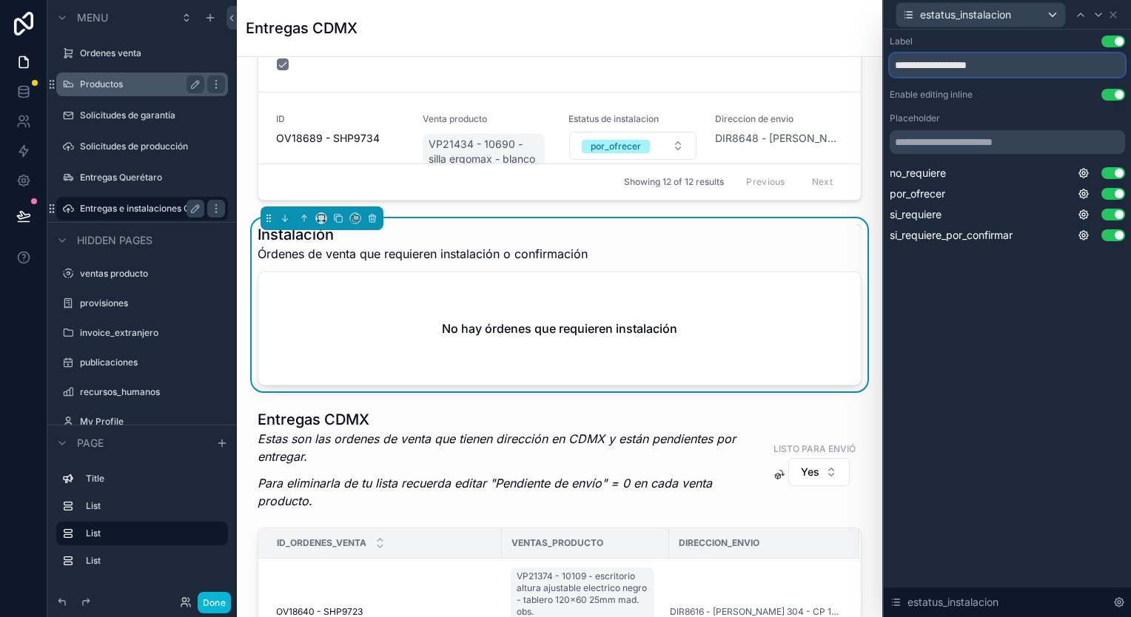
click at [933, 64] on input "**********" at bounding box center [1007, 65] width 235 height 24
type input "**********"
click at [1114, 19] on icon at bounding box center [1113, 15] width 12 height 12
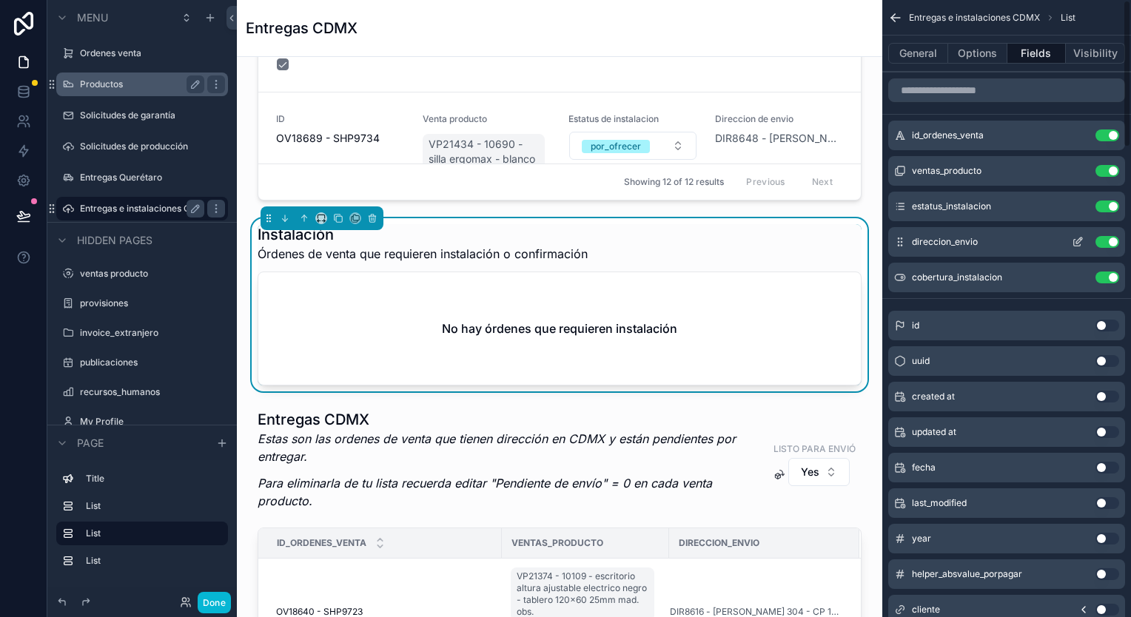
click at [1077, 241] on icon "scrollable content" at bounding box center [1079, 241] width 6 height 6
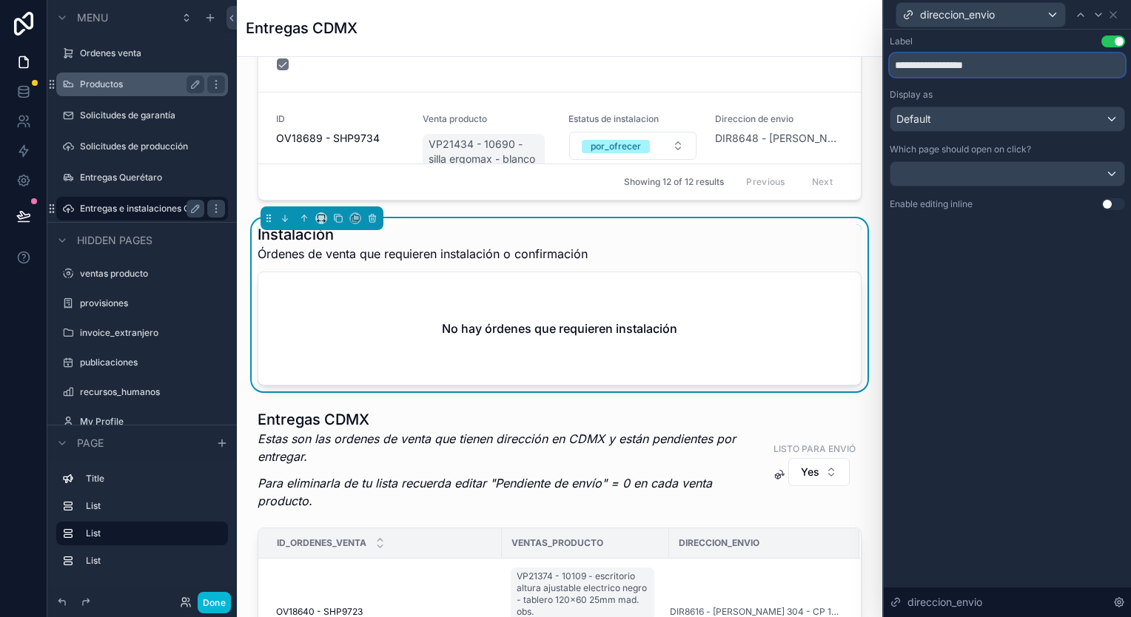
drag, startPoint x: 973, startPoint y: 69, endPoint x: 998, endPoint y: 64, distance: 25.7
click at [998, 64] on input "**********" at bounding box center [1007, 65] width 235 height 24
type input "**********"
click at [1113, 13] on icon at bounding box center [1113, 15] width 6 height 6
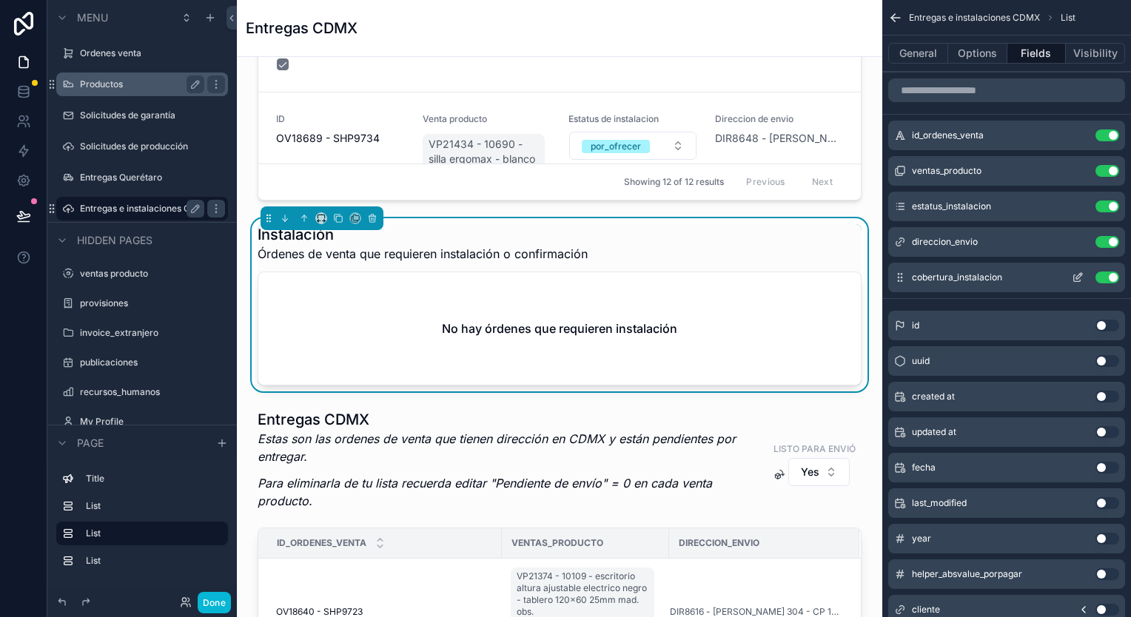
click at [1077, 272] on icon "scrollable content" at bounding box center [1078, 278] width 12 height 12
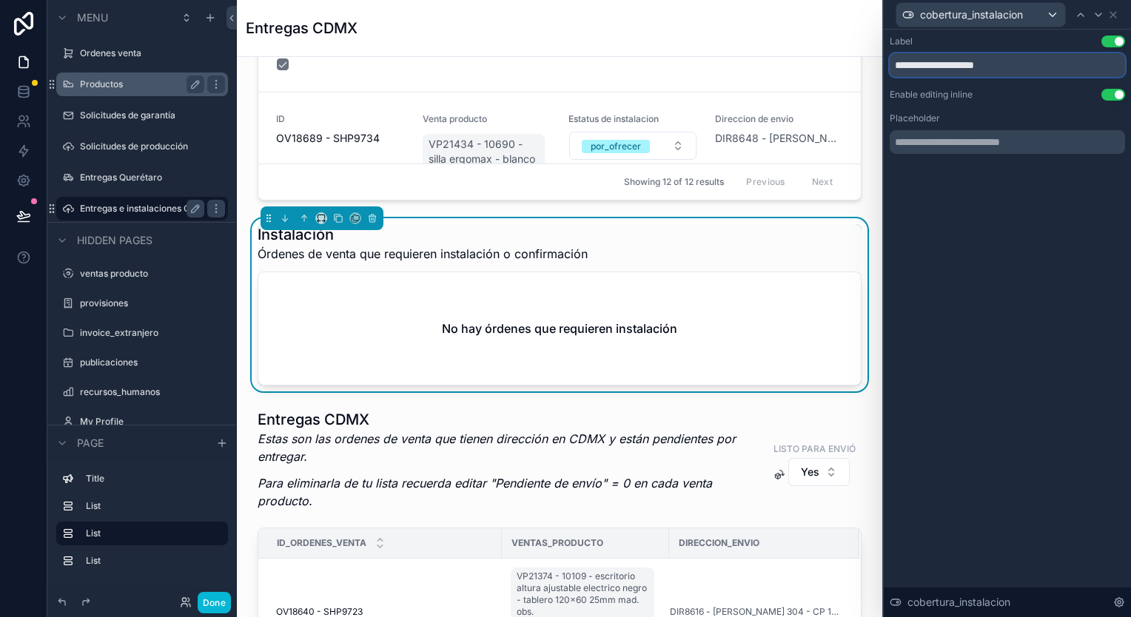
click at [946, 64] on input "**********" at bounding box center [1007, 65] width 235 height 24
type input "**********"
click at [1118, 9] on icon at bounding box center [1113, 15] width 12 height 12
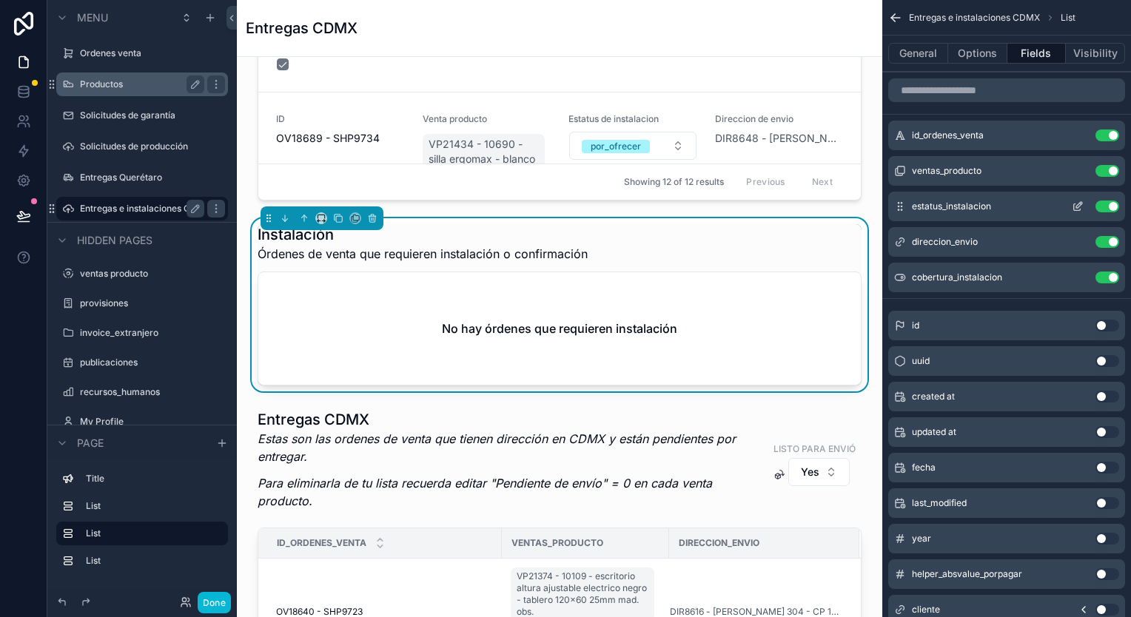
click at [1075, 204] on icon "scrollable content" at bounding box center [1078, 207] width 12 height 12
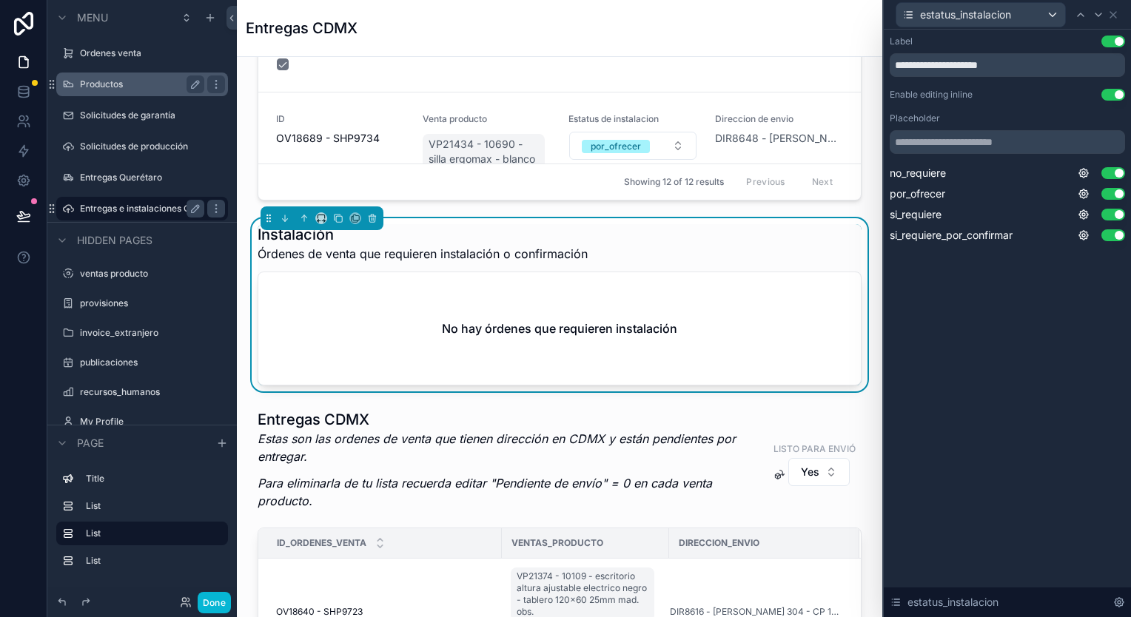
drag, startPoint x: 972, startPoint y: 53, endPoint x: 1001, endPoint y: 37, distance: 33.8
click at [1001, 37] on div "Label Use setting" at bounding box center [1007, 42] width 235 height 12
click at [987, 63] on input "**********" at bounding box center [1007, 65] width 235 height 24
click at [995, 62] on input "**********" at bounding box center [1007, 65] width 235 height 24
type input "**********"
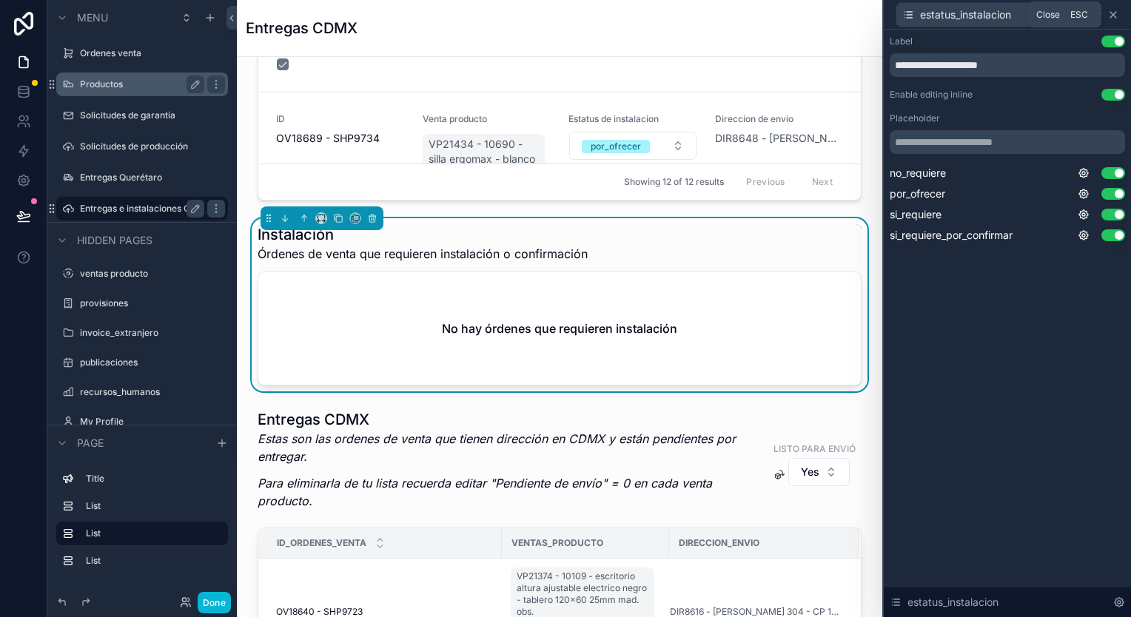
click at [1116, 16] on icon at bounding box center [1113, 15] width 12 height 12
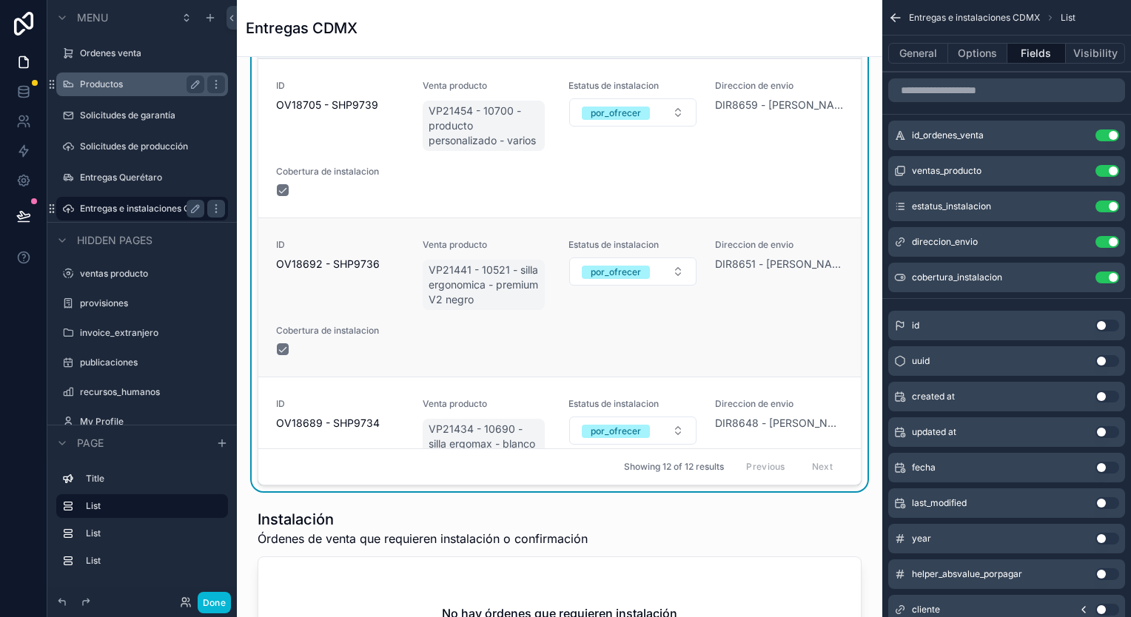
scroll to position [74, 0]
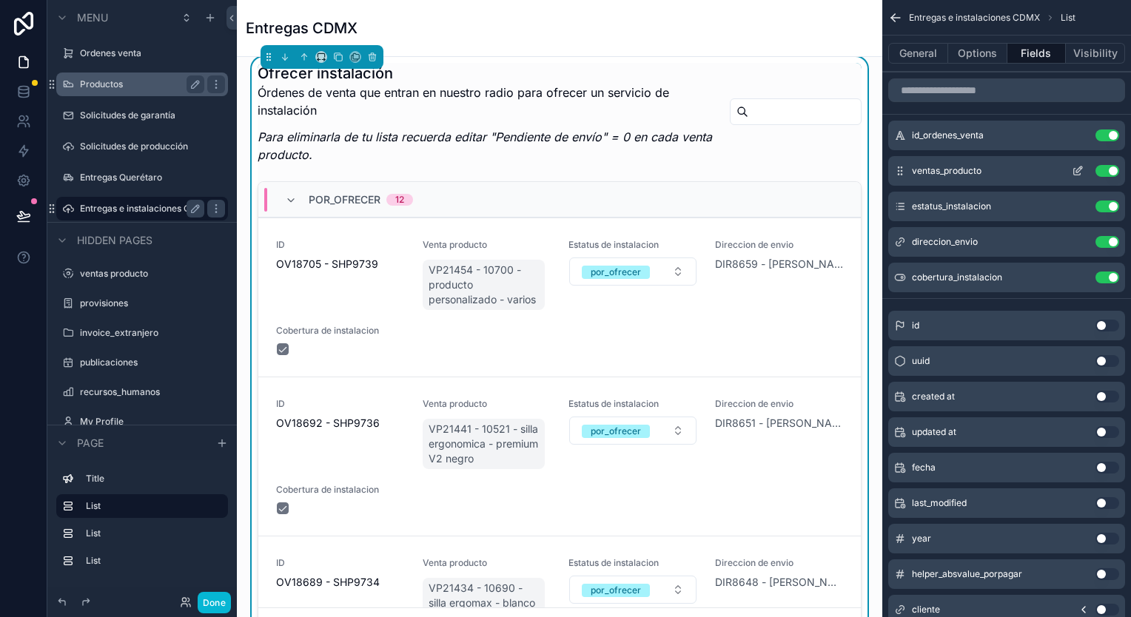
click at [1084, 164] on div "ventas_producto Use setting" at bounding box center [1006, 171] width 237 height 30
click at [1081, 175] on icon "scrollable content" at bounding box center [1078, 171] width 12 height 12
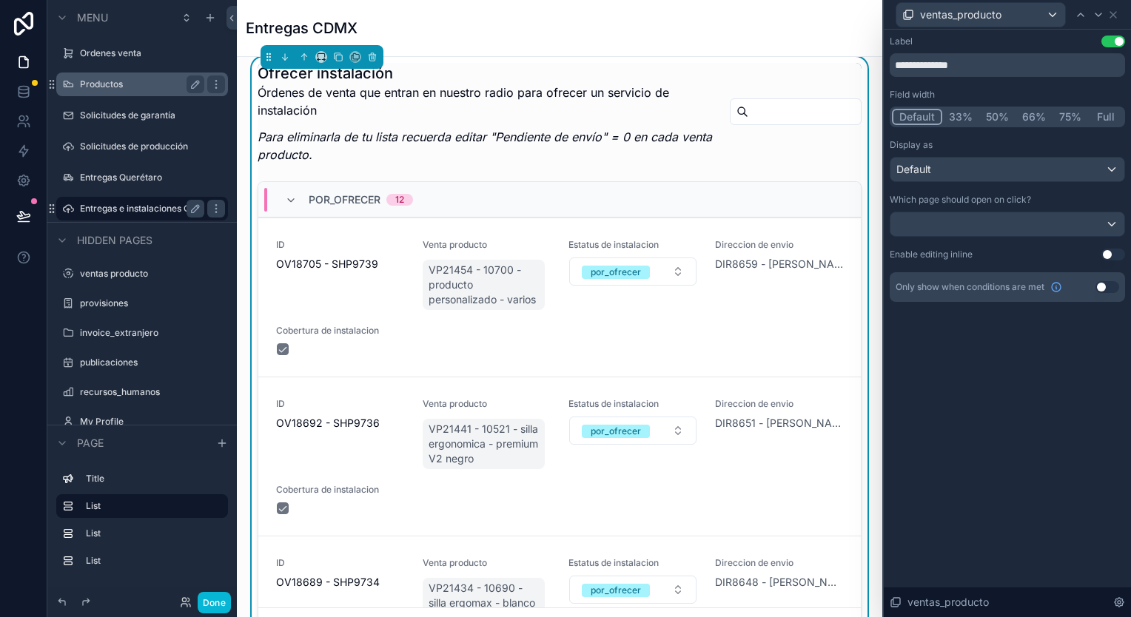
click at [1119, 15] on div "ventas_producto" at bounding box center [1007, 14] width 235 height 29
click at [1118, 16] on icon at bounding box center [1113, 15] width 12 height 12
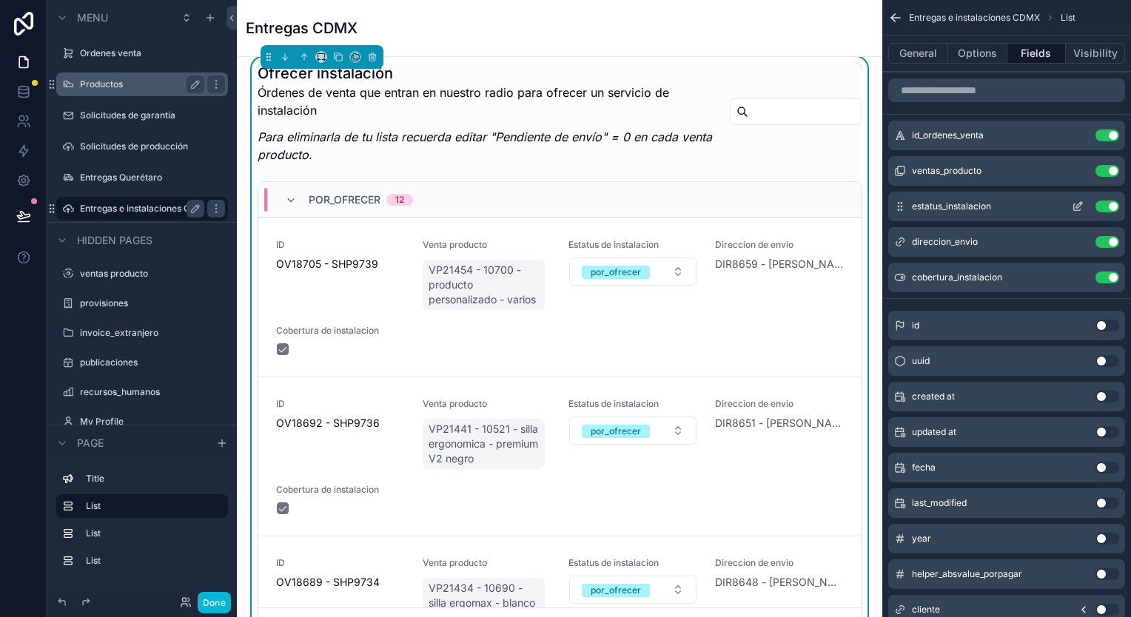
click at [1074, 205] on icon "scrollable content" at bounding box center [1077, 207] width 7 height 7
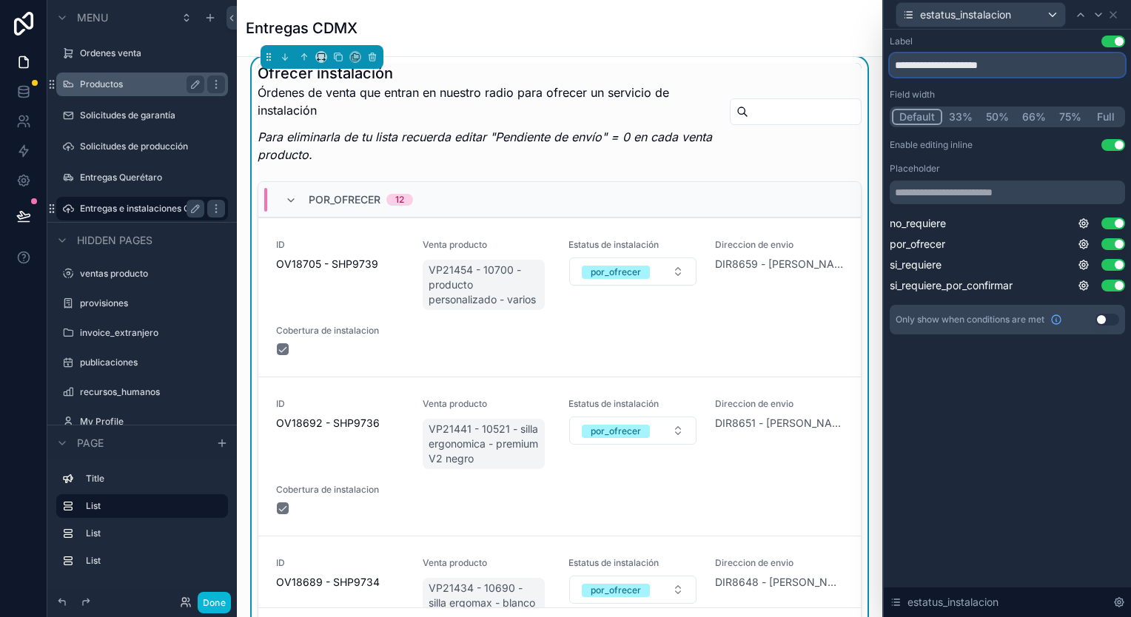
type input "**********"
click at [1115, 14] on icon at bounding box center [1113, 15] width 12 height 12
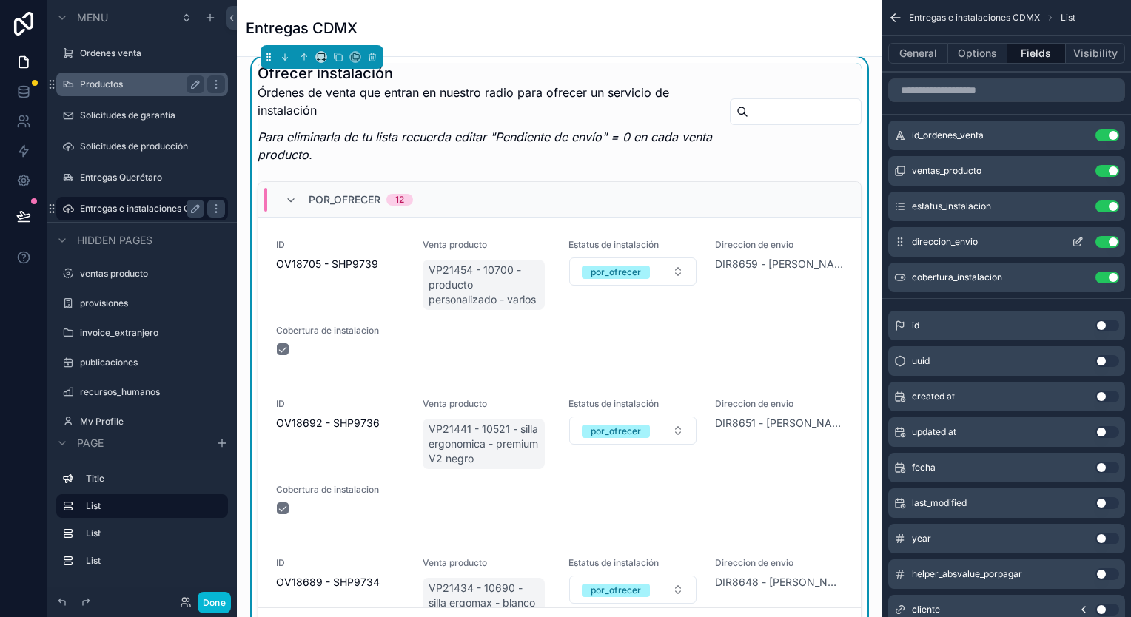
click at [1075, 236] on icon "scrollable content" at bounding box center [1078, 242] width 12 height 12
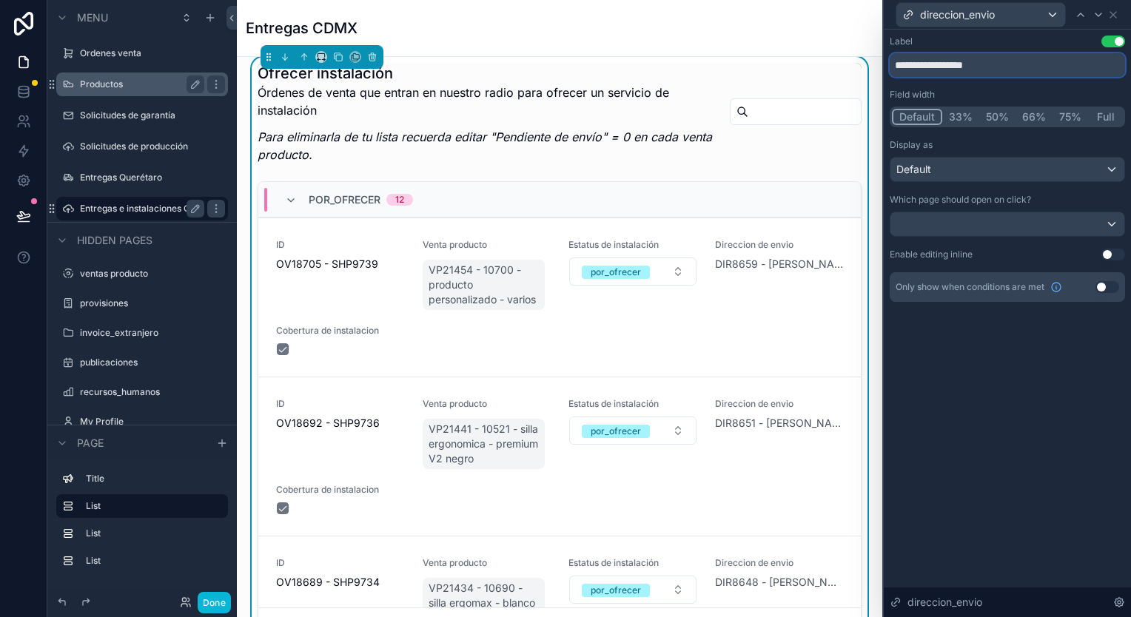
click at [984, 66] on input "**********" at bounding box center [1007, 65] width 235 height 24
type input "**********"
click at [1113, 13] on icon at bounding box center [1113, 15] width 12 height 12
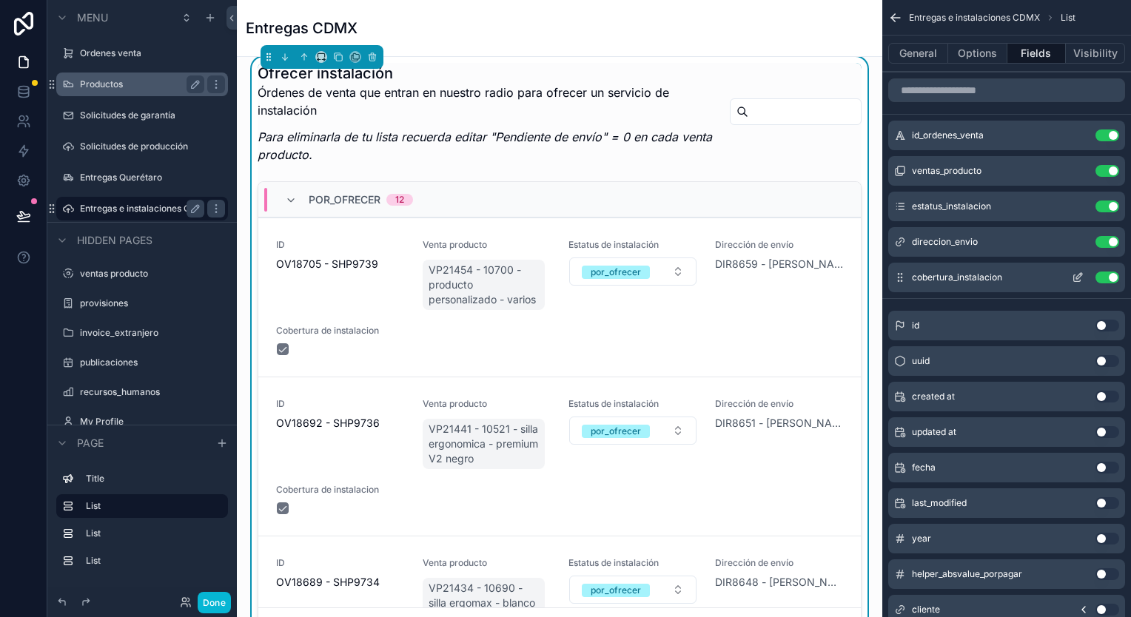
click at [1081, 275] on icon "scrollable content" at bounding box center [1079, 276] width 6 height 6
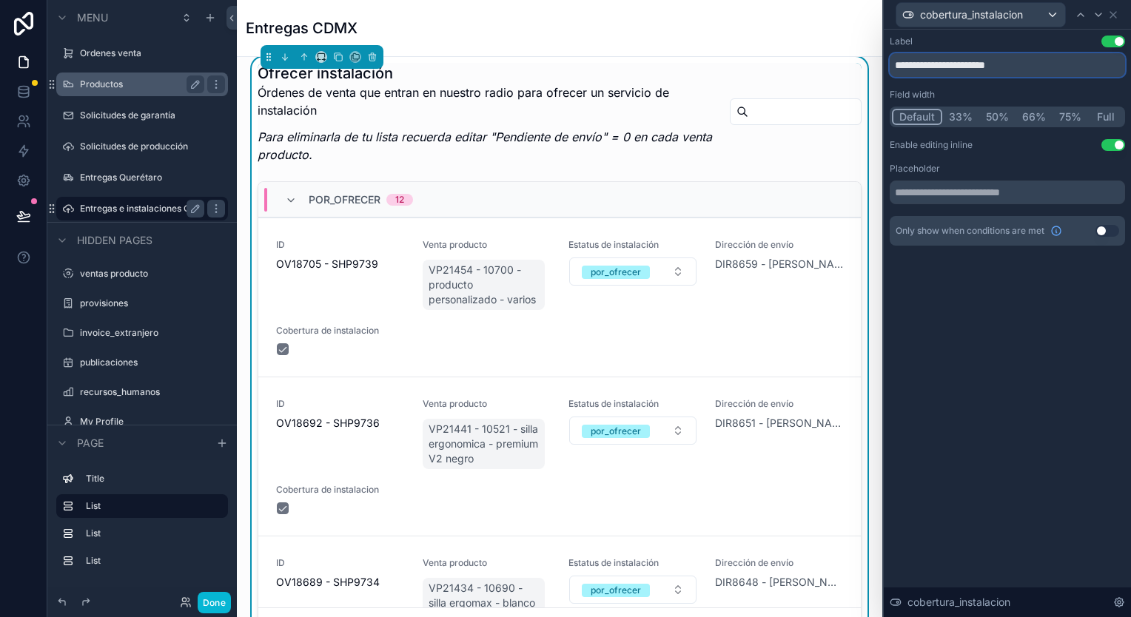
click at [1009, 60] on input "**********" at bounding box center [1007, 65] width 235 height 24
type input "**********"
click at [1116, 14] on icon at bounding box center [1113, 15] width 12 height 12
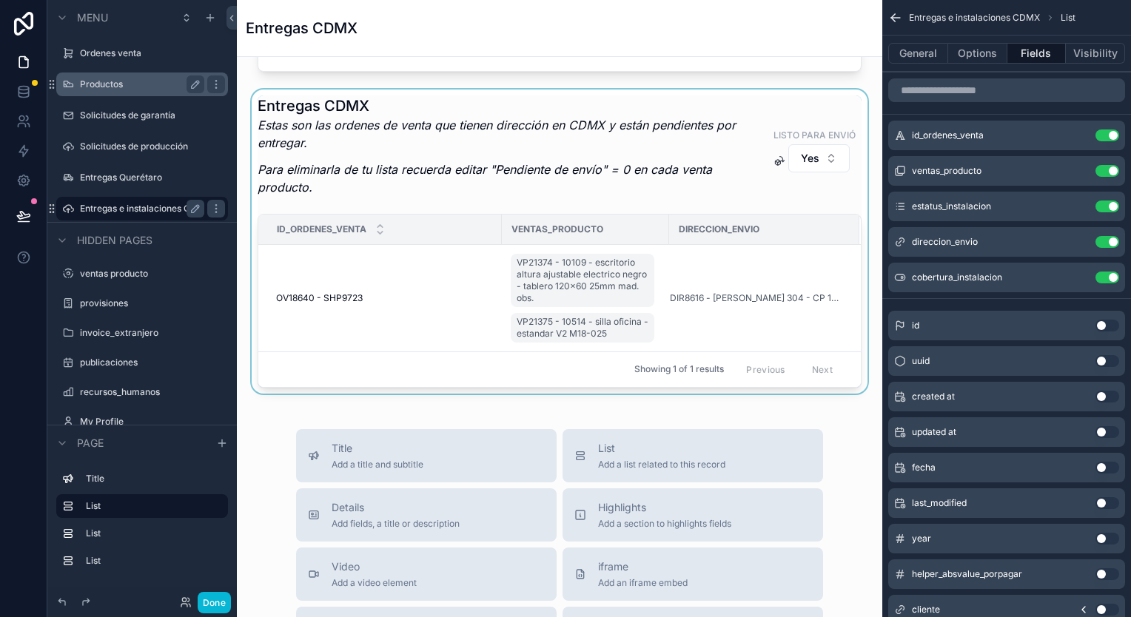
scroll to position [740, 0]
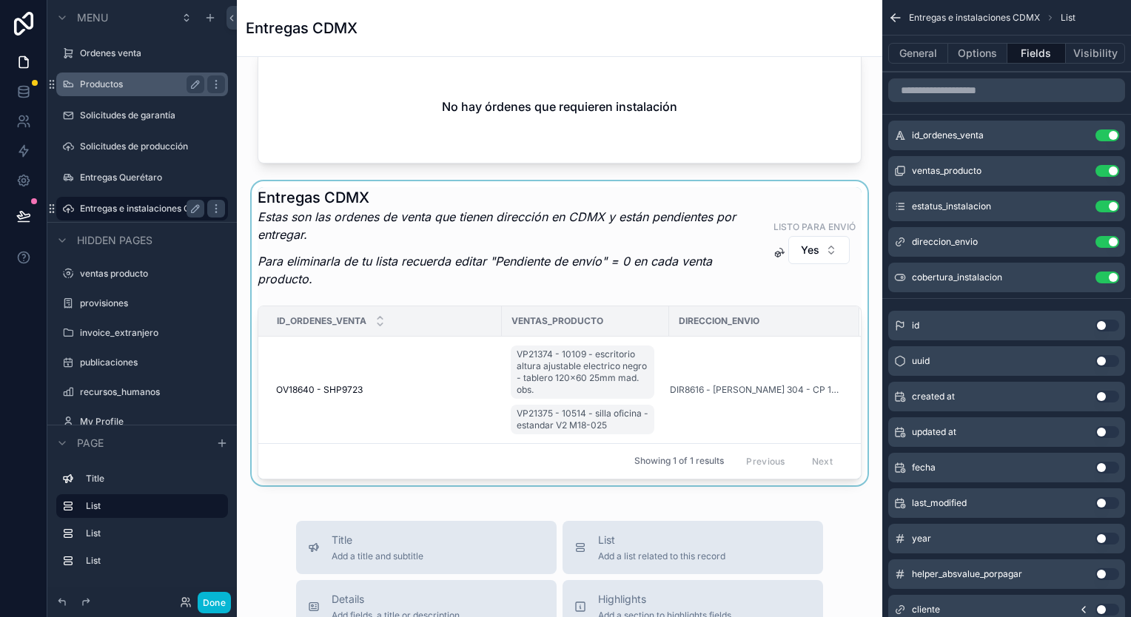
click at [634, 266] on div "scrollable content" at bounding box center [560, 333] width 622 height 304
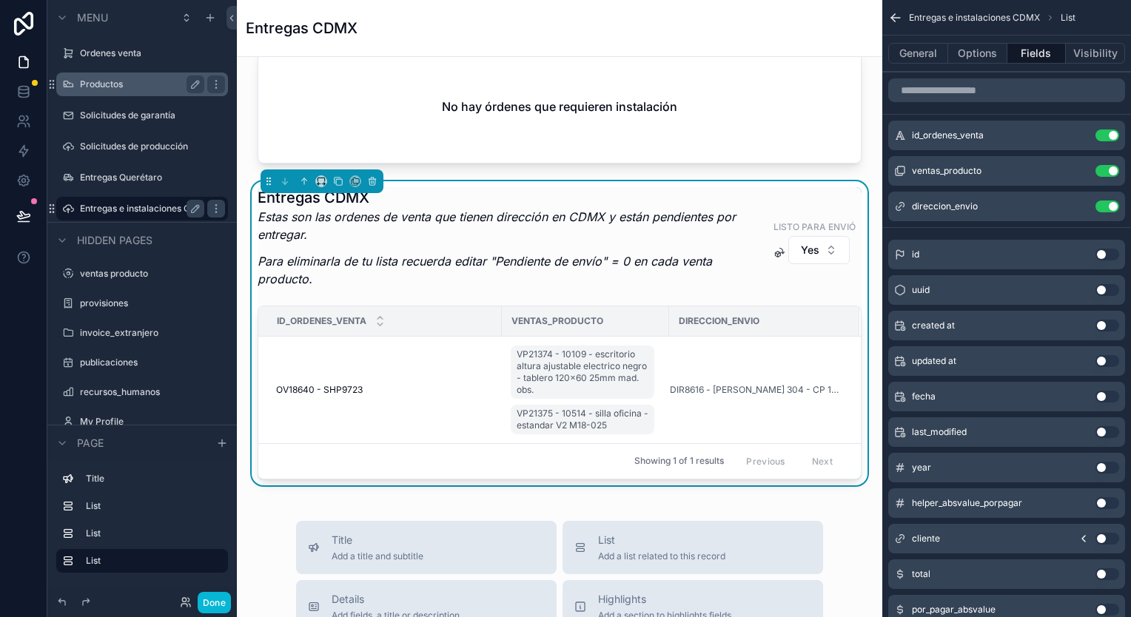
click at [571, 219] on em "Estas son las ordenes de venta que tienen dirección en CDMX y están pendientes …" at bounding box center [497, 225] width 478 height 33
click at [1070, 138] on button "scrollable content" at bounding box center [1078, 136] width 24 height 12
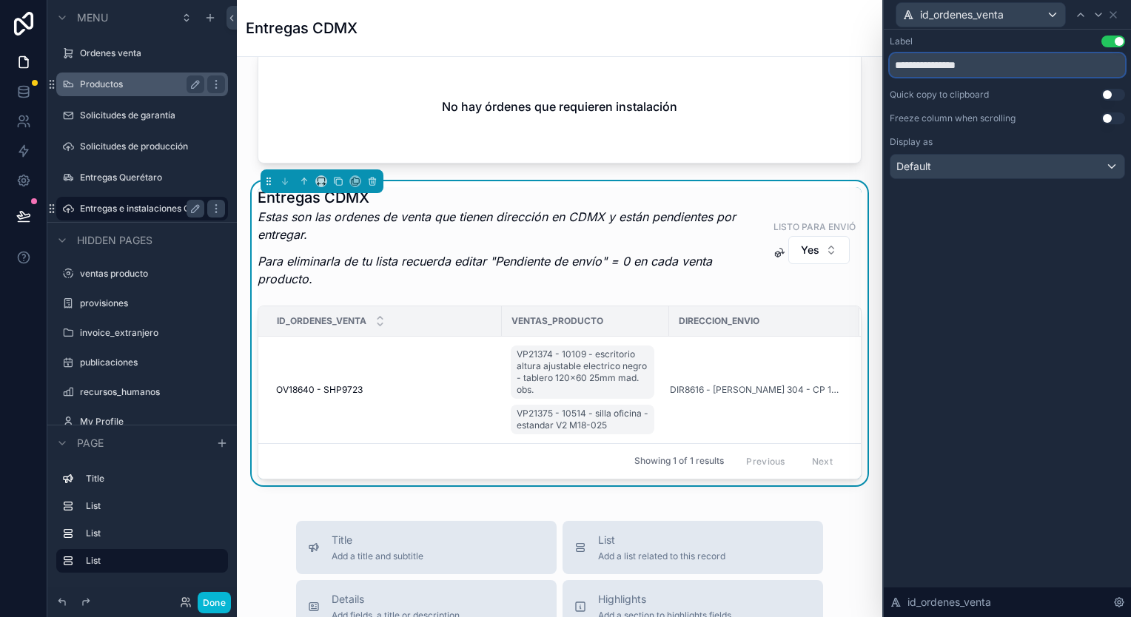
drag, startPoint x: 995, startPoint y: 73, endPoint x: 904, endPoint y: 67, distance: 90.5
click at [904, 67] on input "**********" at bounding box center [1007, 65] width 235 height 24
type input "**"
click at [1118, 18] on icon at bounding box center [1113, 15] width 12 height 12
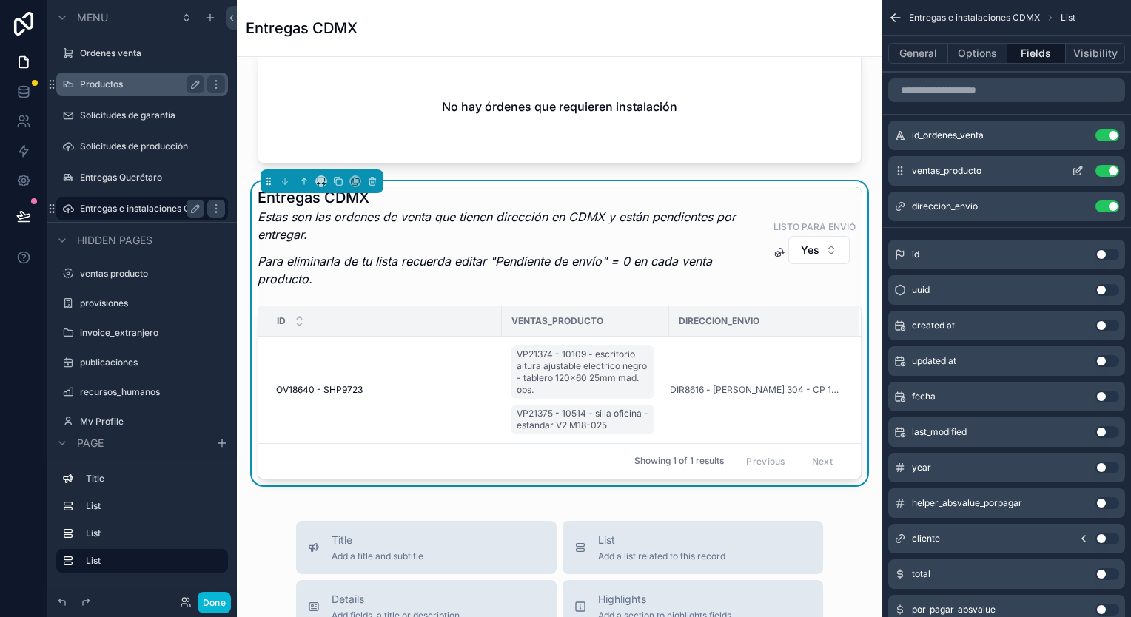
click at [1074, 170] on icon "scrollable content" at bounding box center [1077, 172] width 7 height 7
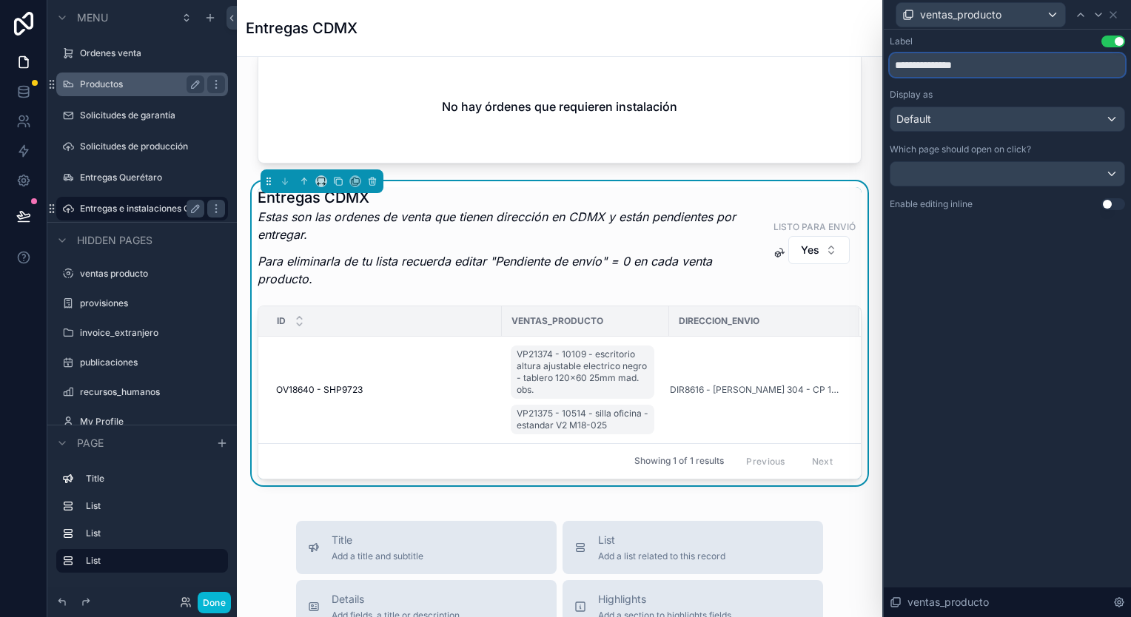
drag, startPoint x: 993, startPoint y: 67, endPoint x: 934, endPoint y: 64, distance: 59.3
click at [934, 64] on input "**********" at bounding box center [1007, 65] width 235 height 24
type input "**********"
click at [1111, 17] on icon at bounding box center [1113, 15] width 12 height 12
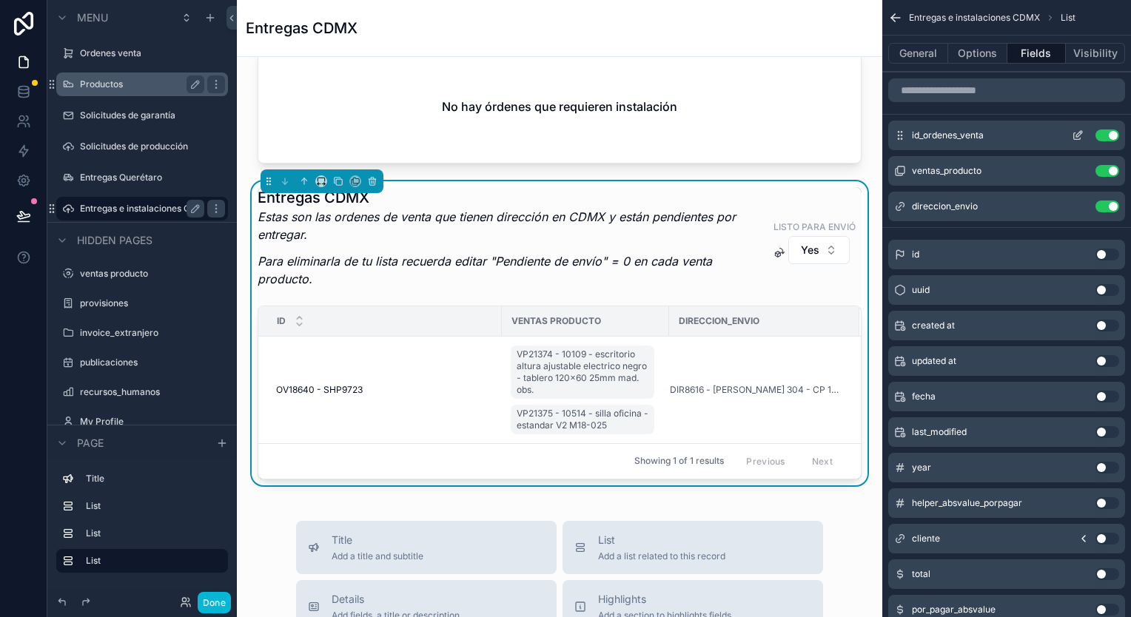
click at [1074, 130] on icon "scrollable content" at bounding box center [1078, 136] width 12 height 12
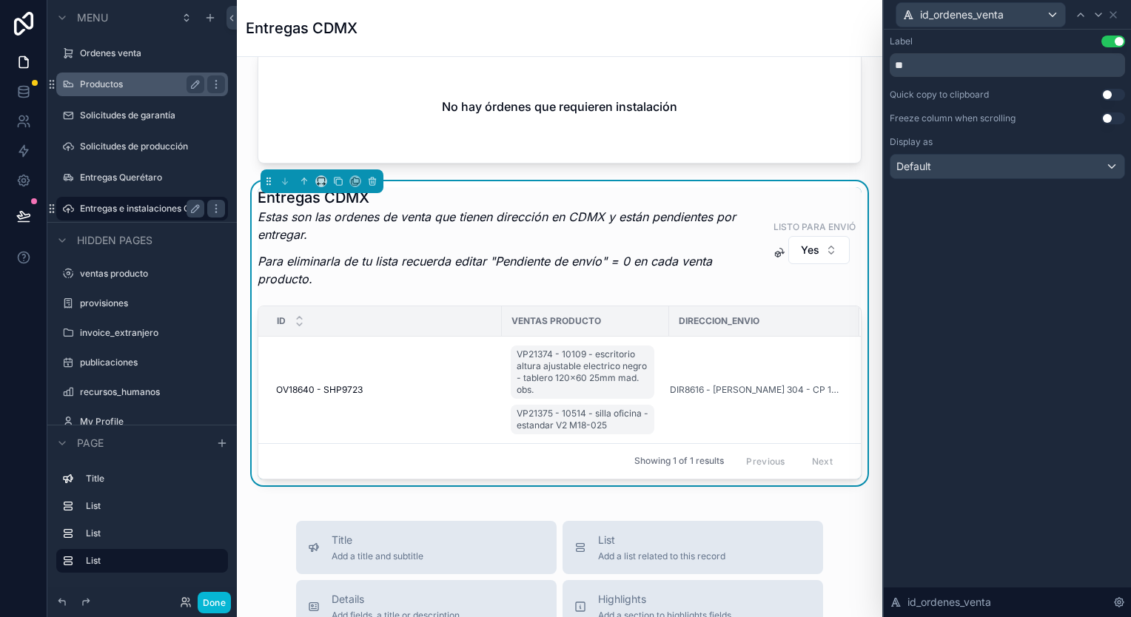
click at [1117, 22] on div "id_ordenes_venta" at bounding box center [1007, 14] width 235 height 29
click at [1116, 17] on icon at bounding box center [1113, 15] width 6 height 6
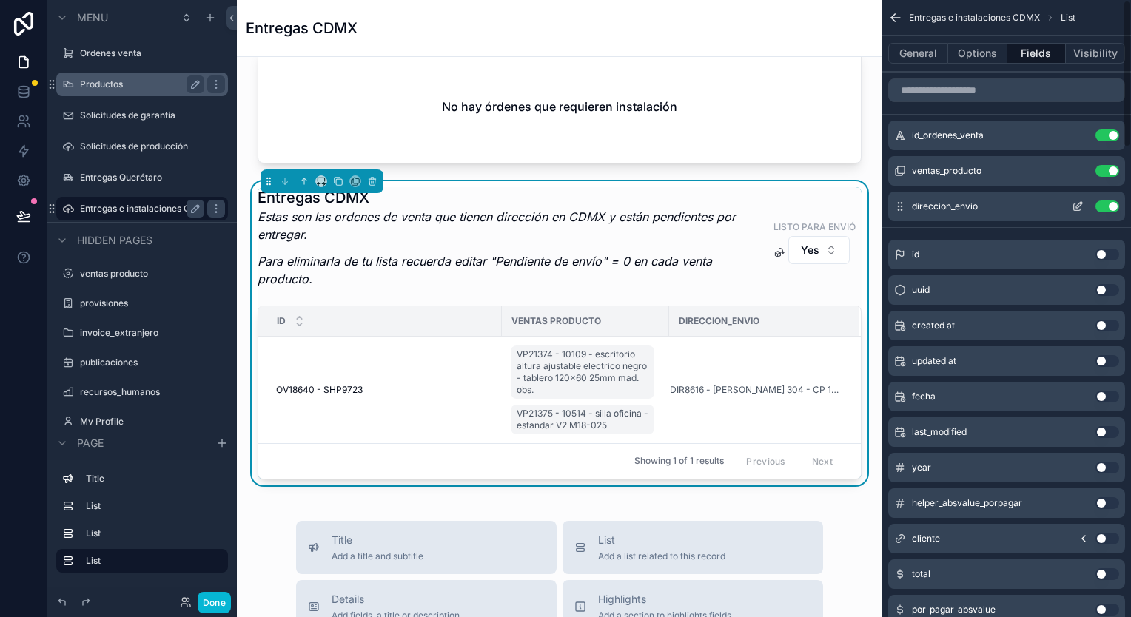
click at [1079, 204] on icon "scrollable content" at bounding box center [1078, 207] width 12 height 12
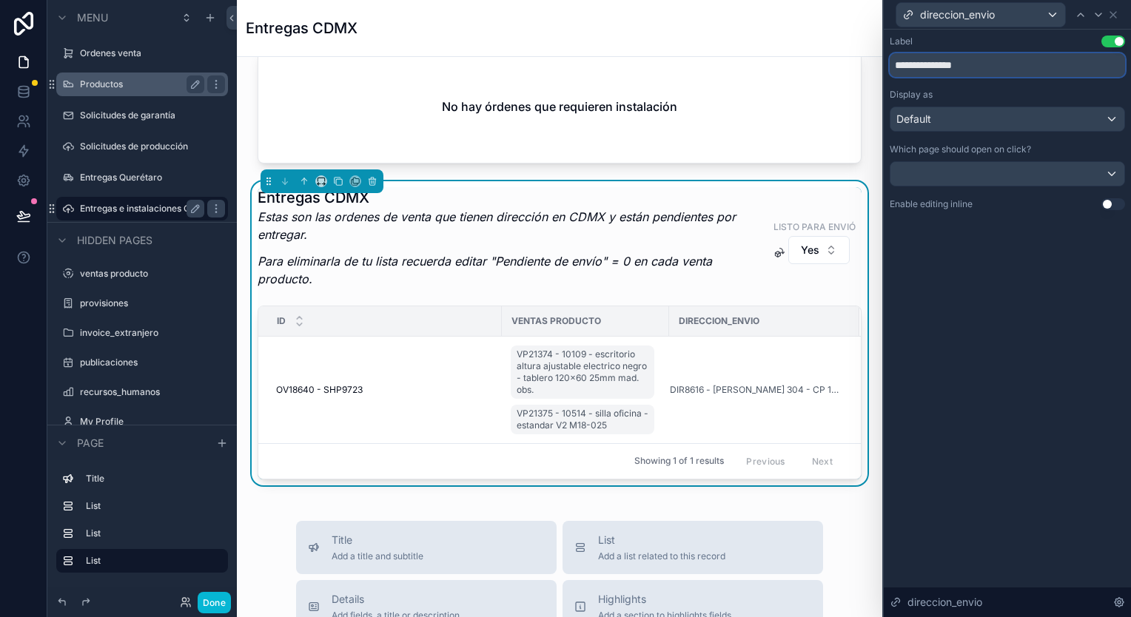
drag, startPoint x: 996, startPoint y: 67, endPoint x: 941, endPoint y: 58, distance: 56.2
click at [941, 58] on input "**********" at bounding box center [1007, 65] width 235 height 24
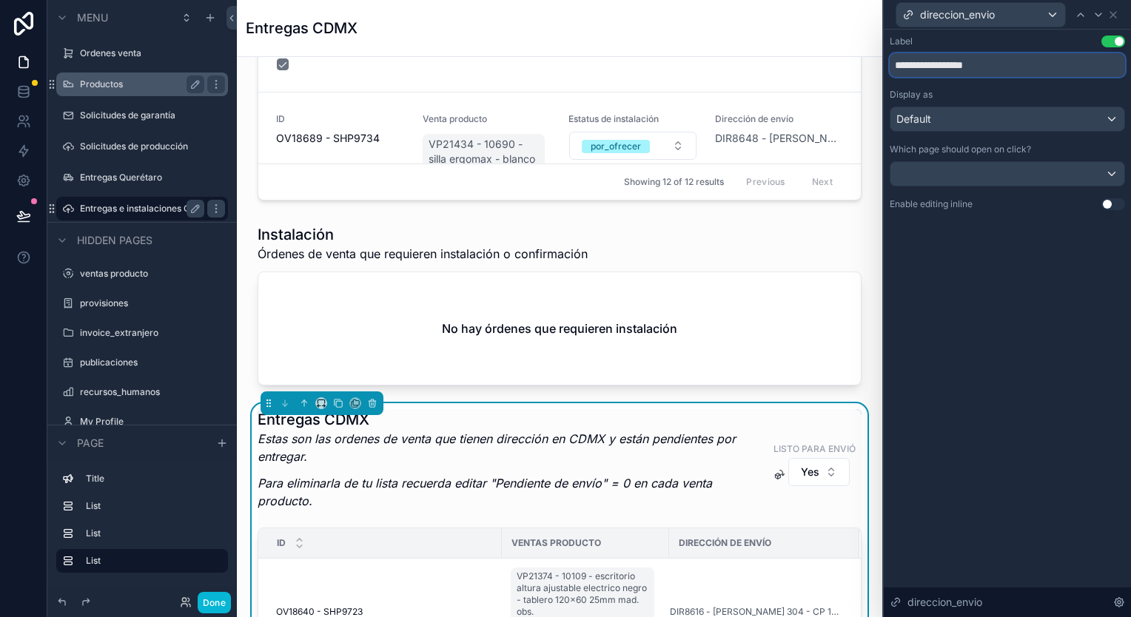
scroll to position [518, 0]
type input "**********"
click at [1113, 10] on icon at bounding box center [1113, 15] width 12 height 12
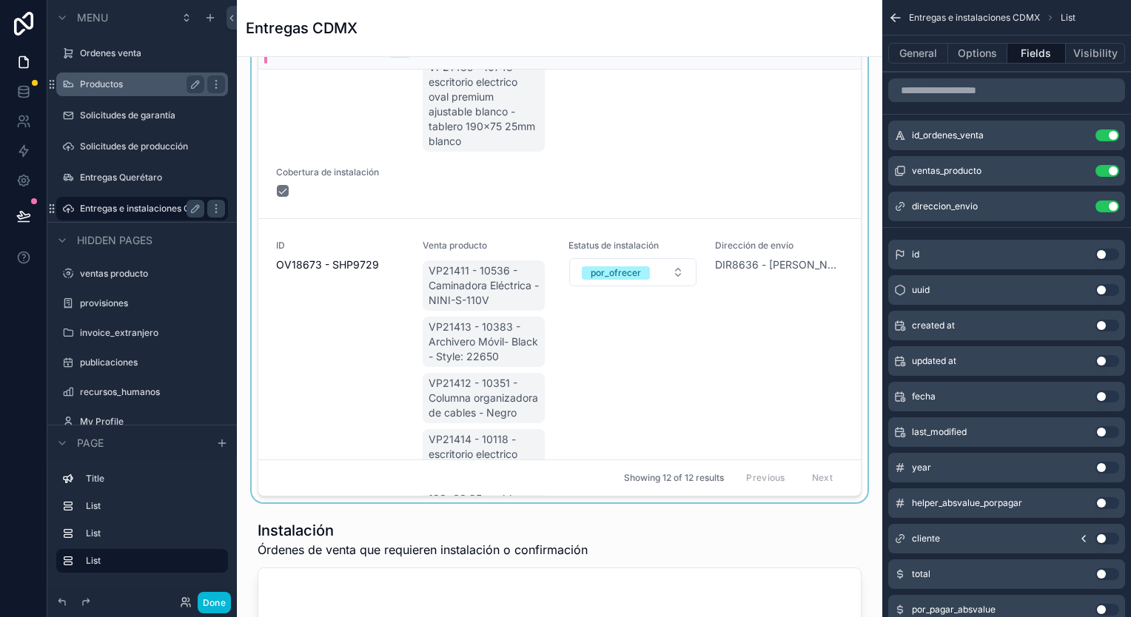
scroll to position [74, 0]
